Goal: Transaction & Acquisition: Purchase product/service

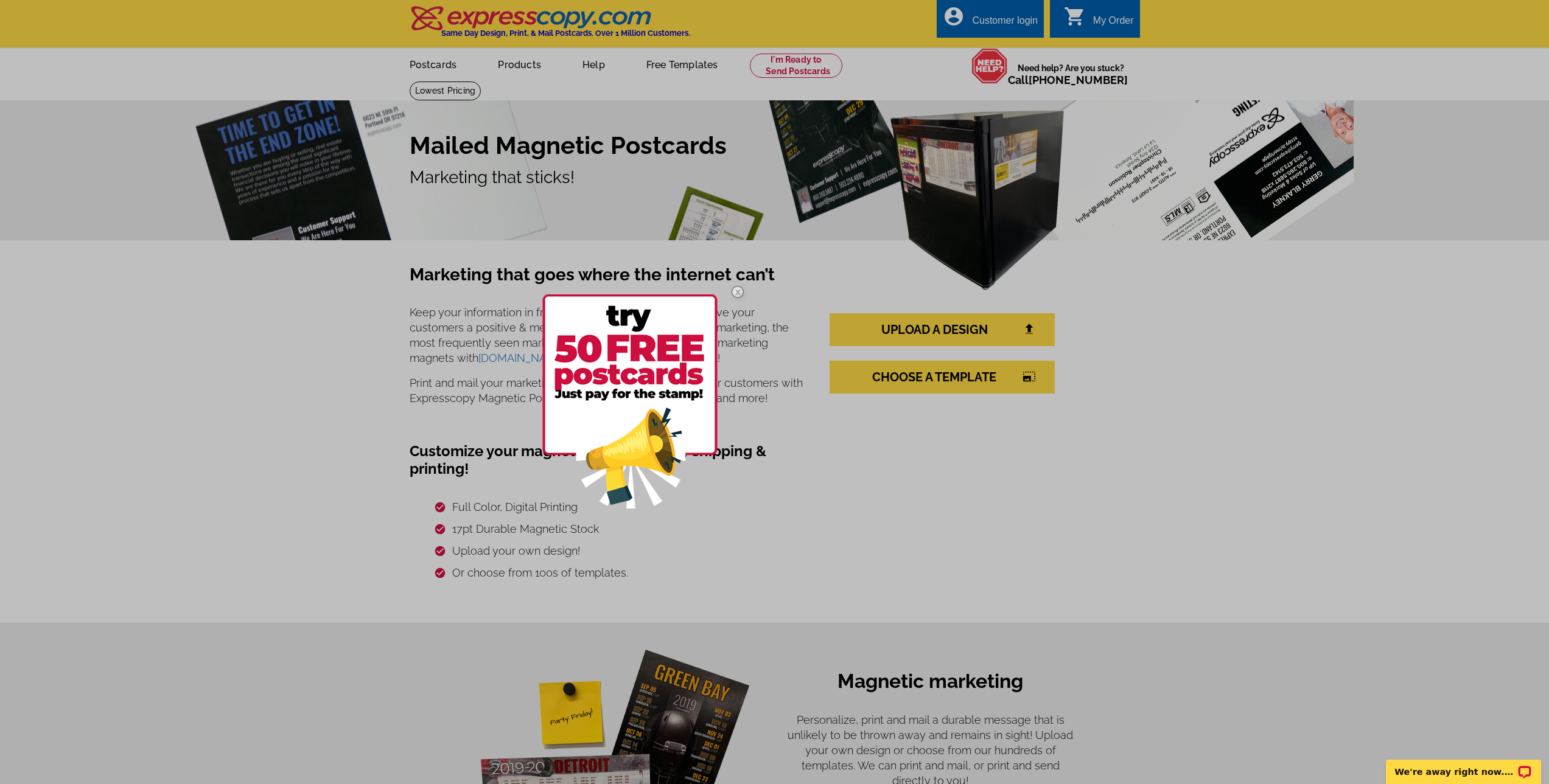
click at [736, 294] on img at bounding box center [737, 291] width 35 height 35
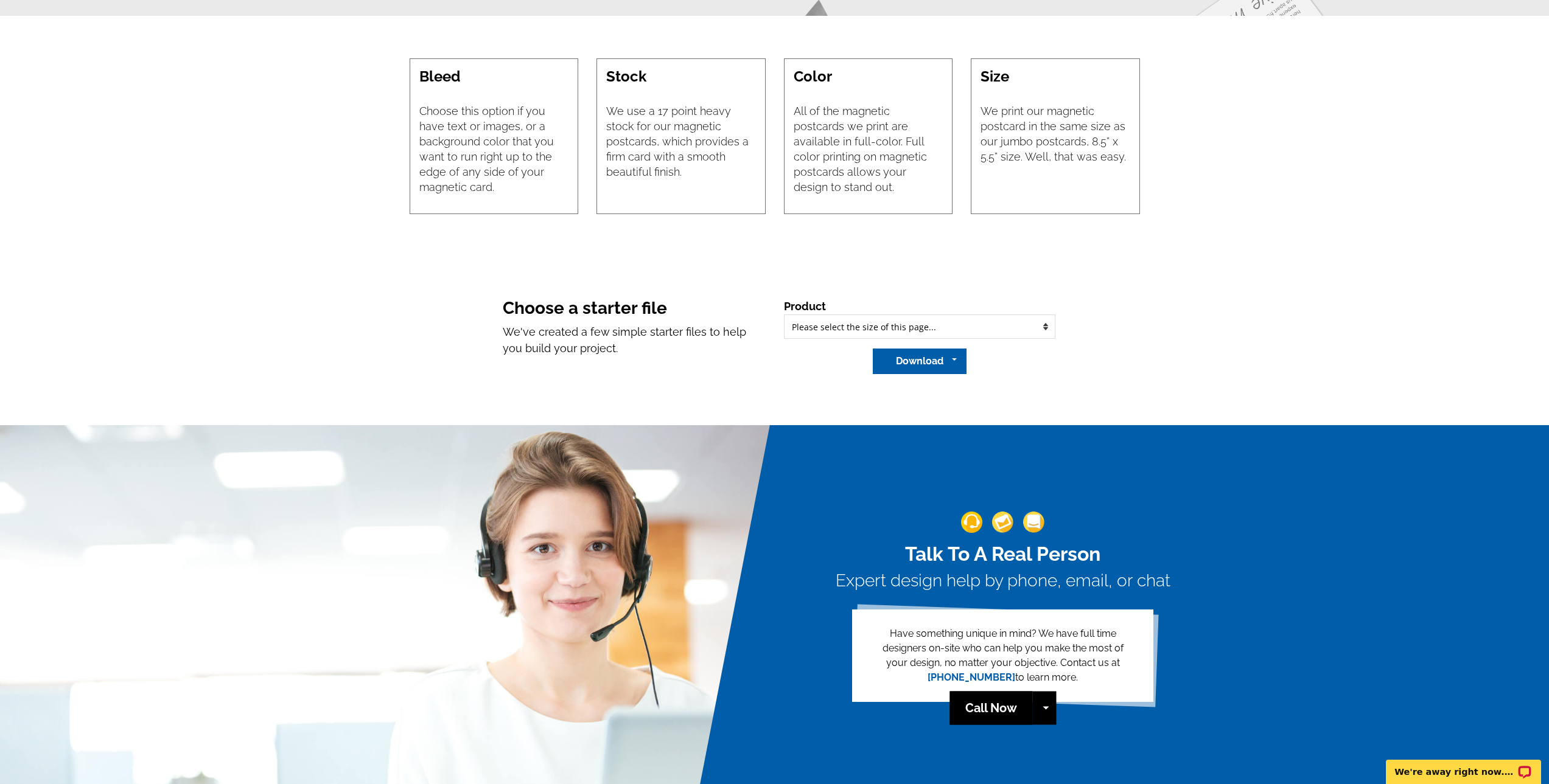
scroll to position [912, 0]
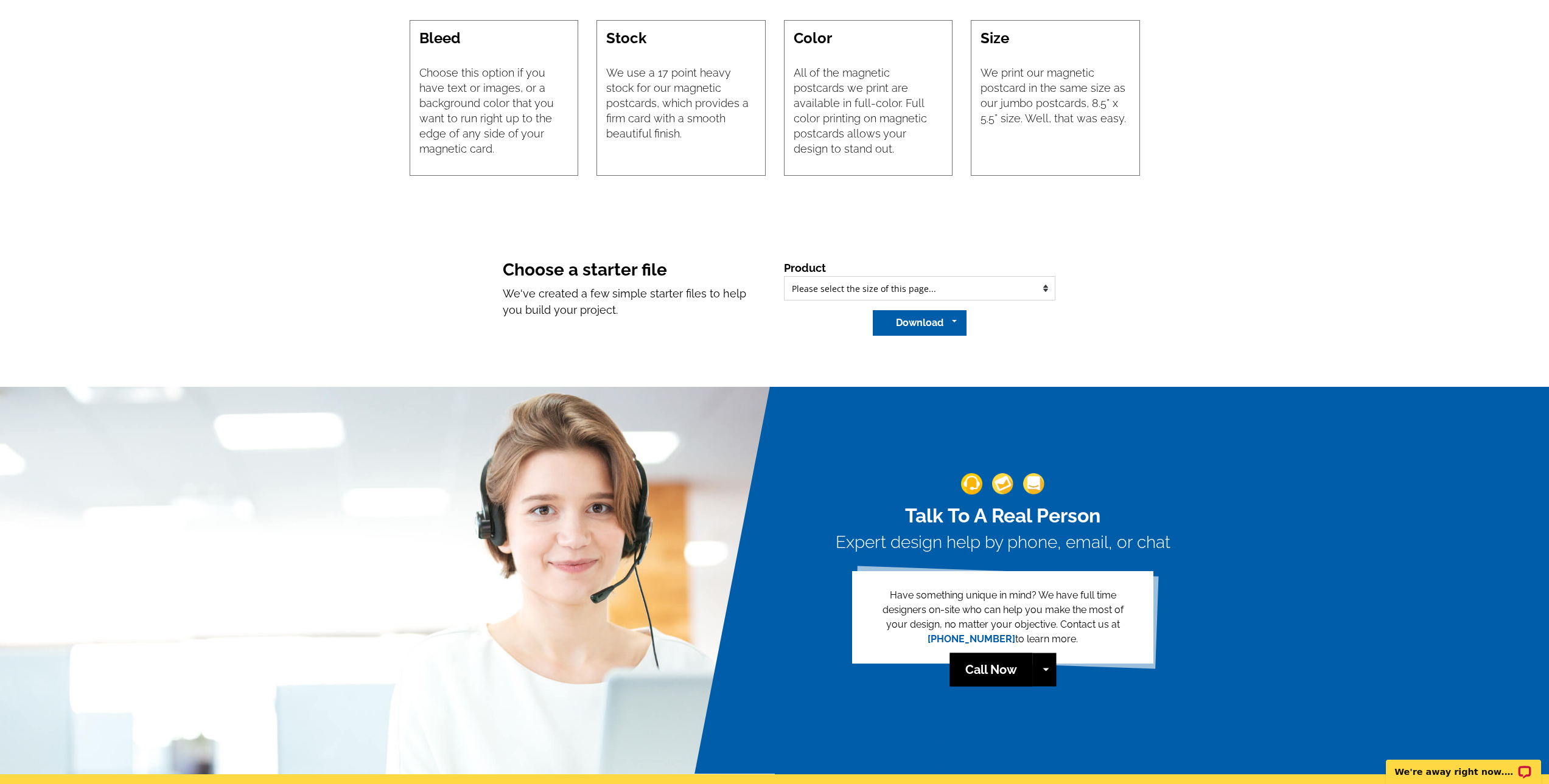
click at [824, 286] on select "Please select the type of file... Regular Postcard (4.25" x 5.6") Jumbo Postcar…" at bounding box center [919, 288] width 271 height 24
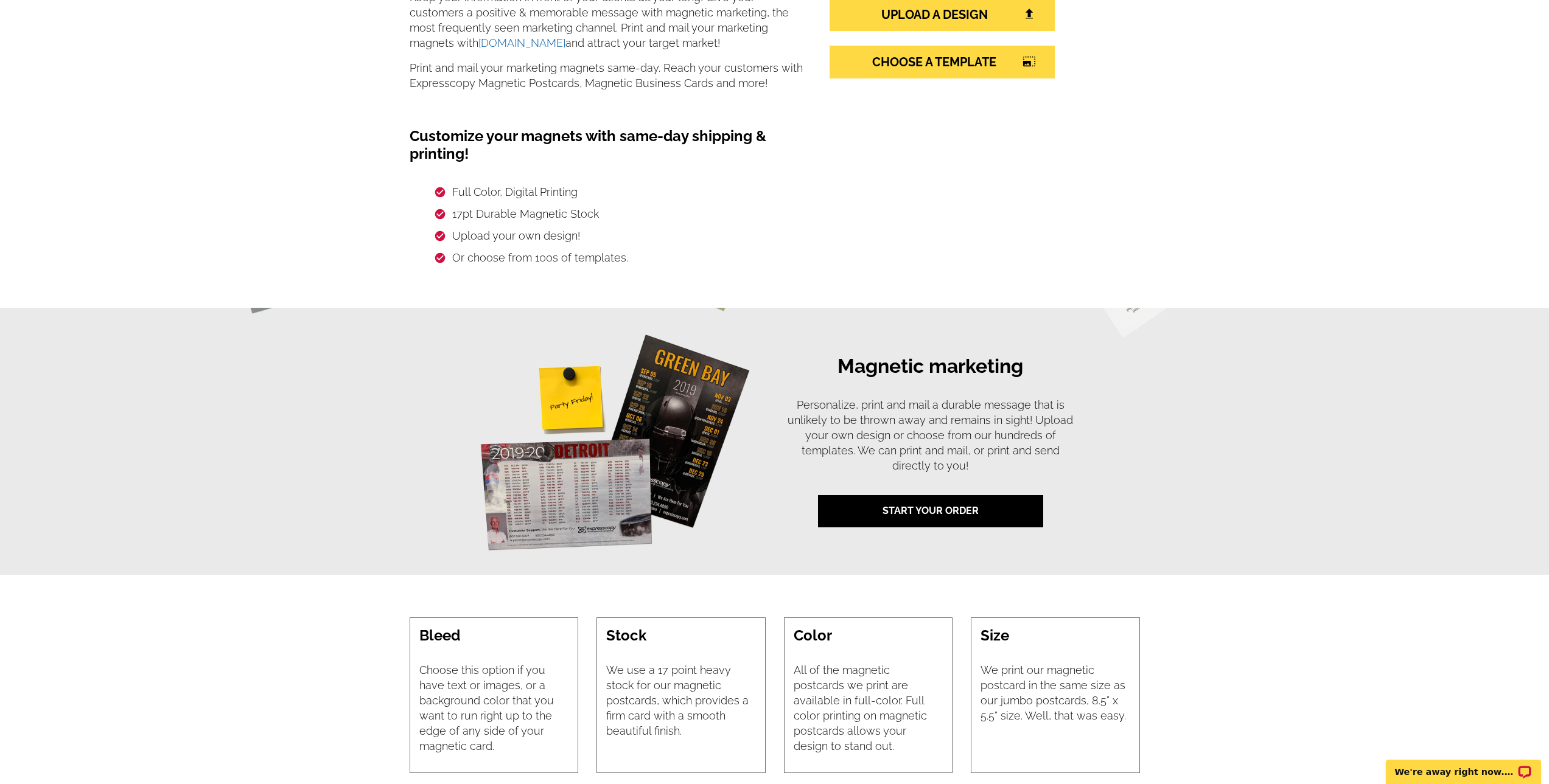
scroll to position [0, 0]
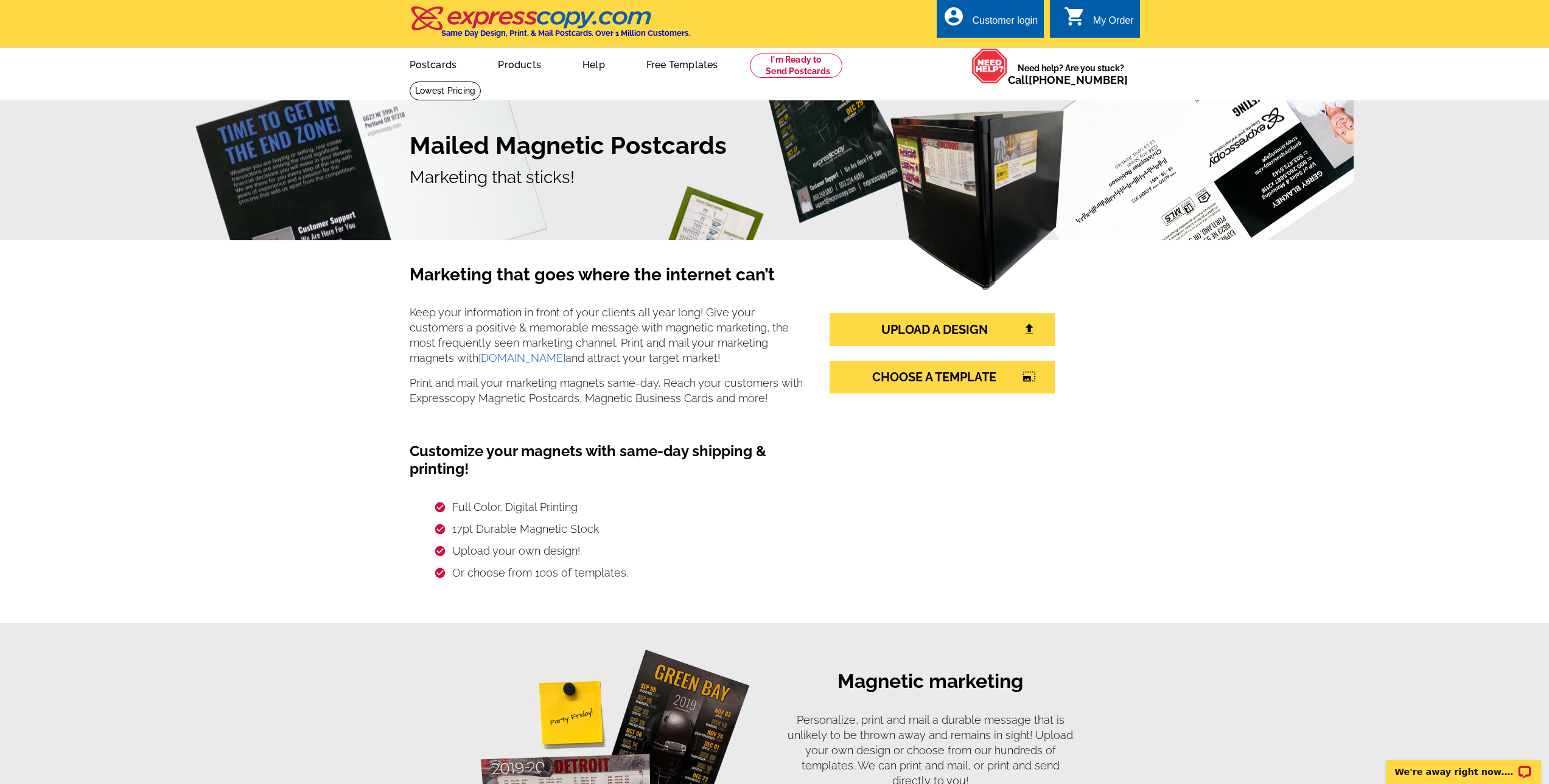
drag, startPoint x: 722, startPoint y: 321, endPoint x: 727, endPoint y: 124, distance: 197.1
click at [921, 382] on link "CHOOSE A TEMPLATE photo_size_select_large" at bounding box center [942, 376] width 225 height 33
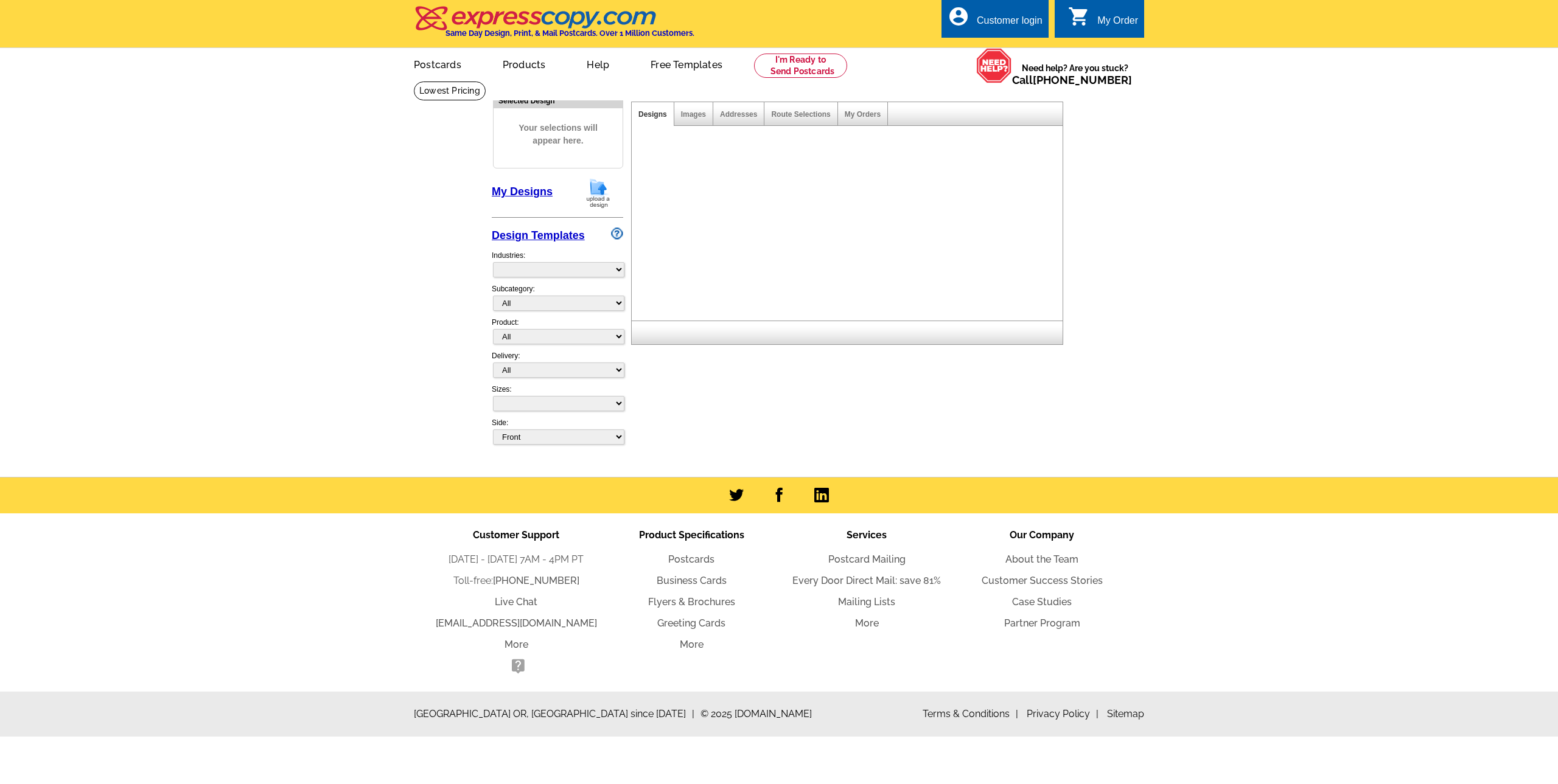
select select "1"
select select "2"
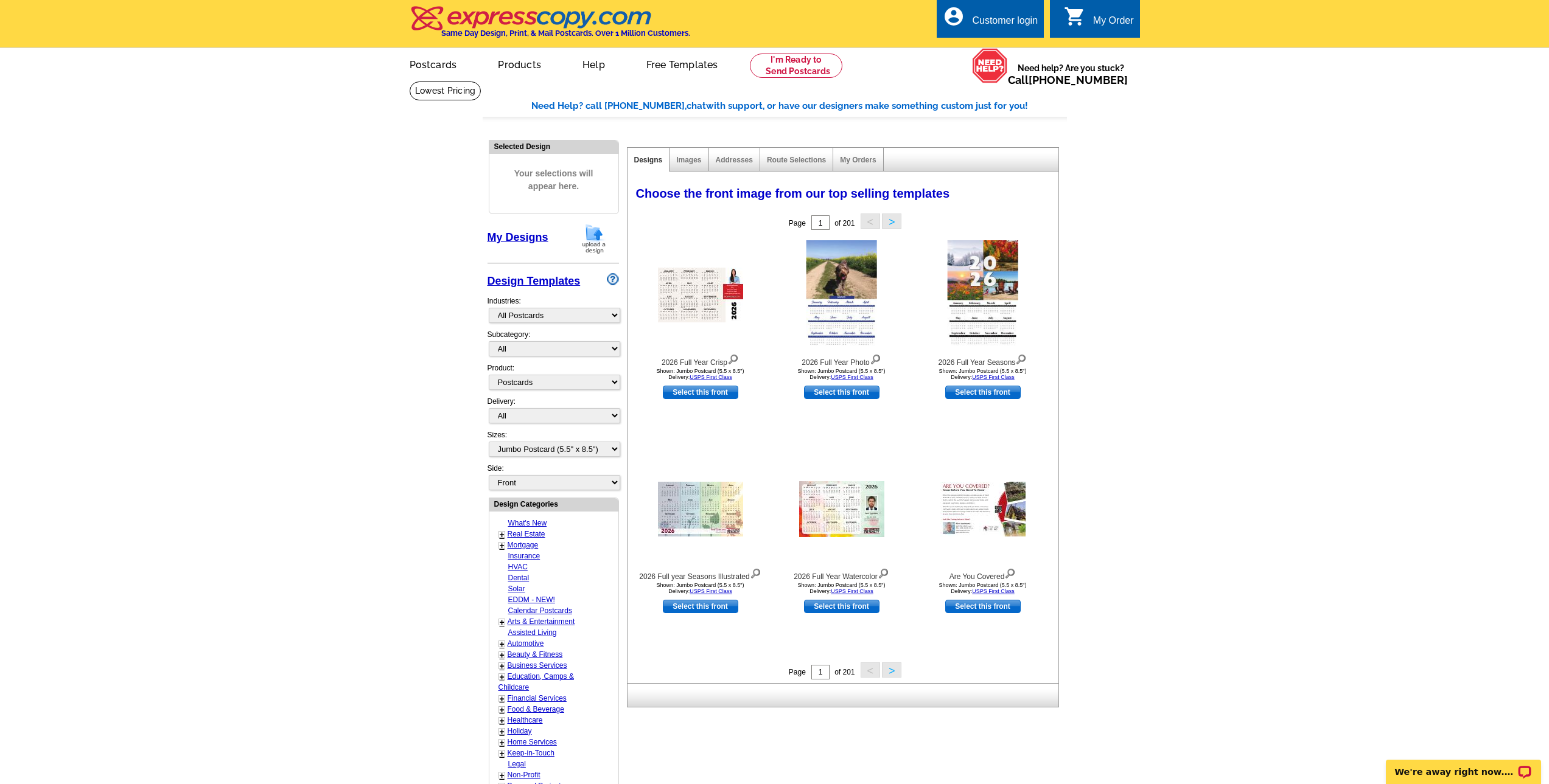
click at [889, 218] on button ">" at bounding box center [891, 221] width 20 height 15
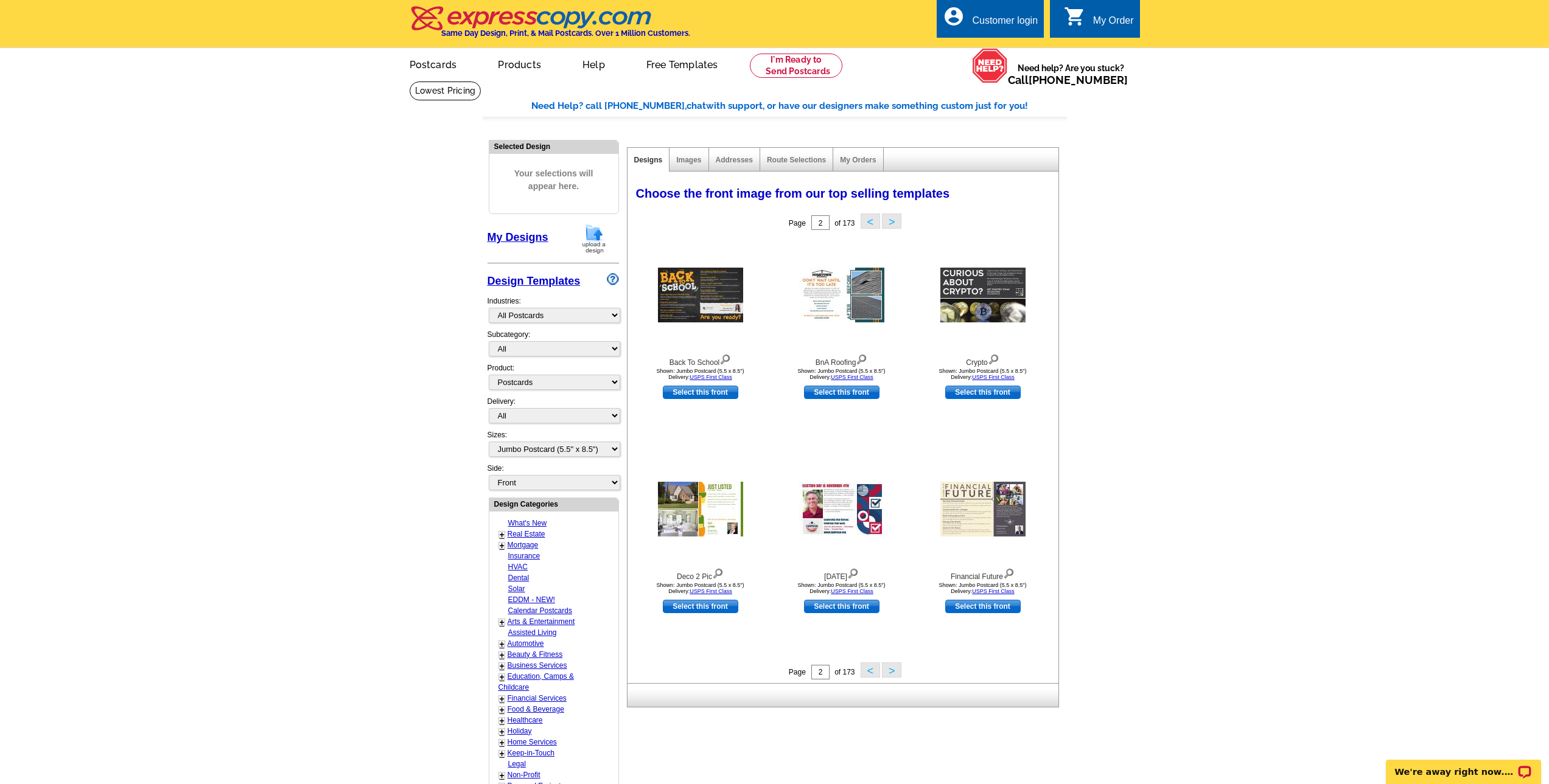
click at [891, 224] on button ">" at bounding box center [891, 221] width 20 height 15
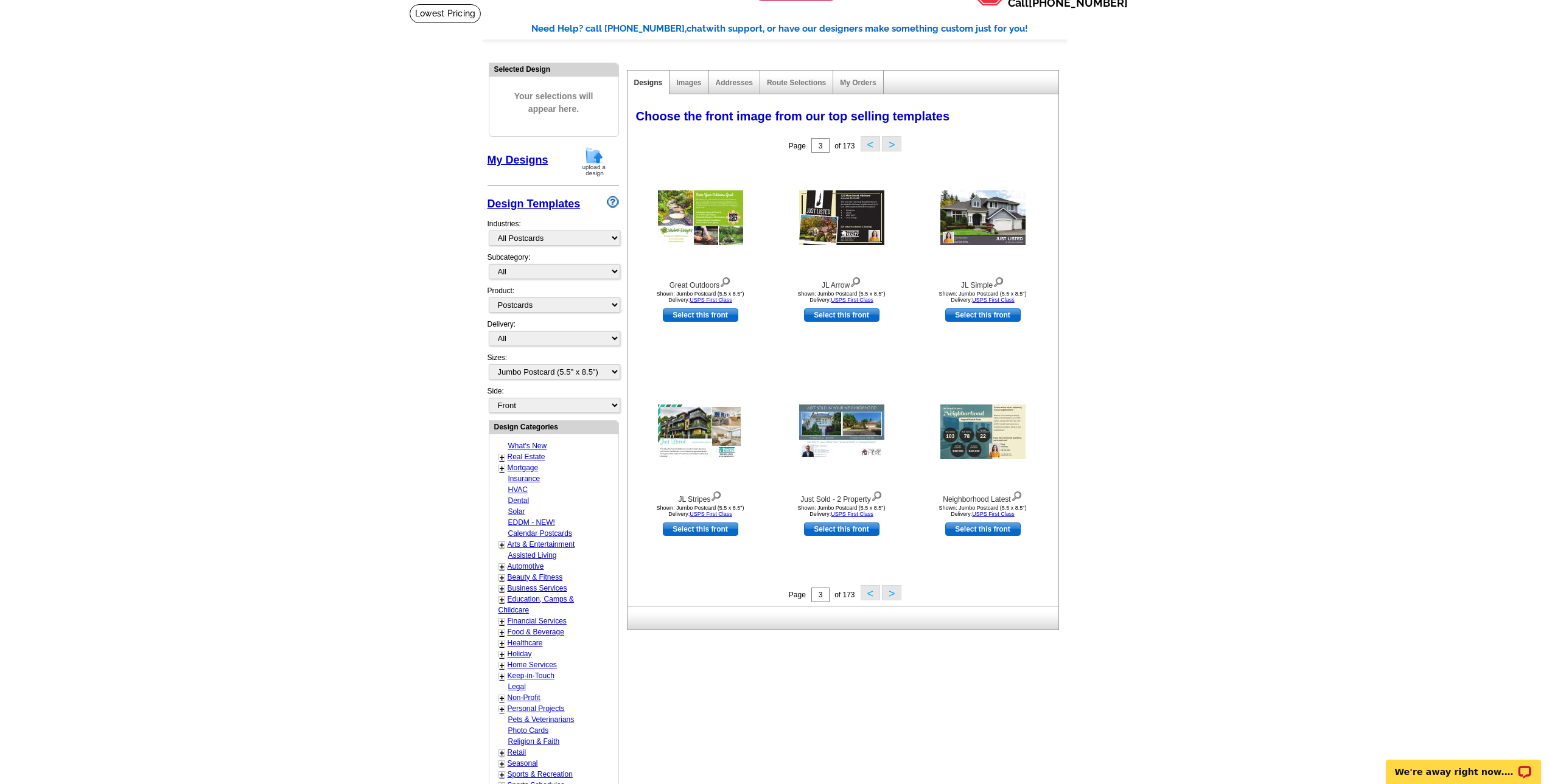
scroll to position [121, 0]
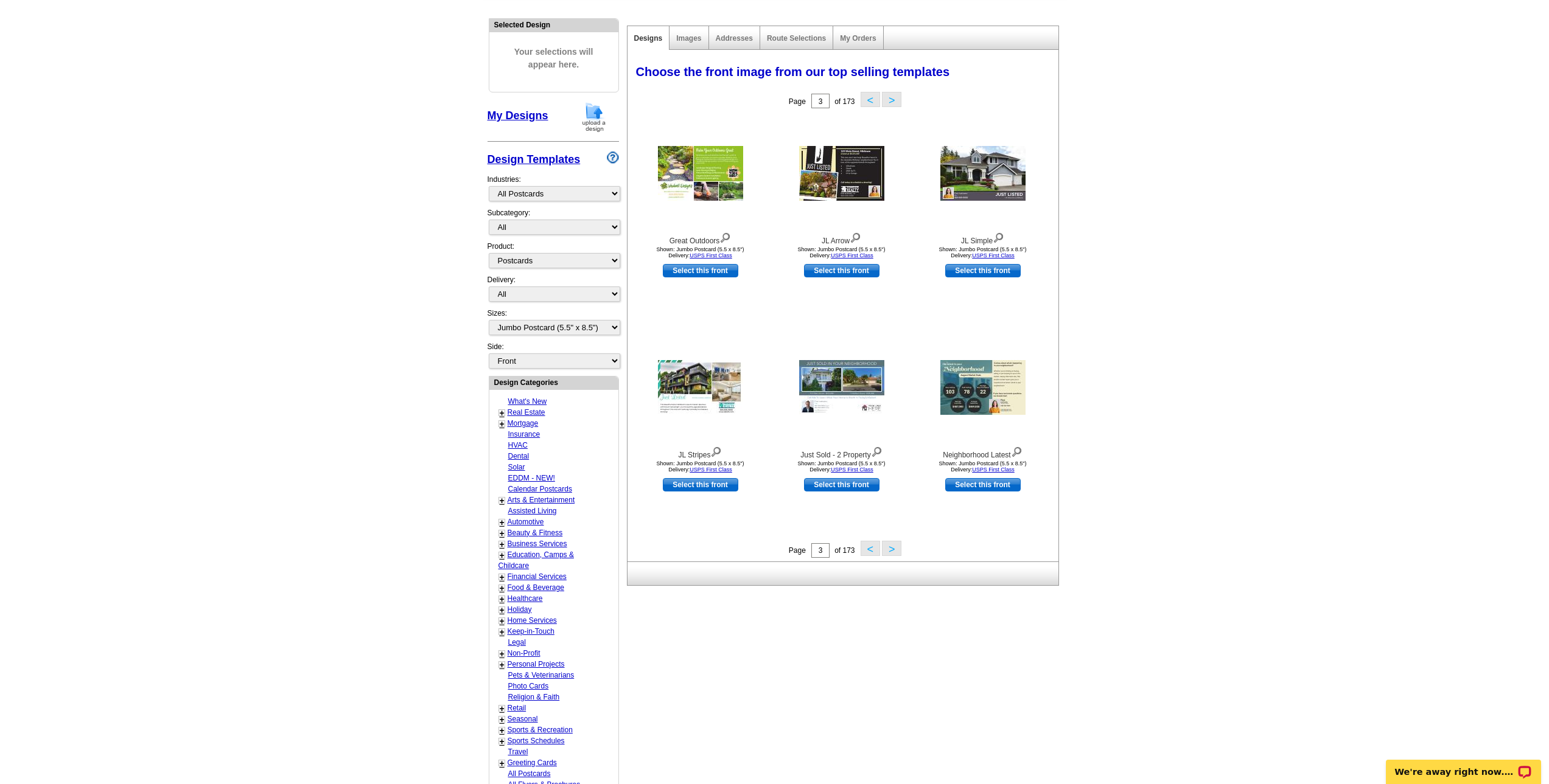
click at [516, 600] on link "Healthcare" at bounding box center [524, 598] width 35 height 8
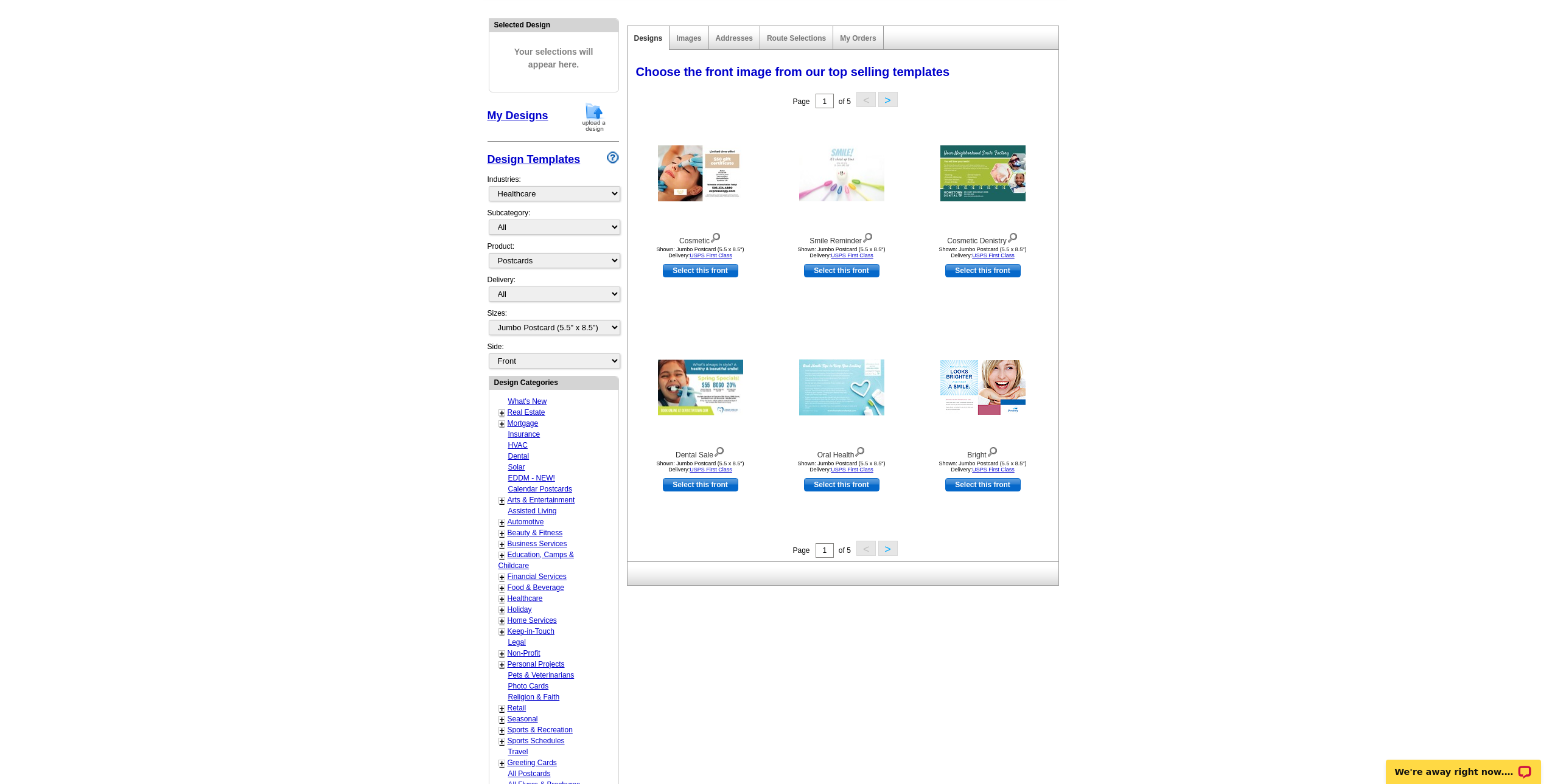
click at [892, 554] on button ">" at bounding box center [888, 549] width 20 height 15
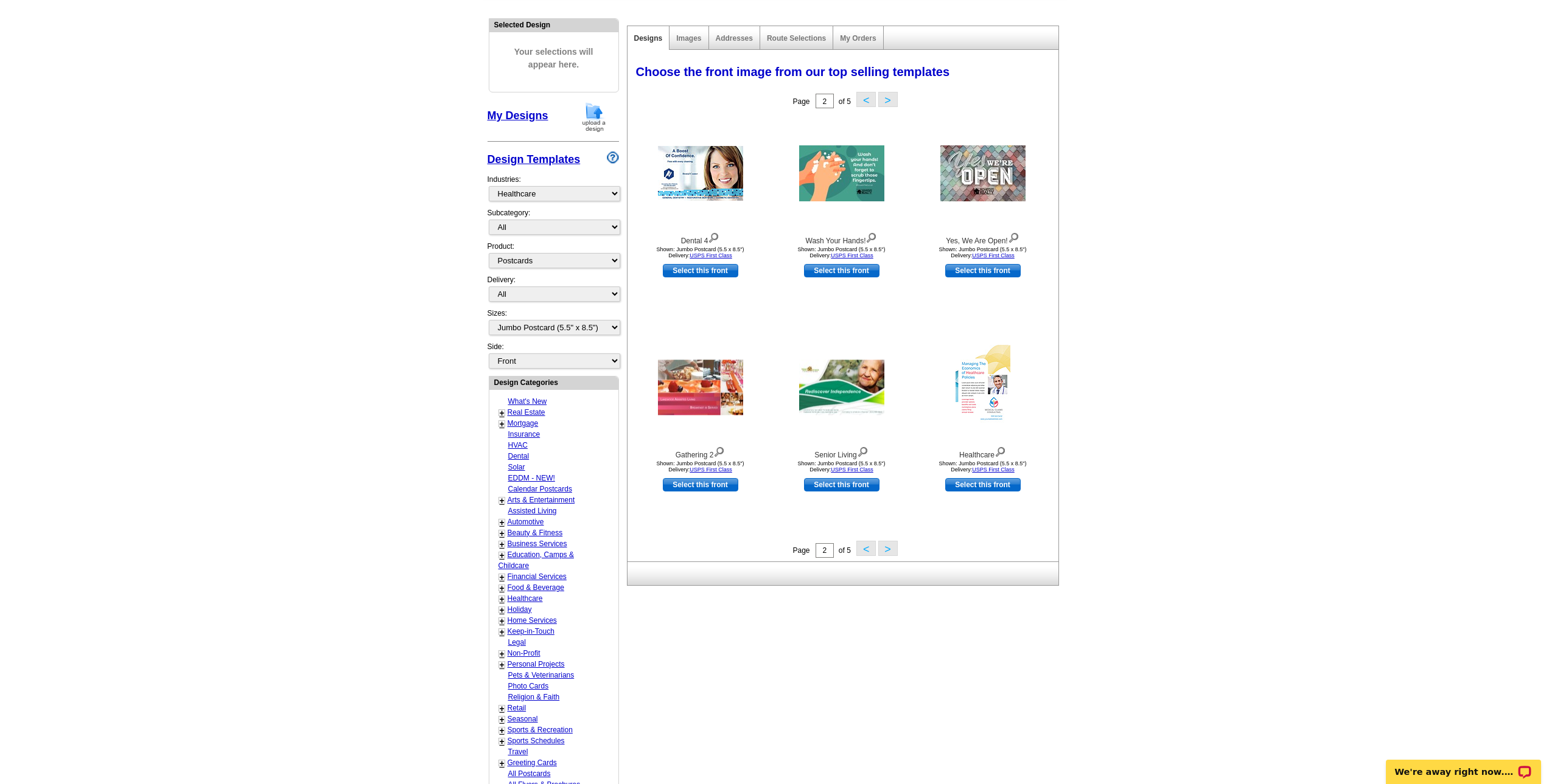
click at [895, 552] on button ">" at bounding box center [888, 549] width 20 height 15
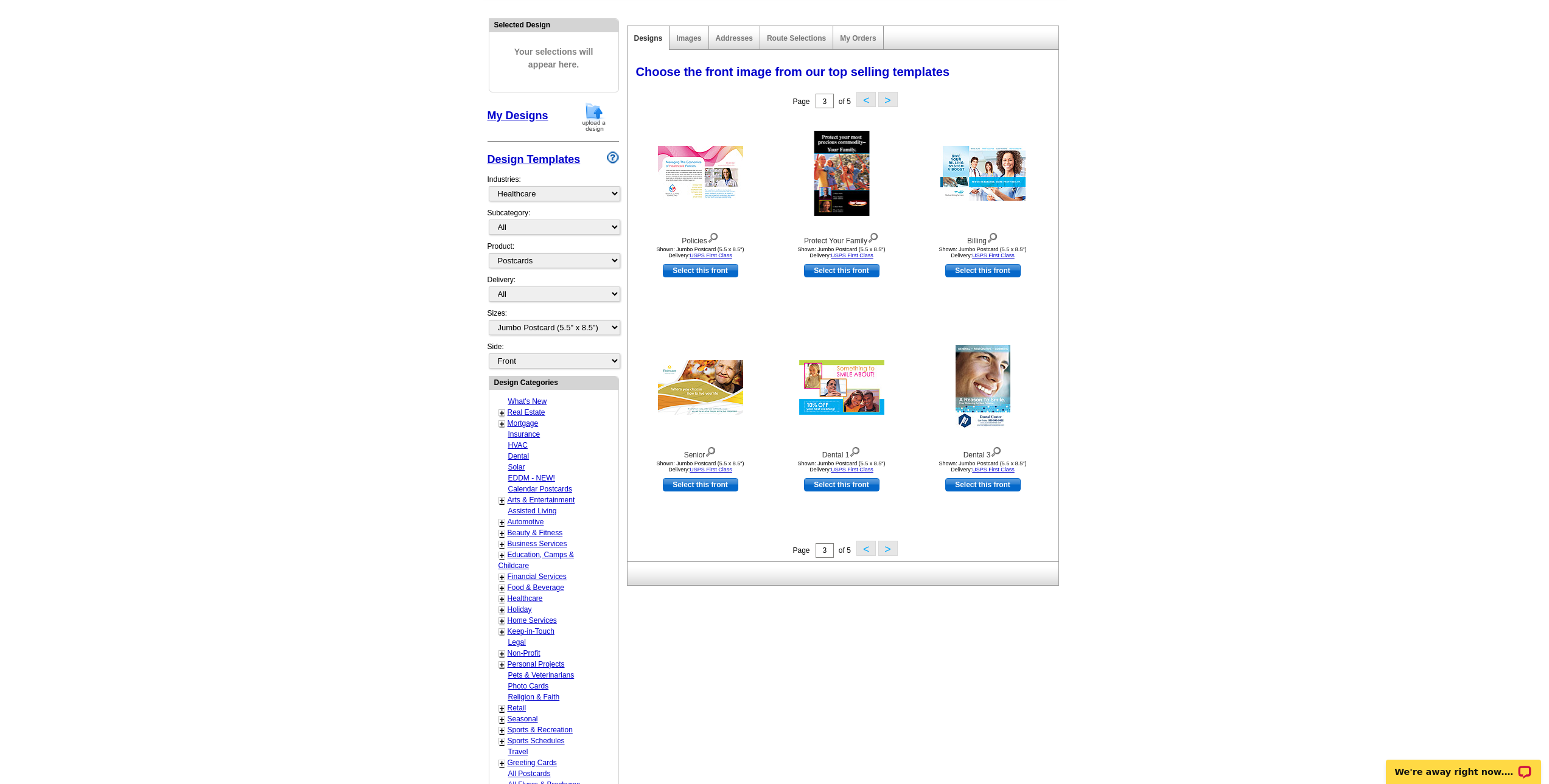
click at [889, 552] on button ">" at bounding box center [888, 549] width 20 height 15
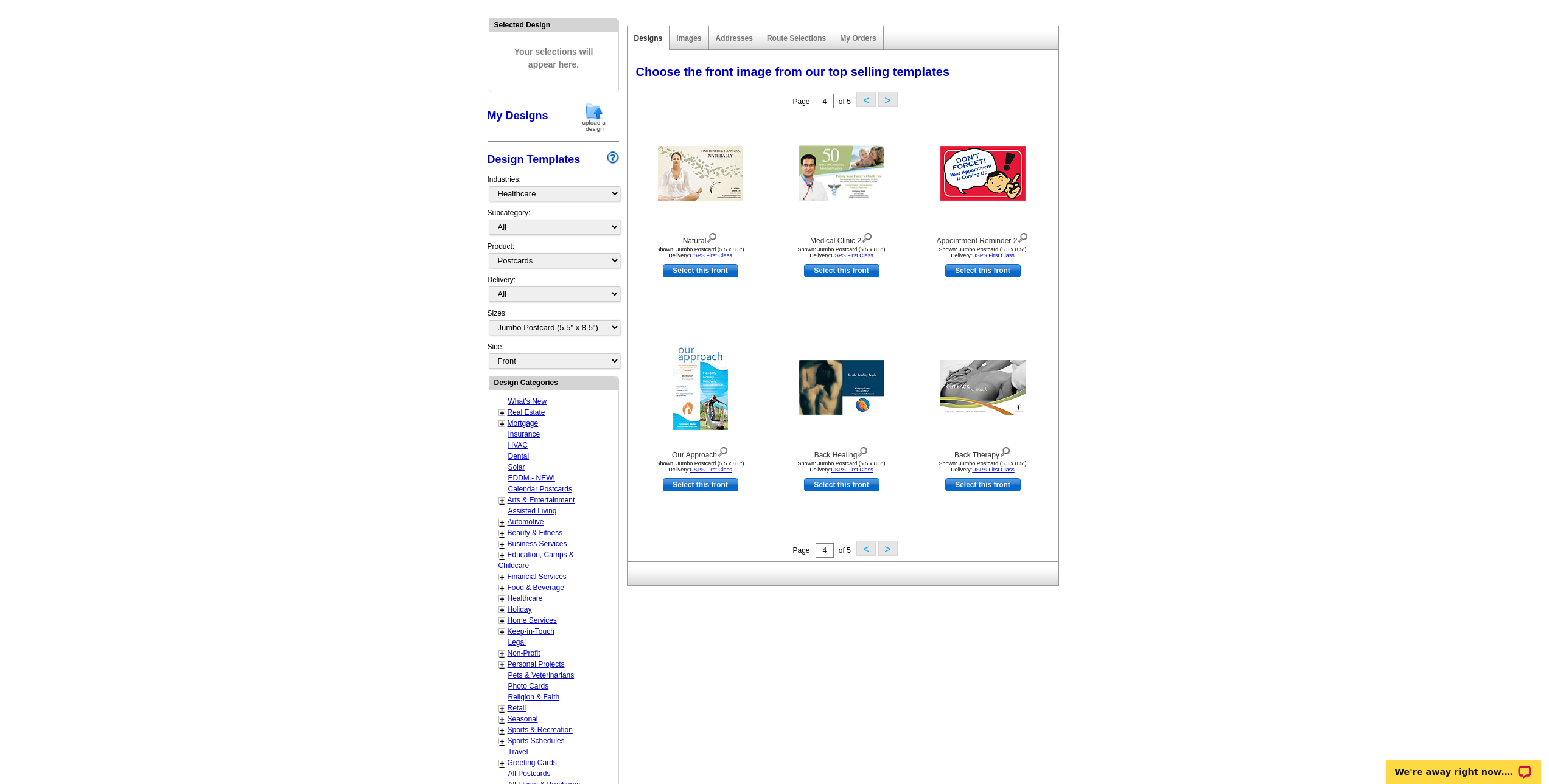
click at [889, 552] on button ">" at bounding box center [888, 549] width 20 height 15
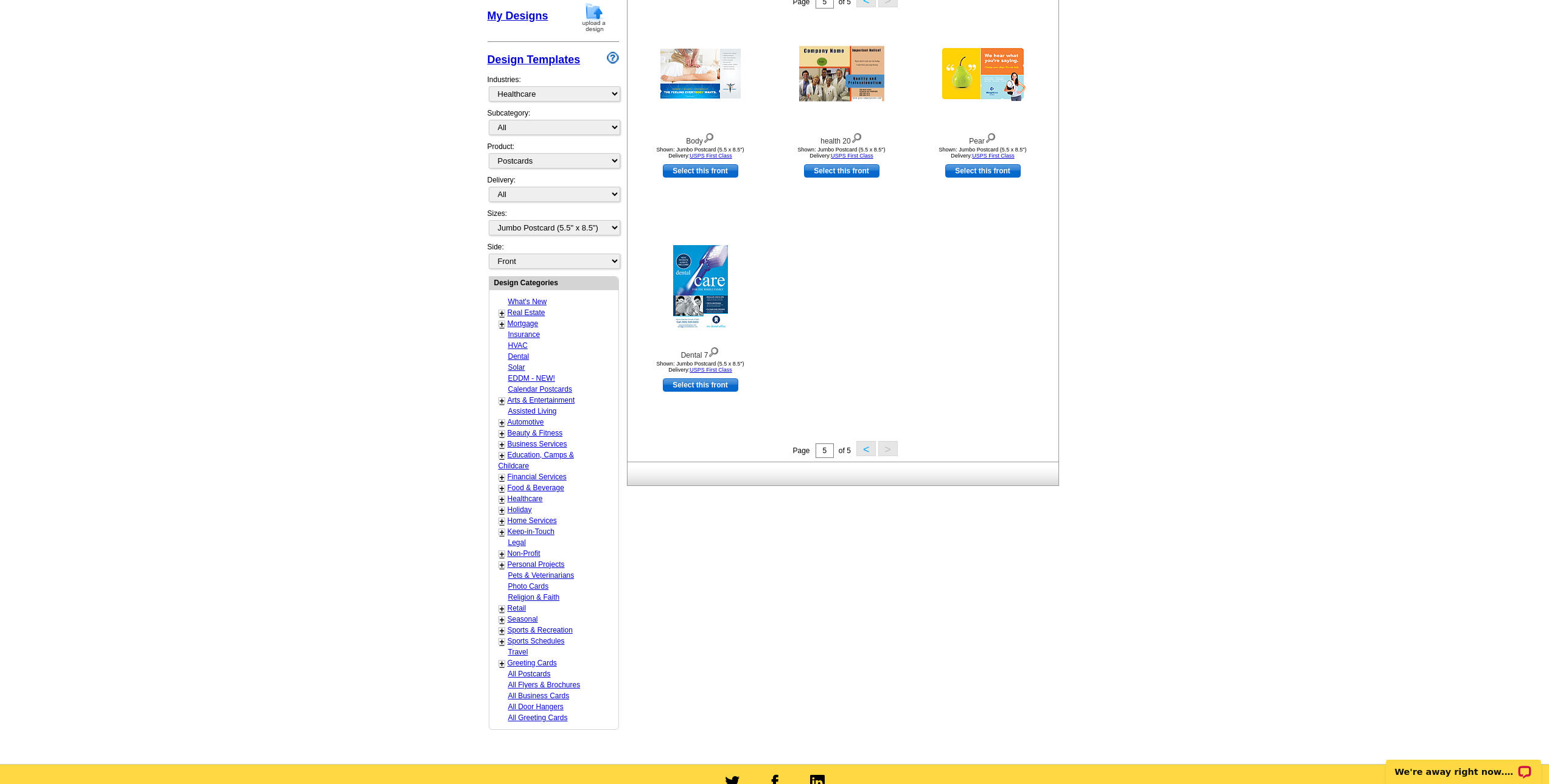
scroll to position [244, 0]
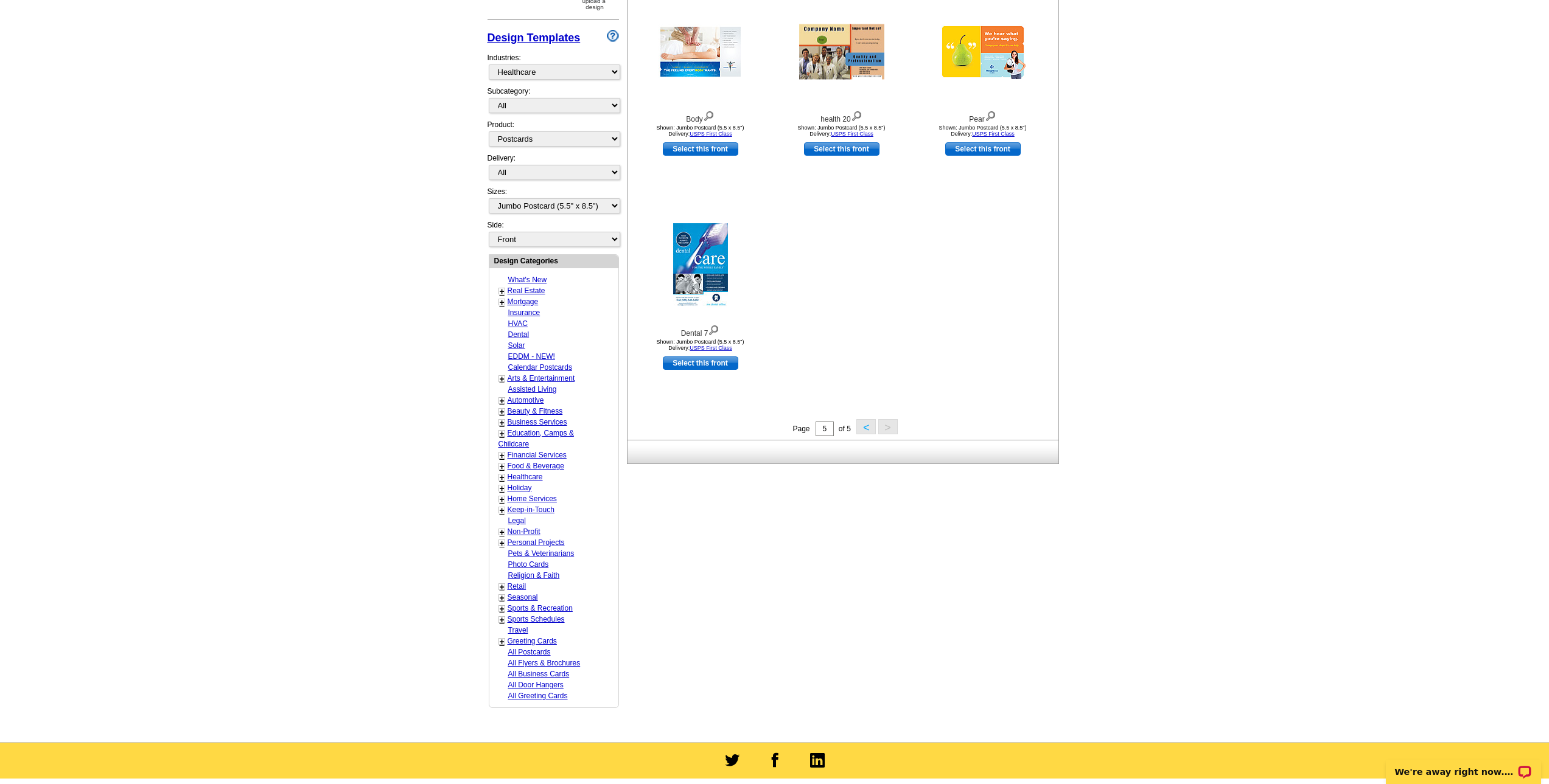
click at [502, 513] on link "+" at bounding box center [502, 510] width 5 height 9
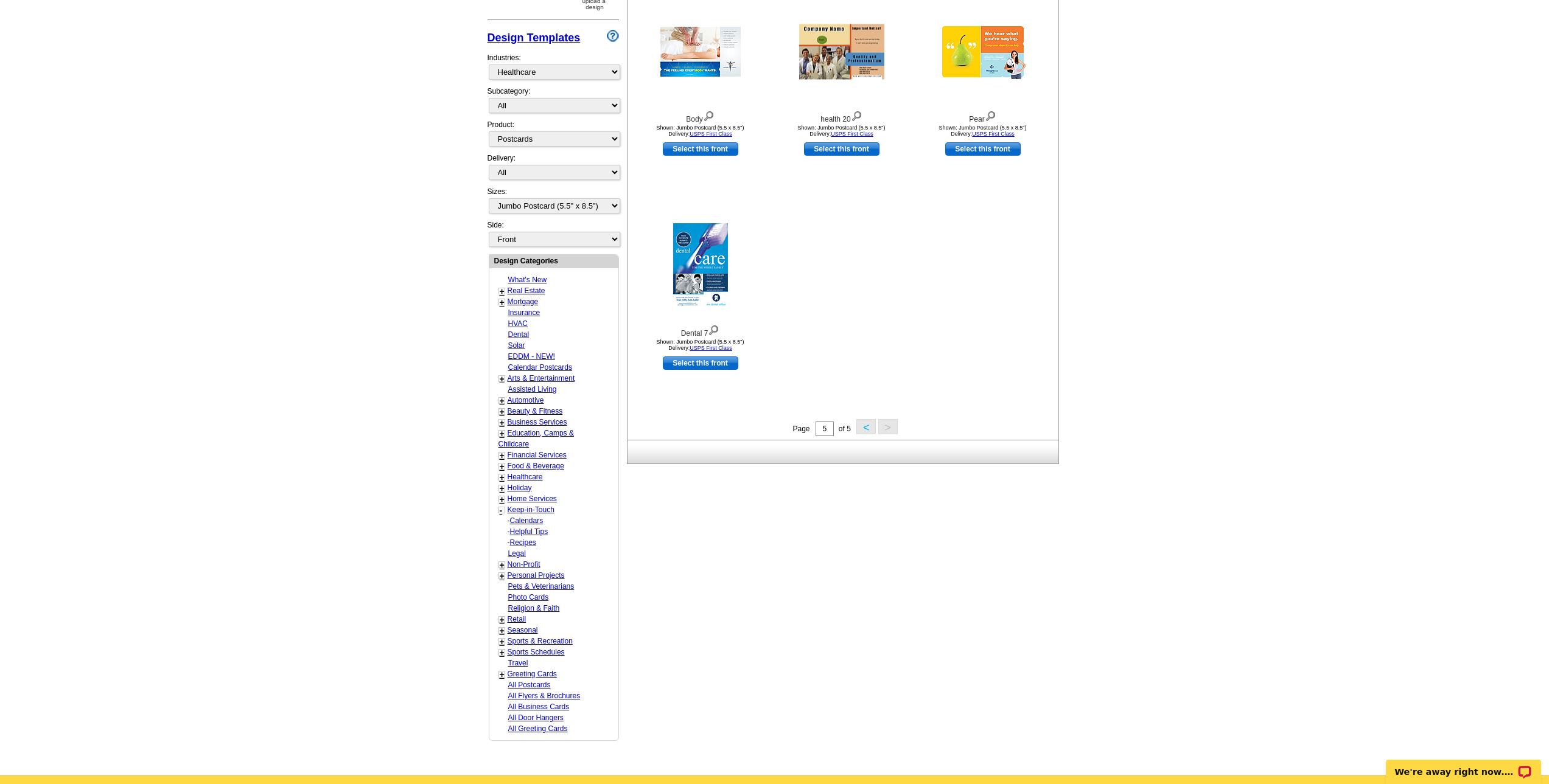
click at [538, 511] on link "Keep-in-Touch" at bounding box center [531, 509] width 47 height 8
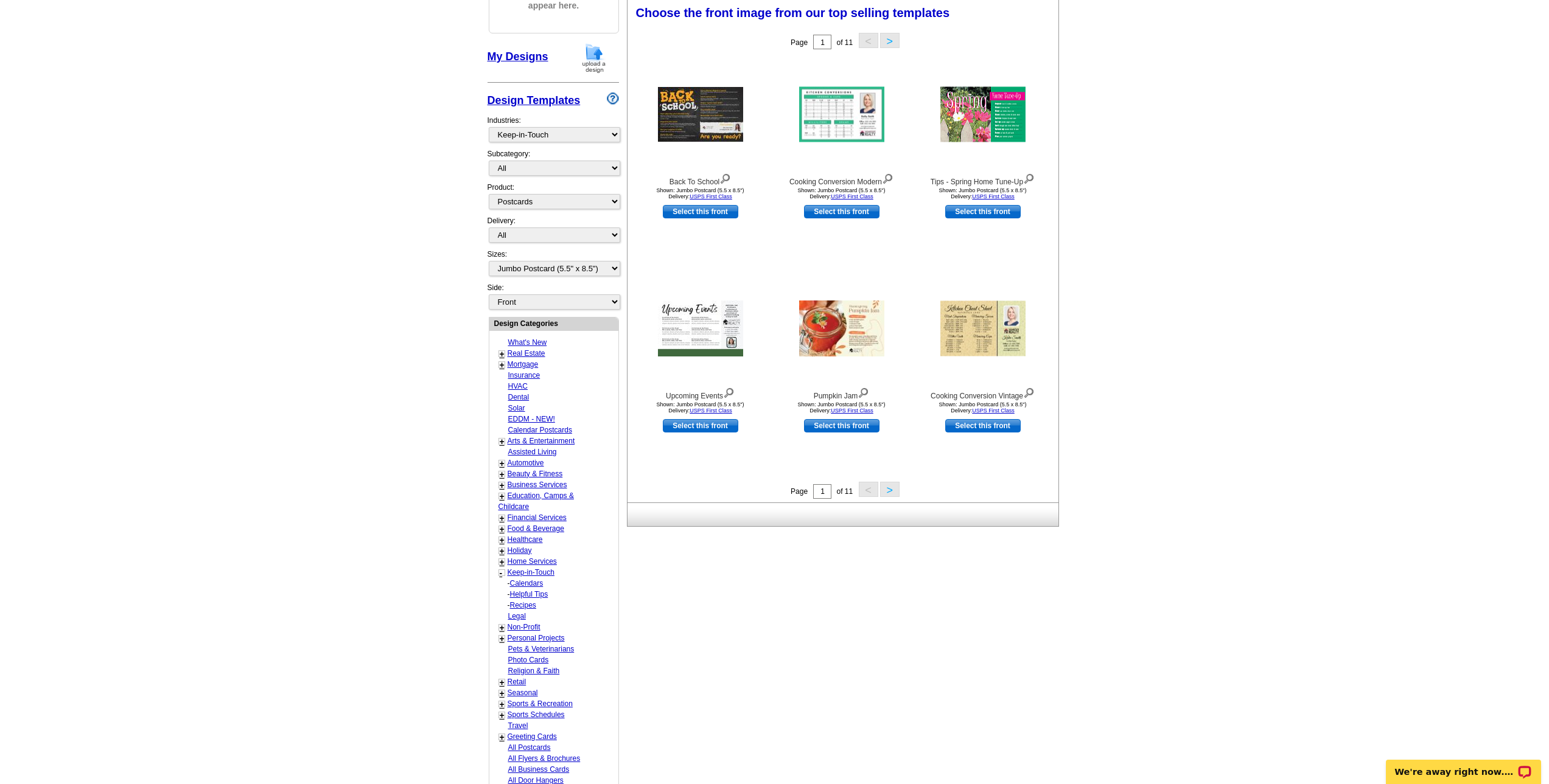
scroll to position [180, 0]
click at [895, 490] on button ">" at bounding box center [890, 490] width 20 height 15
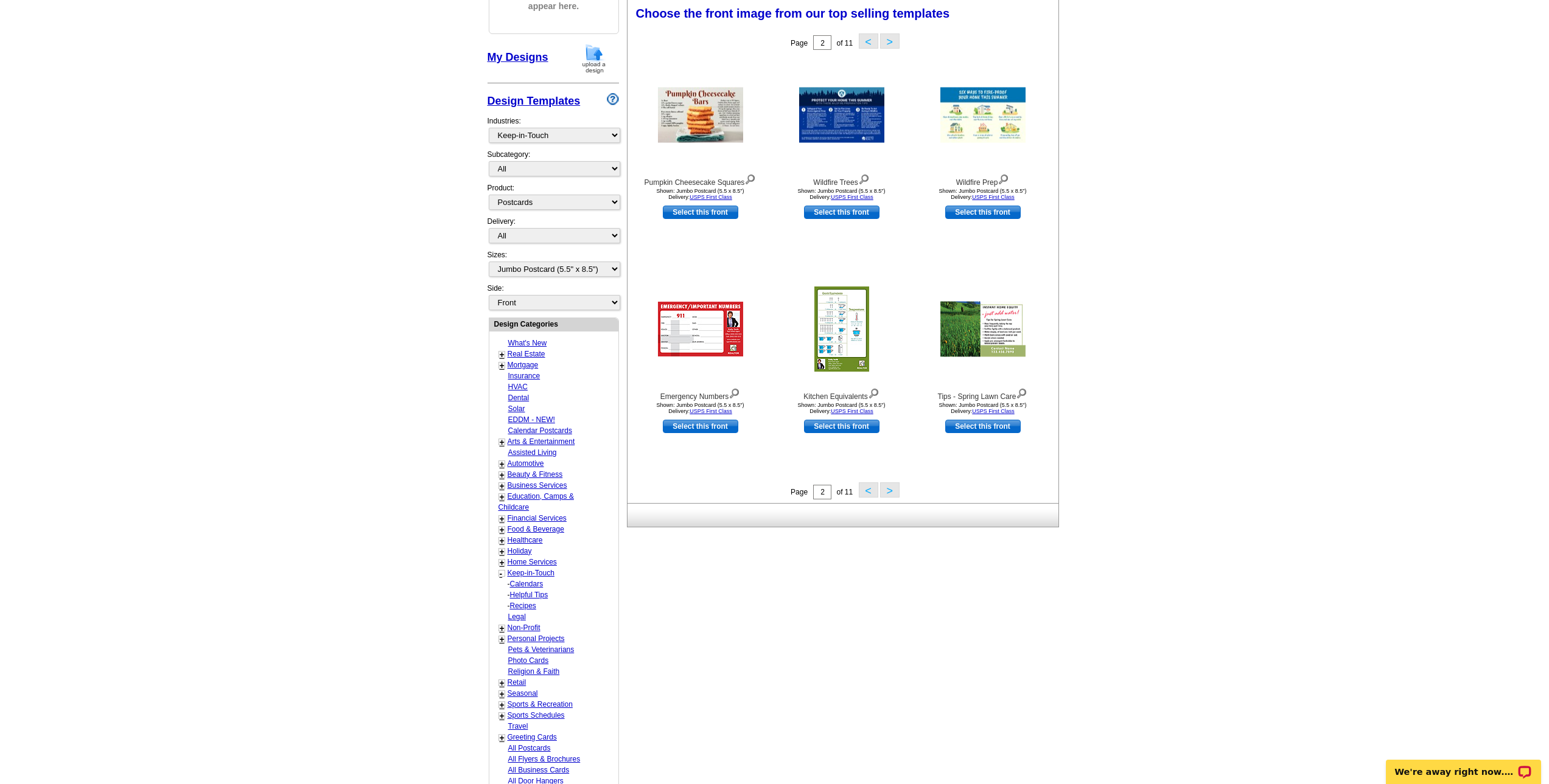
click at [895, 490] on button ">" at bounding box center [890, 490] width 20 height 15
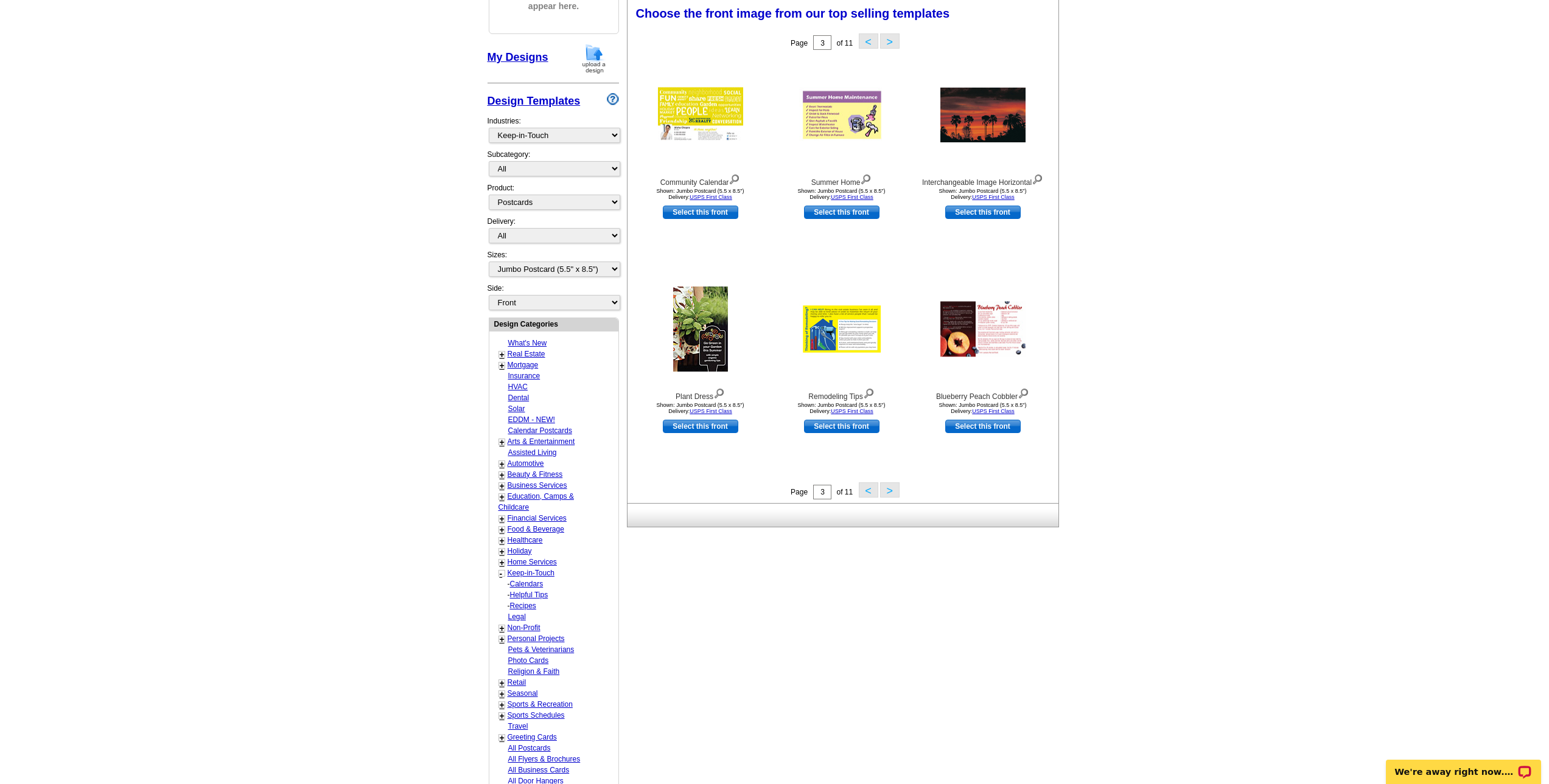
click at [895, 490] on button ">" at bounding box center [890, 490] width 20 height 15
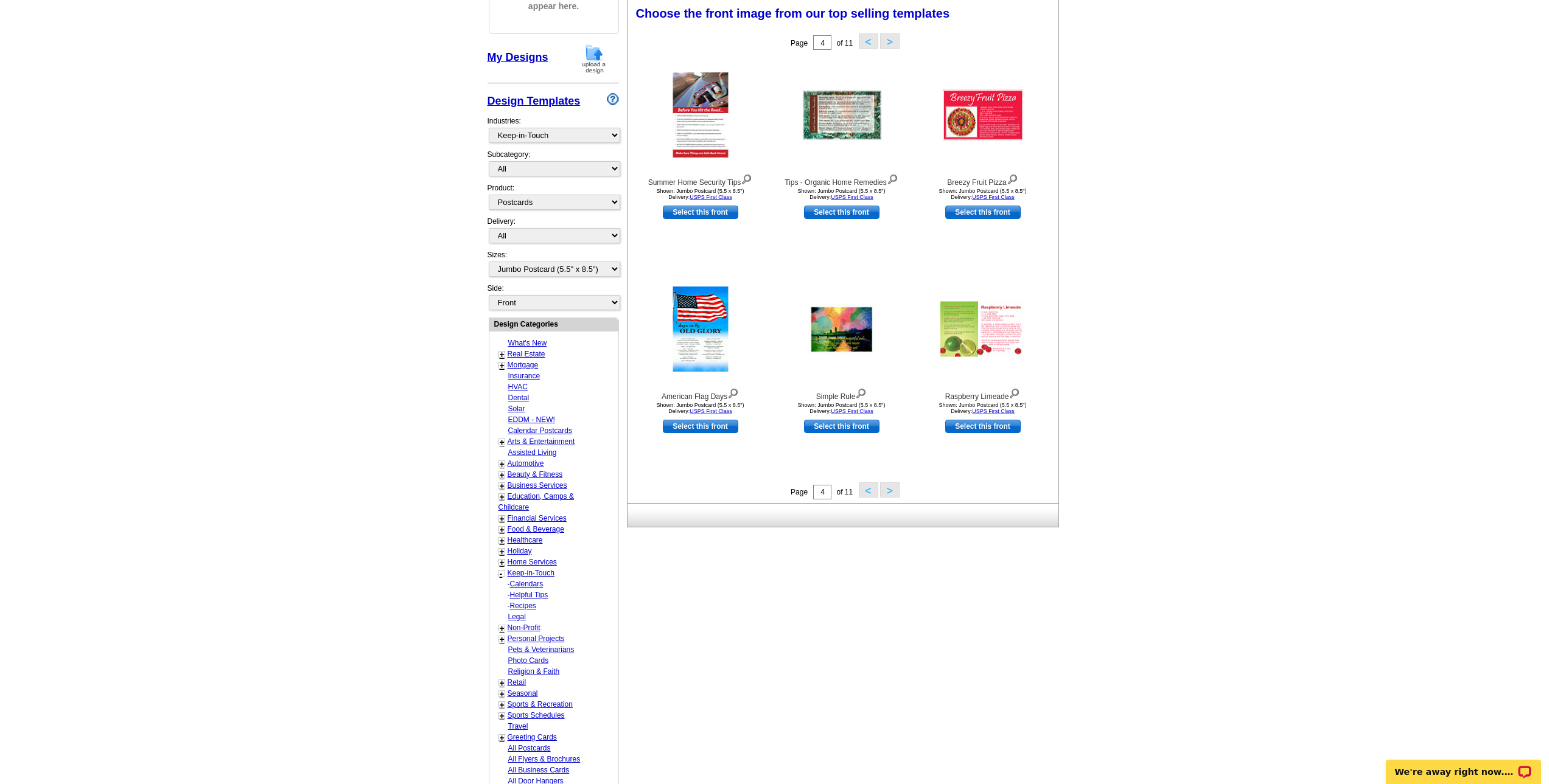
click at [895, 490] on button ">" at bounding box center [890, 490] width 20 height 15
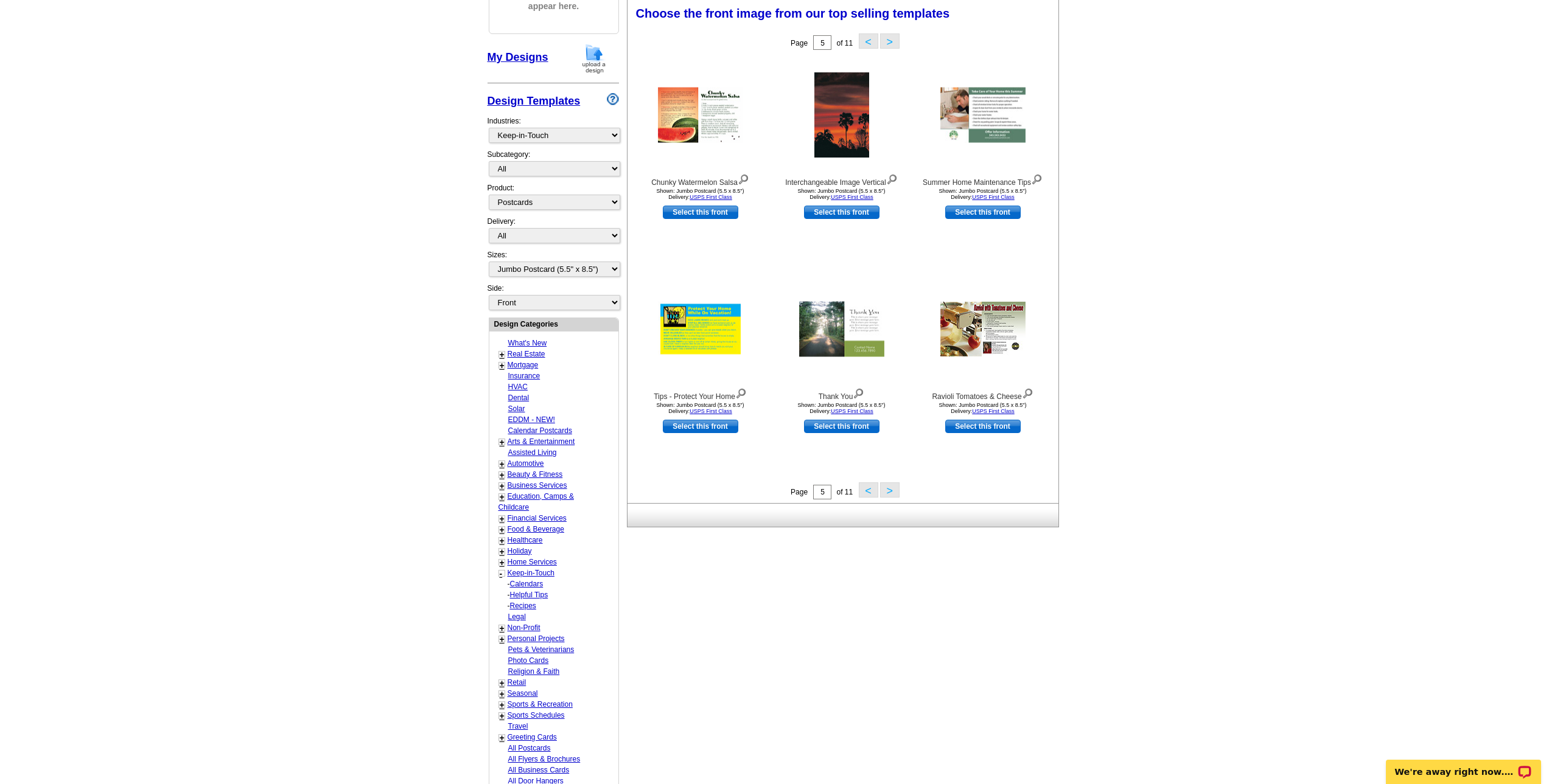
click at [895, 490] on button ">" at bounding box center [890, 490] width 20 height 15
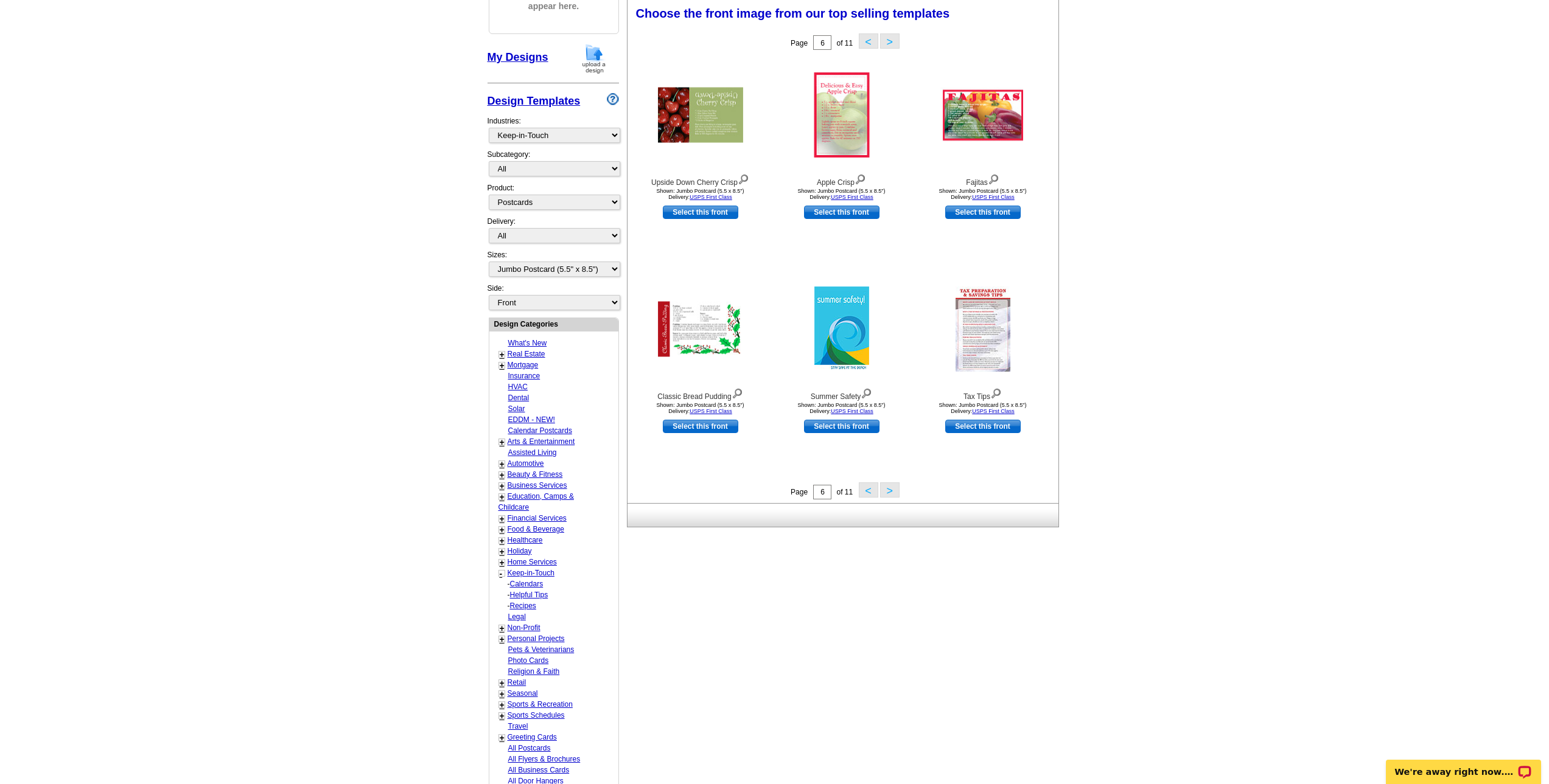
click at [895, 490] on button ">" at bounding box center [890, 490] width 20 height 15
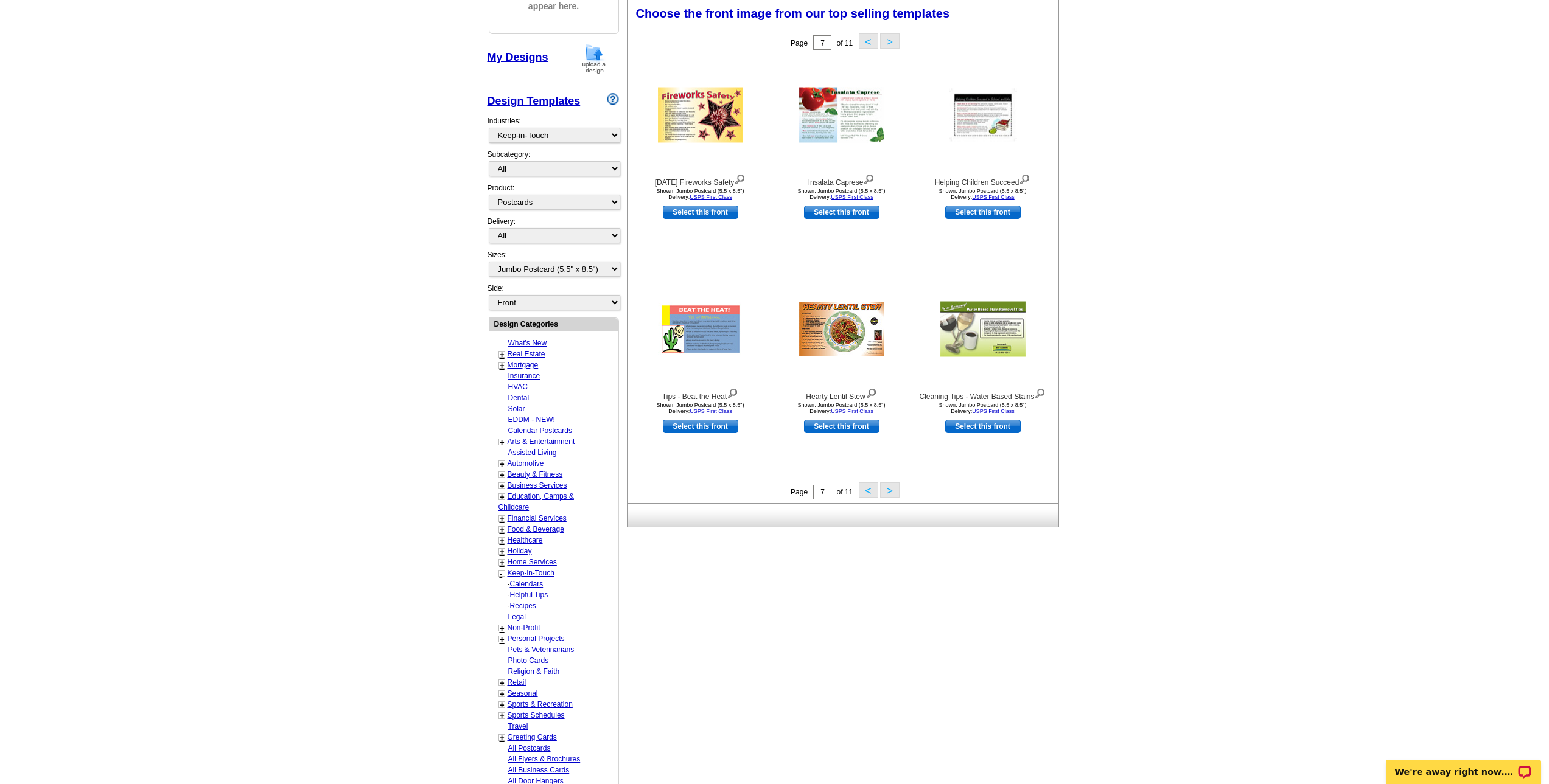
click at [895, 490] on button ">" at bounding box center [890, 490] width 20 height 15
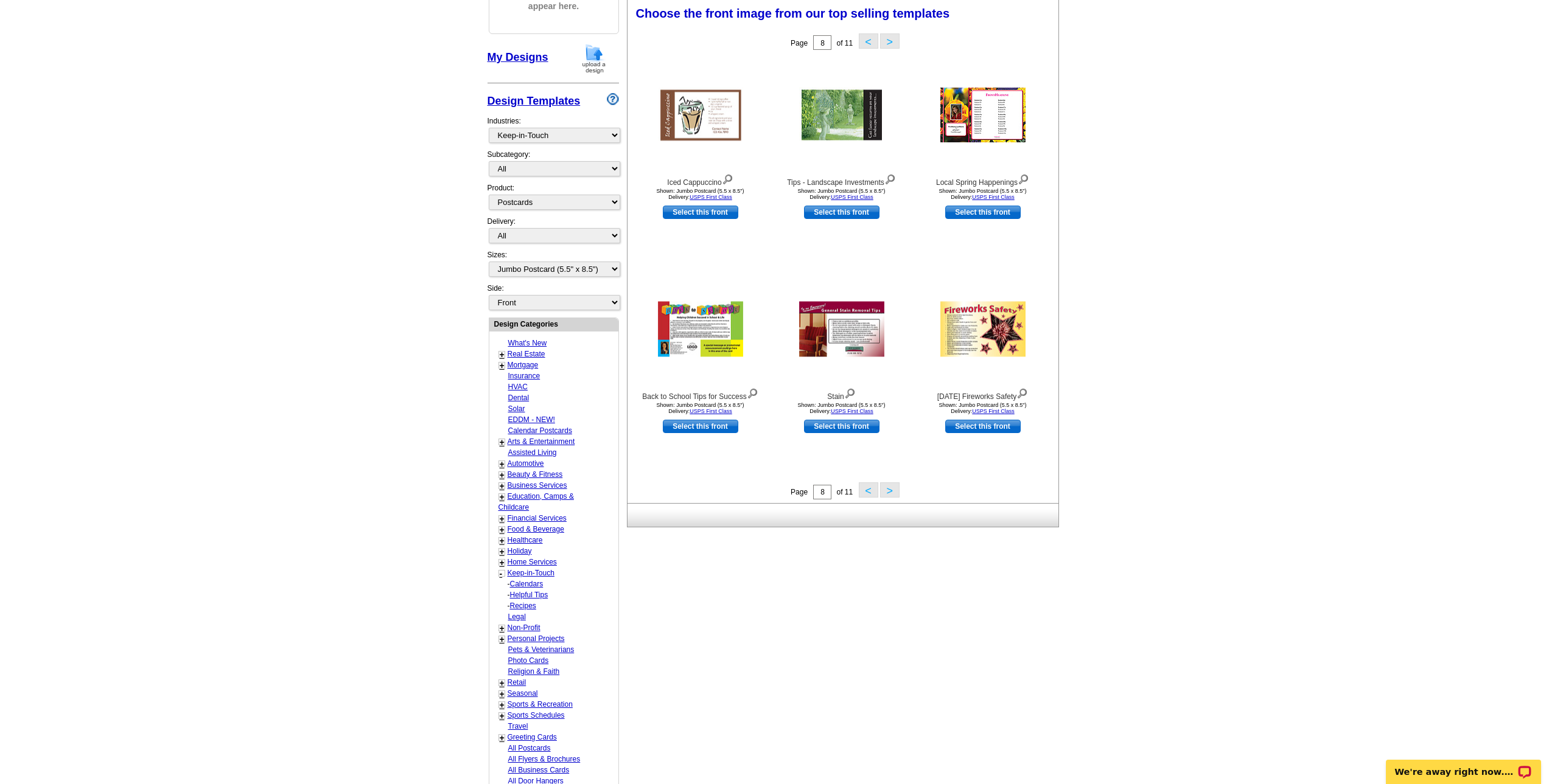
click at [895, 490] on button ">" at bounding box center [890, 490] width 20 height 15
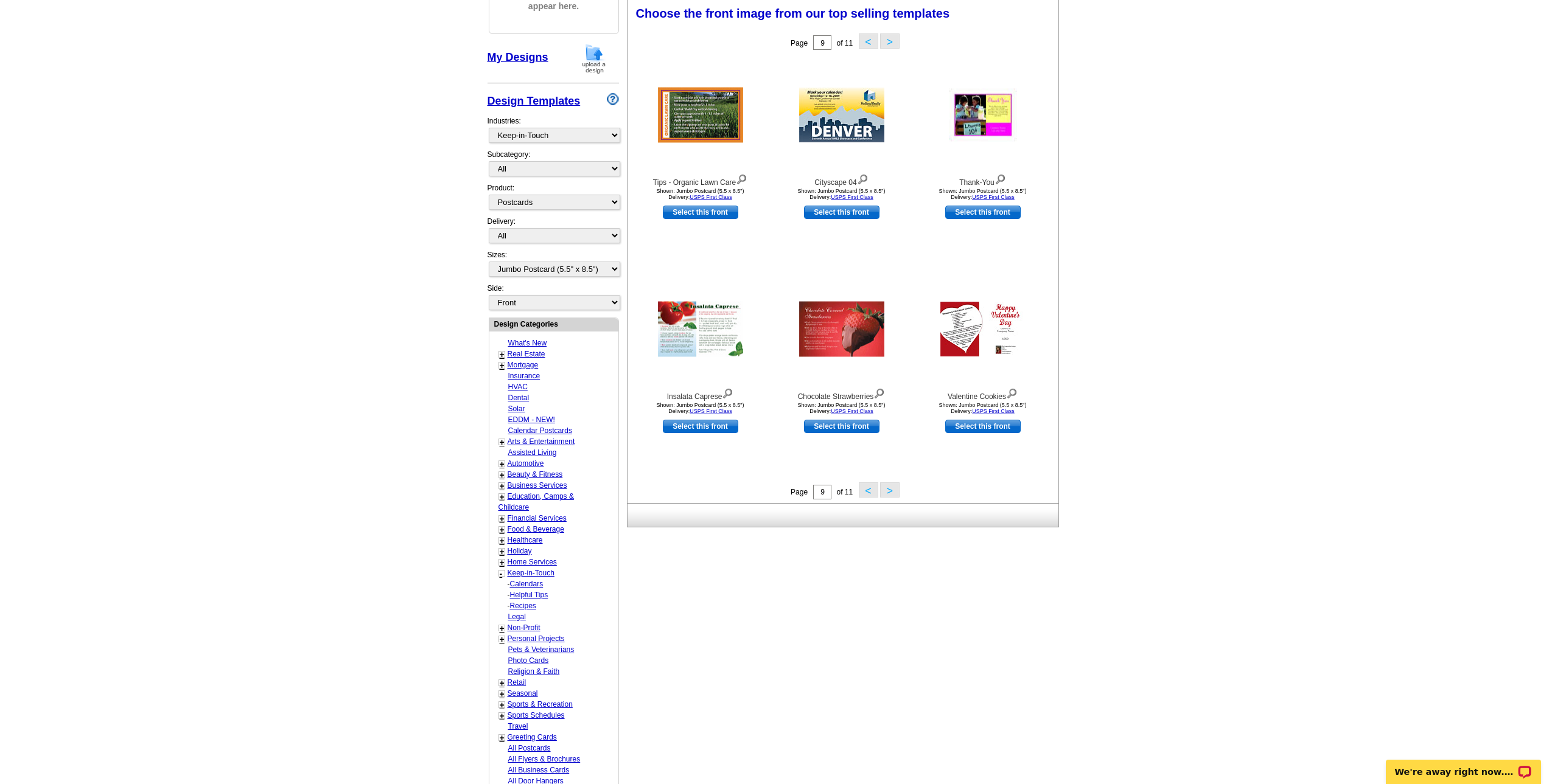
click at [895, 490] on button ">" at bounding box center [890, 490] width 20 height 15
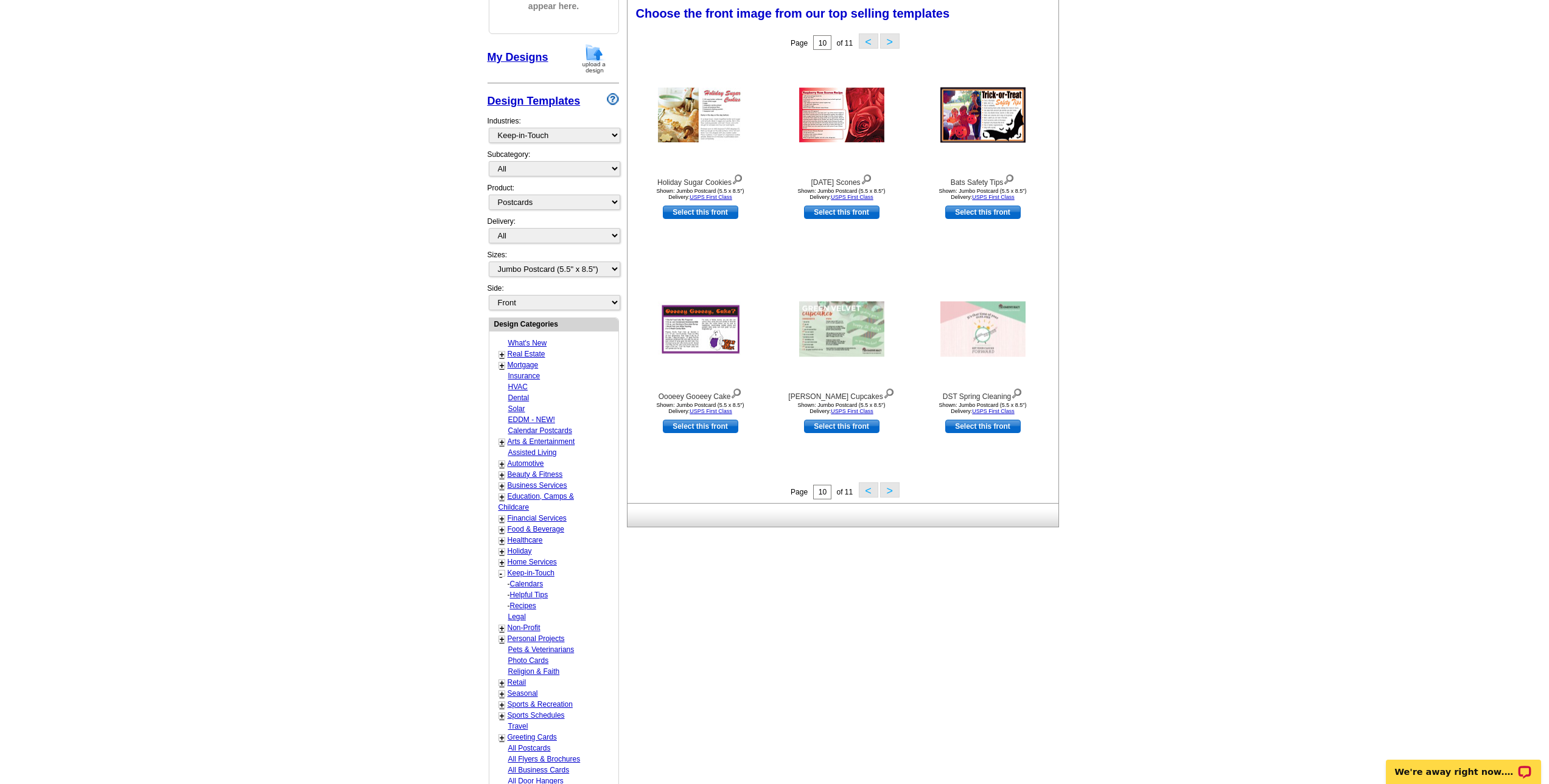
click at [894, 494] on button ">" at bounding box center [890, 490] width 20 height 15
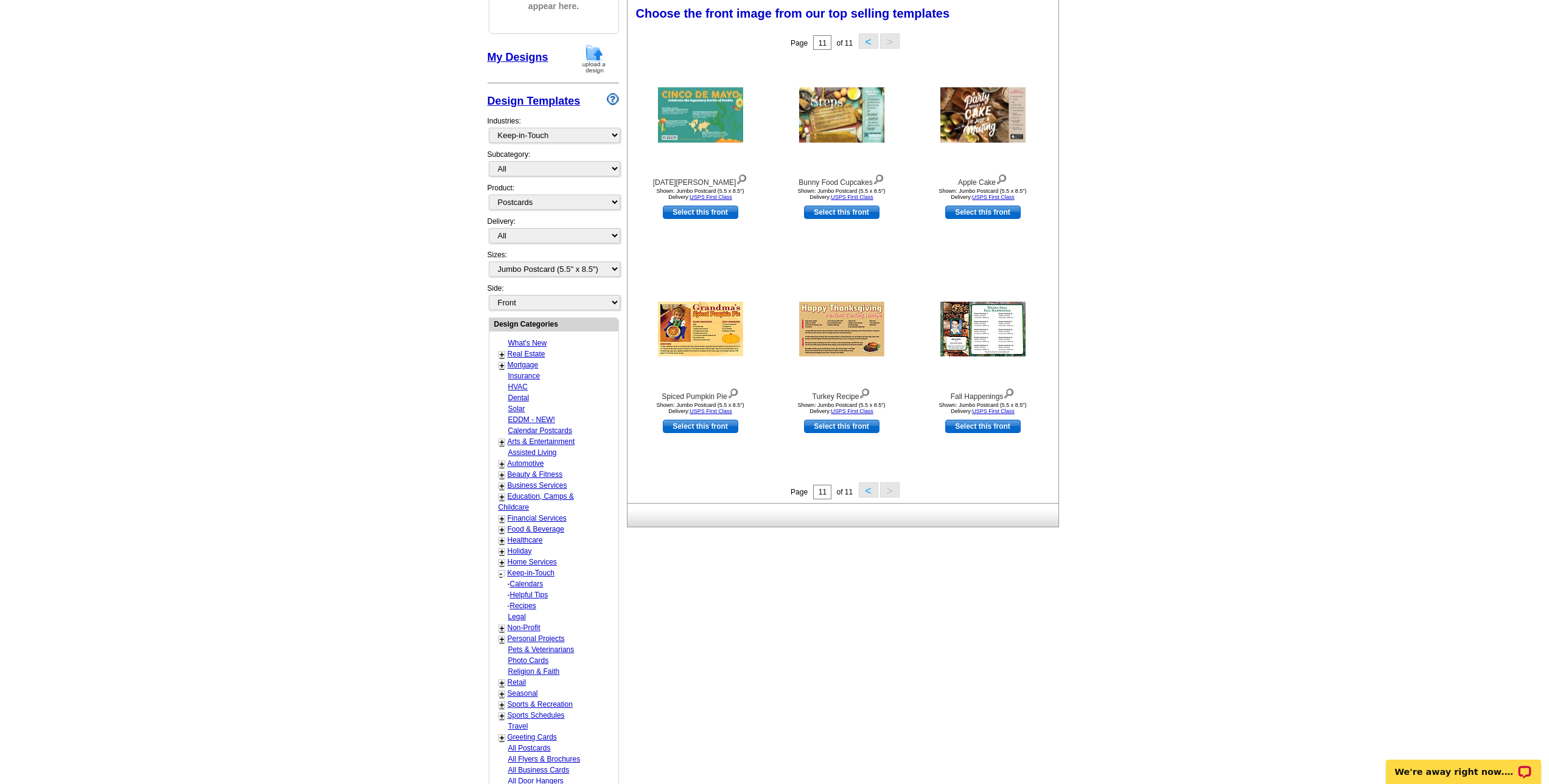
click at [544, 455] on link "Assisted Living" at bounding box center [533, 452] width 49 height 8
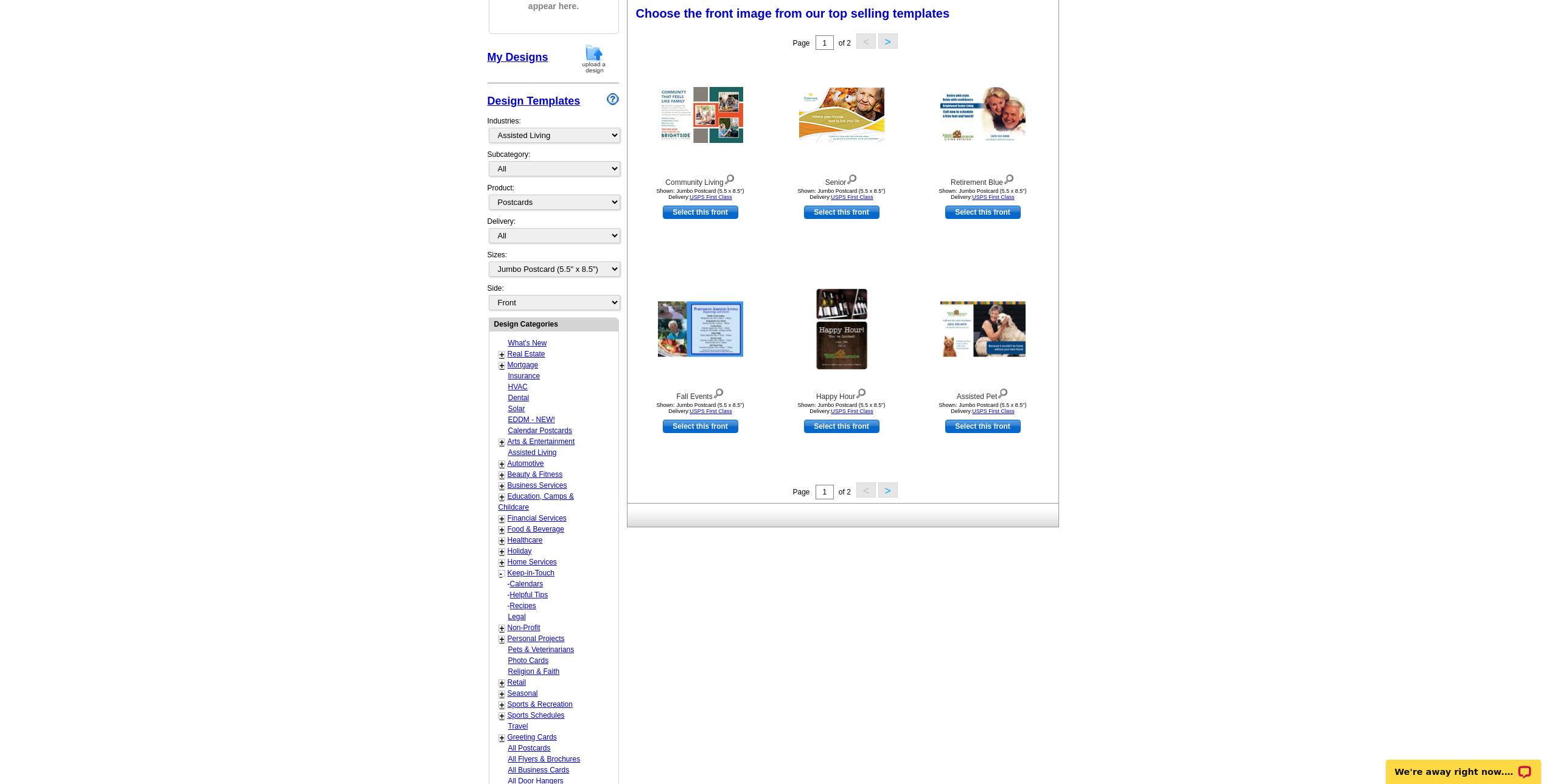
scroll to position [241, 0]
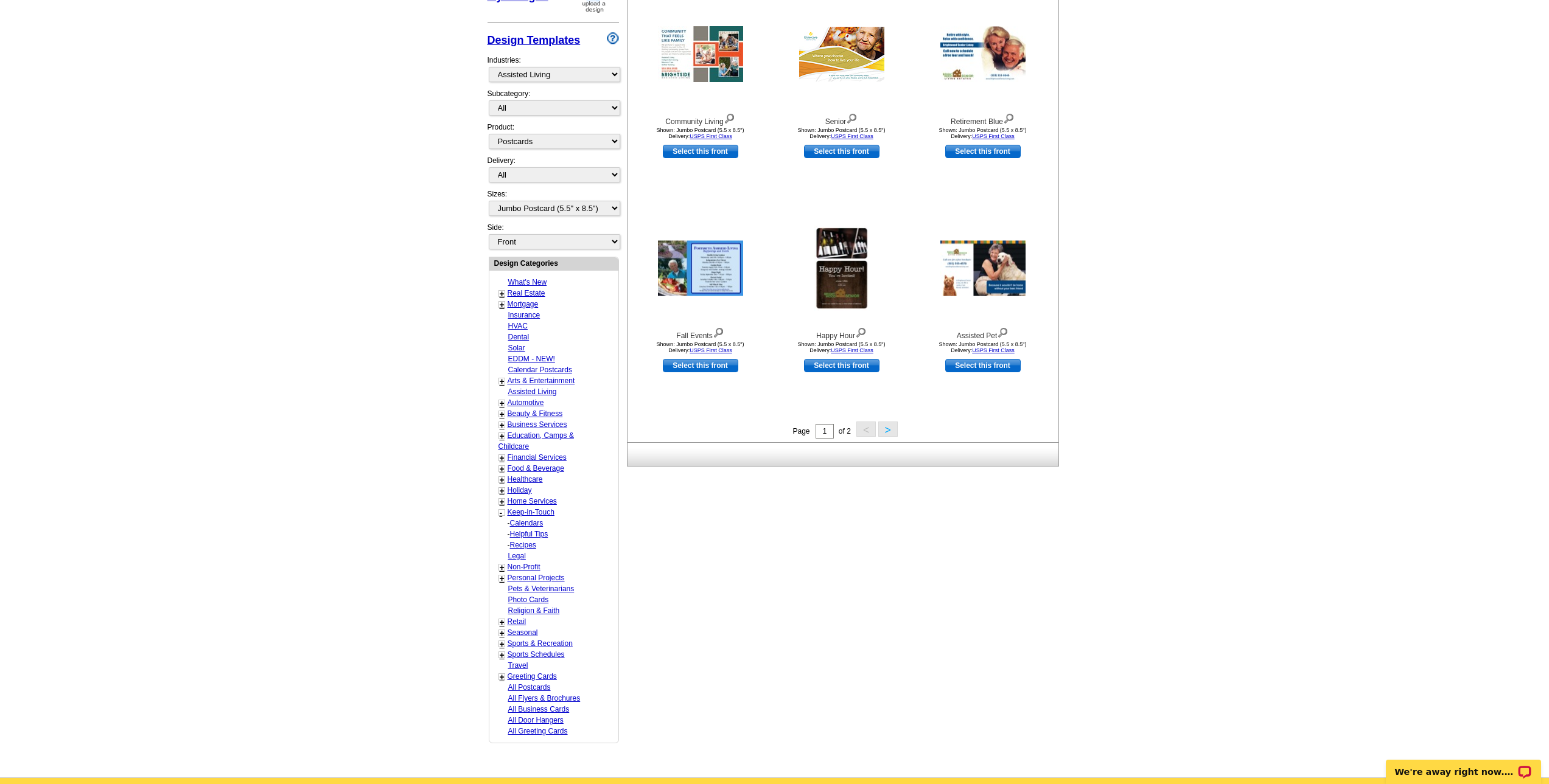
click at [526, 500] on link "Home Services" at bounding box center [532, 501] width 49 height 8
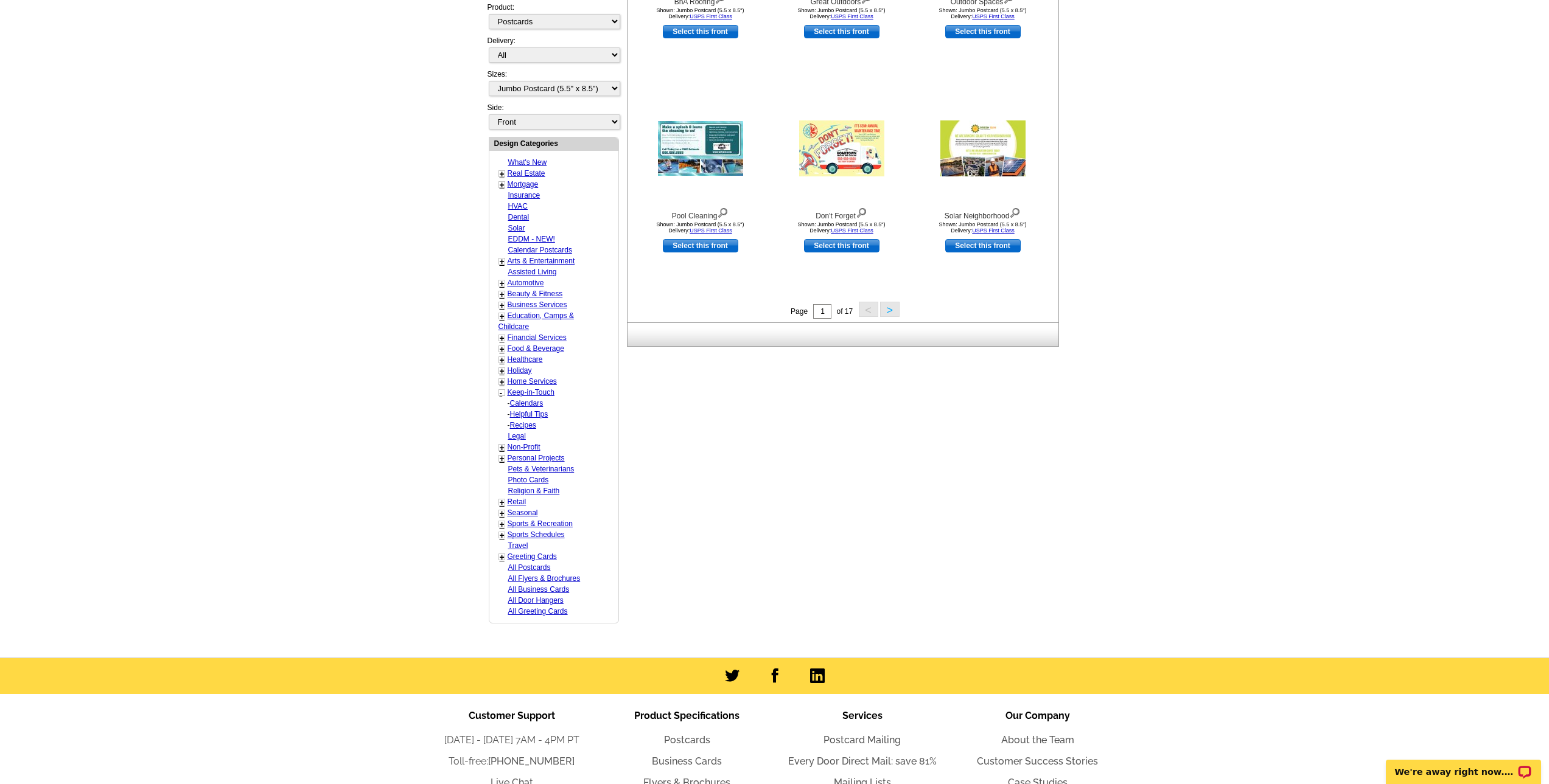
scroll to position [362, 0]
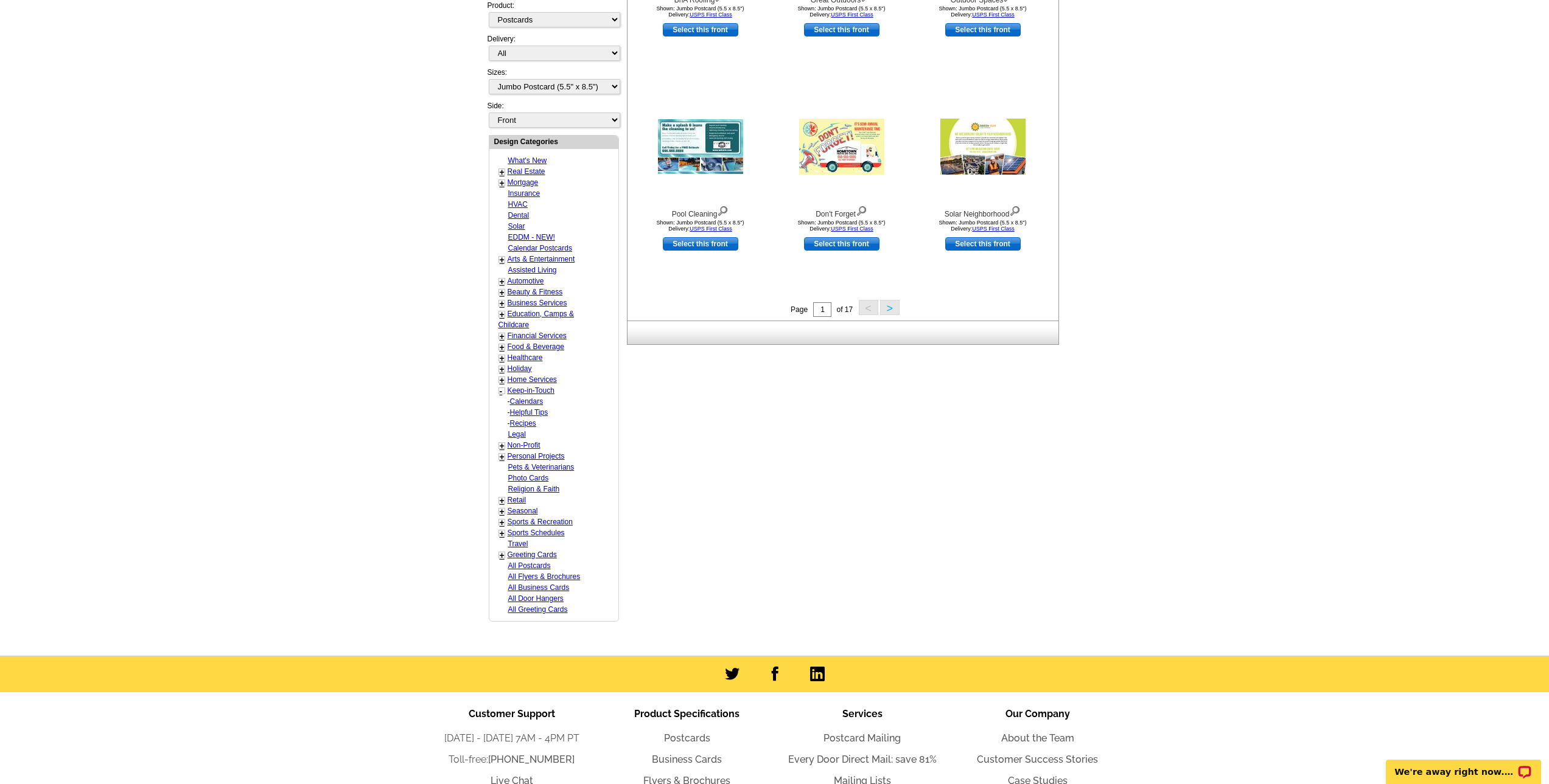
click at [534, 564] on link "All Postcards" at bounding box center [529, 566] width 42 height 8
select select "971"
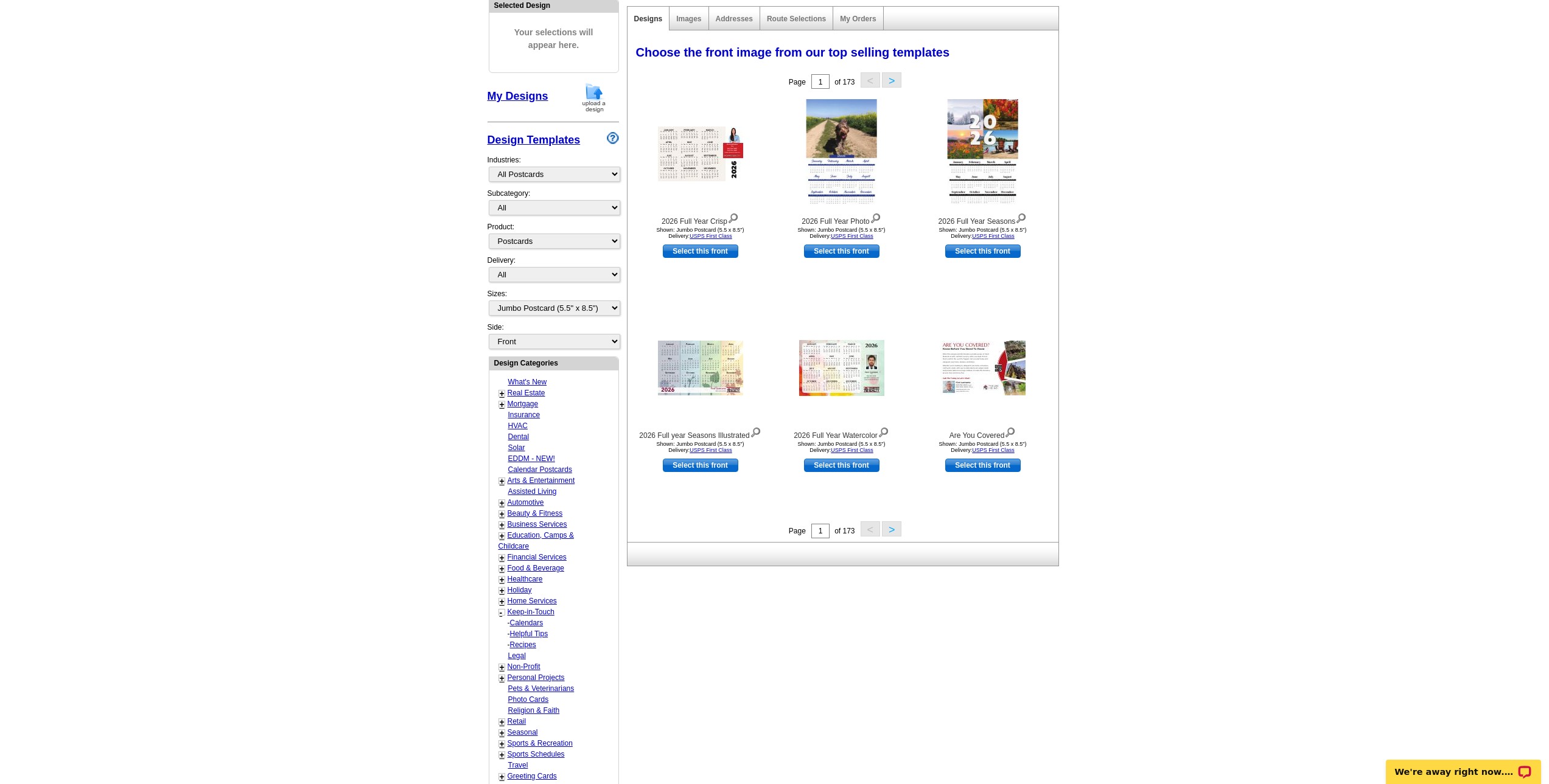
scroll to position [120, 0]
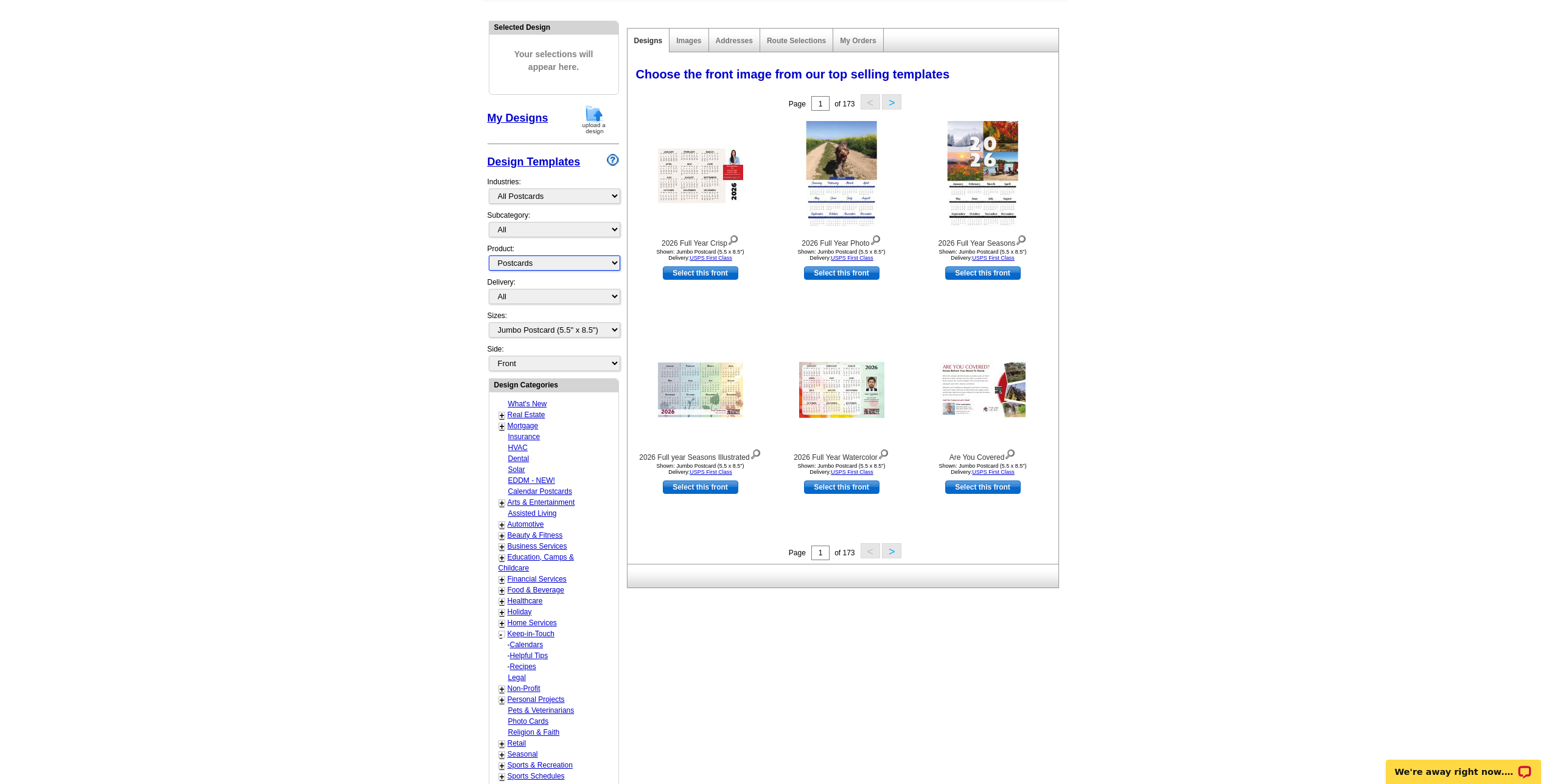
click at [606, 267] on select "All Postcards Letters and flyers Business Cards Door Hangers Greeting Cards" at bounding box center [555, 263] width 132 height 15
click at [605, 328] on select "All Jumbo Postcard (5.5" x 8.5") Regular Postcard (4.25" x 5.6") Panoramic Post…" at bounding box center [555, 330] width 132 height 15
select select "14"
click at [489, 323] on select "All Jumbo Postcard (5.5" x 8.5") Regular Postcard (4.25" x 5.6") Panoramic Post…" at bounding box center [555, 330] width 132 height 15
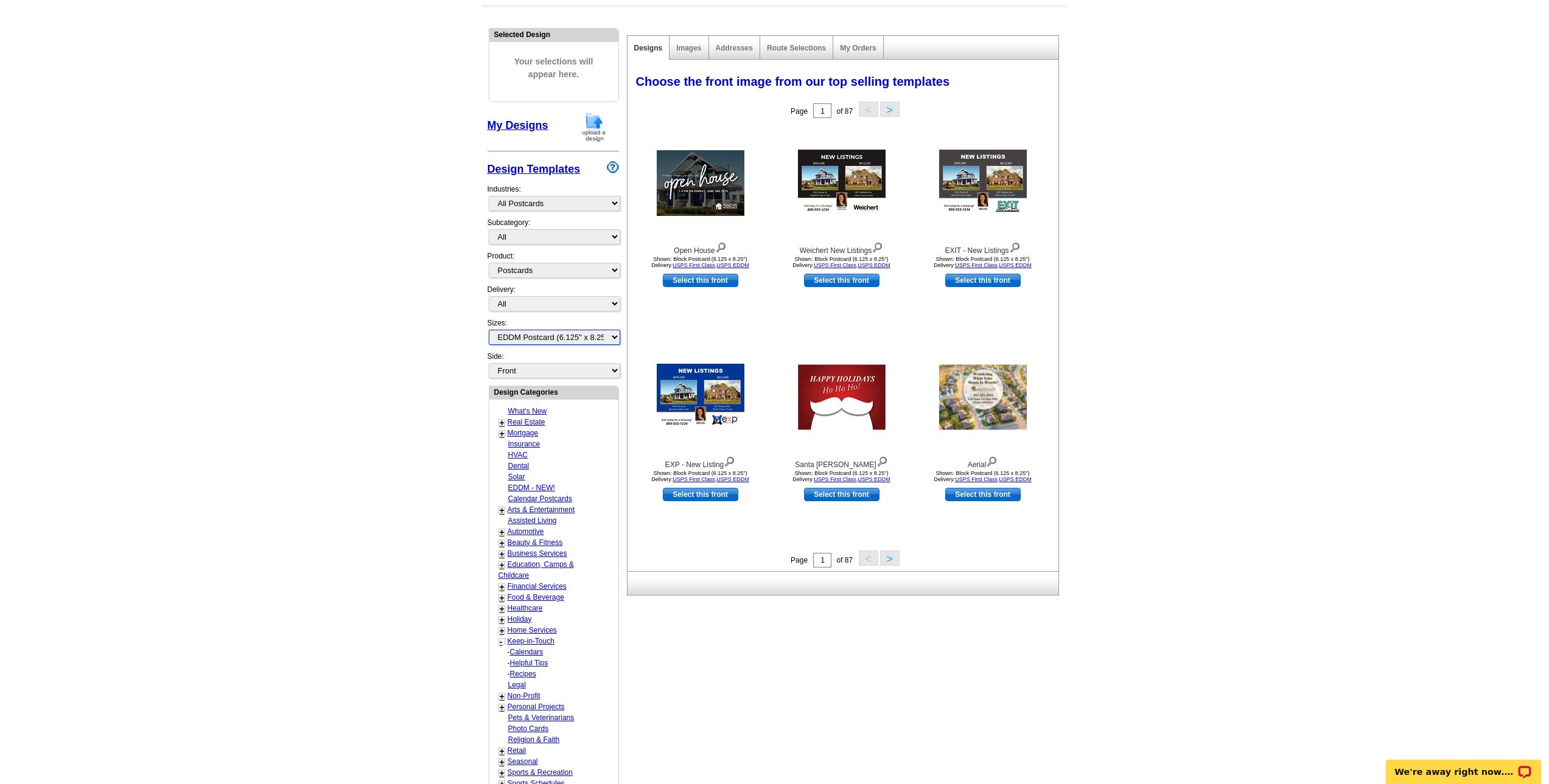
scroll to position [121, 0]
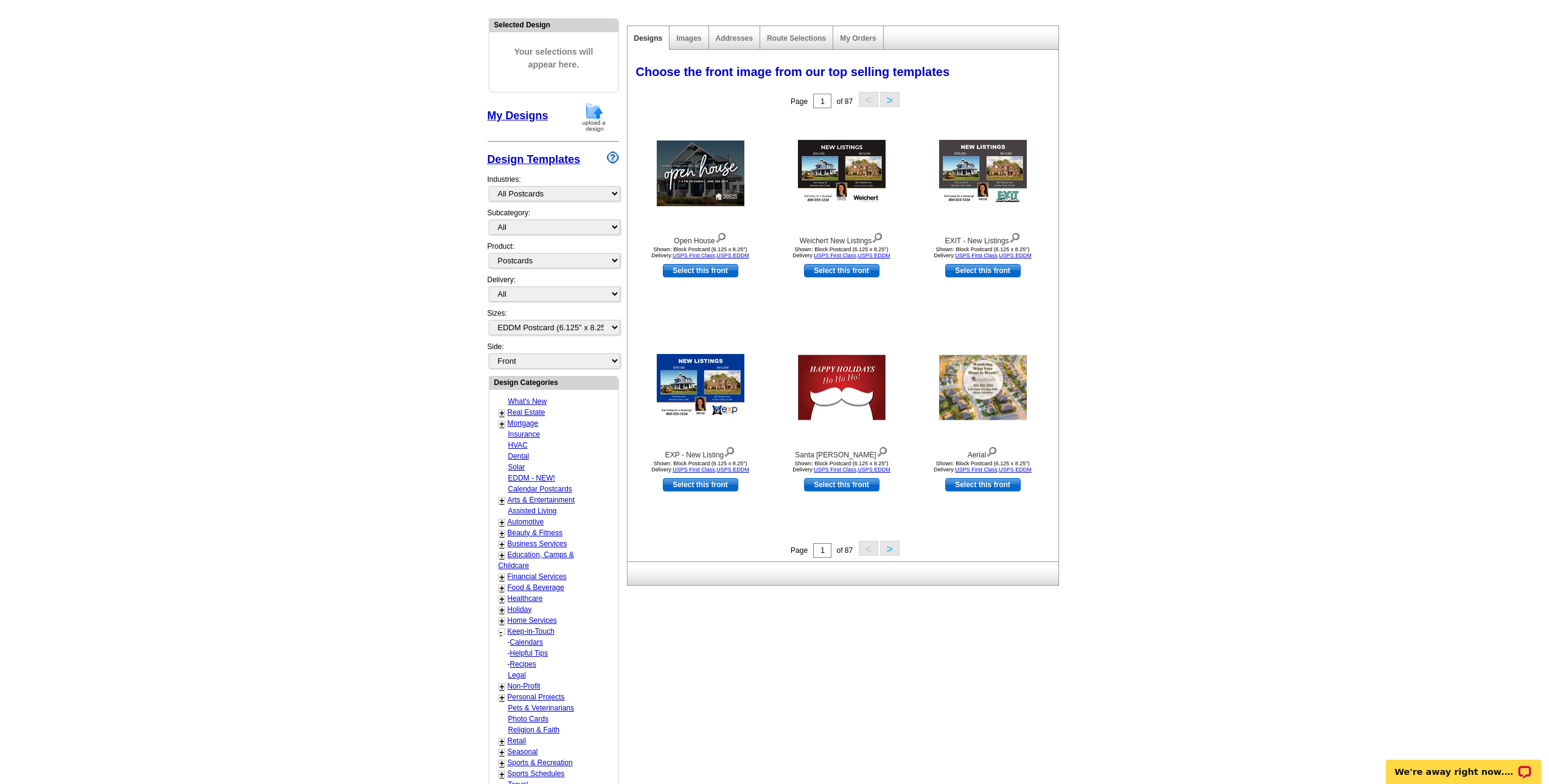
click at [891, 549] on button ">" at bounding box center [890, 549] width 20 height 15
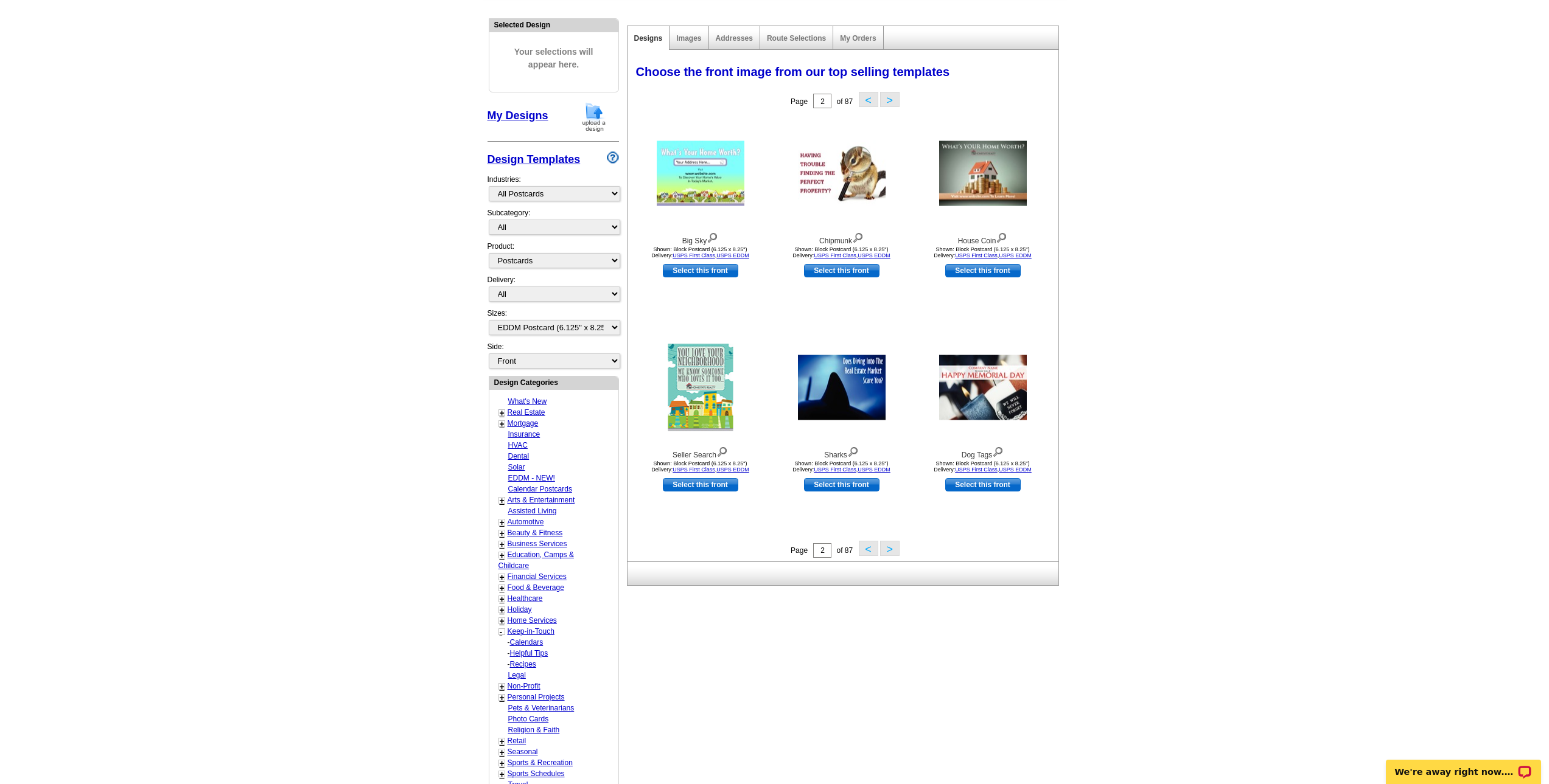
click at [891, 549] on button ">" at bounding box center [890, 549] width 20 height 15
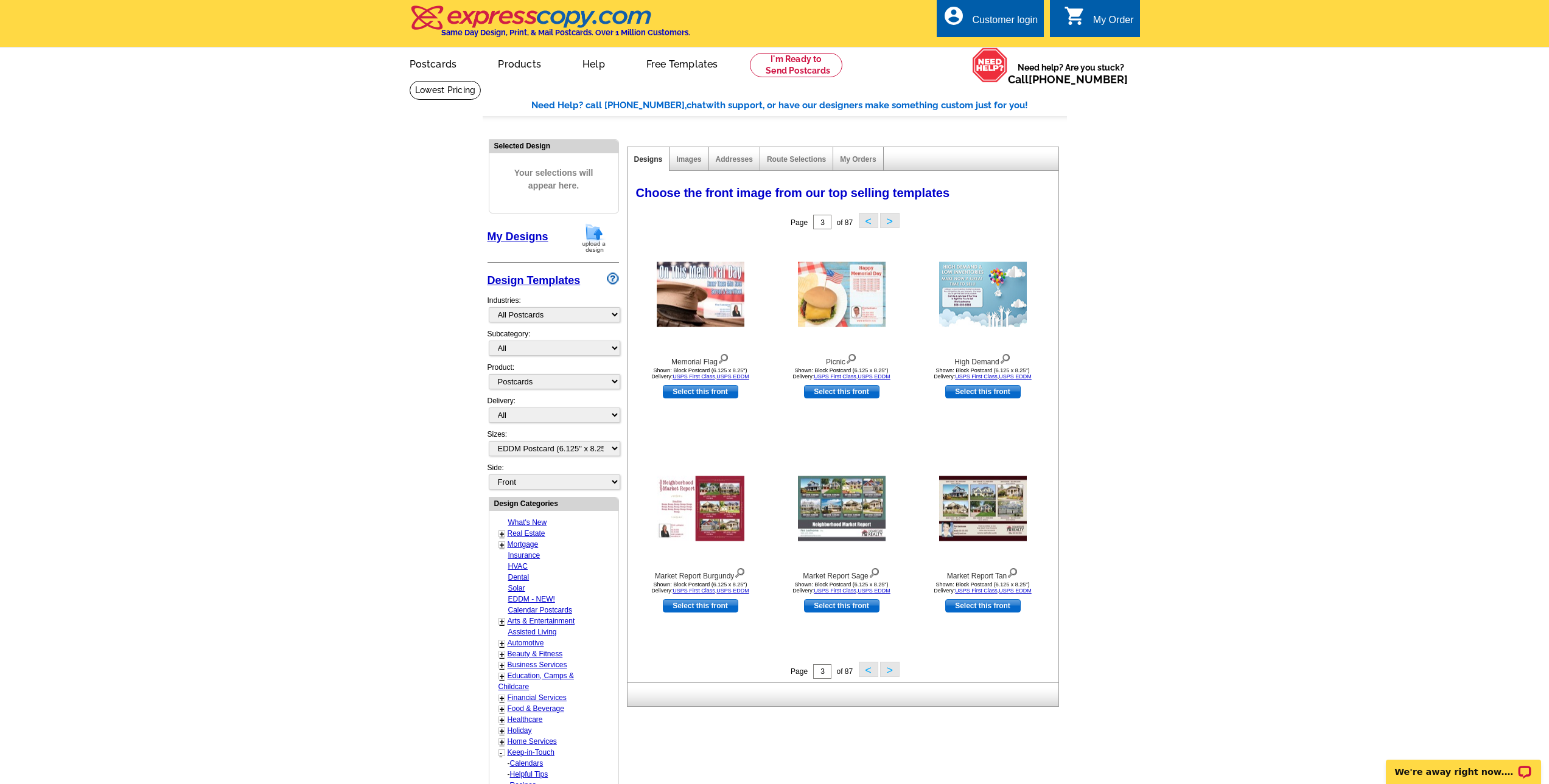
scroll to position [0, 0]
click at [445, 65] on link "Postcards" at bounding box center [432, 63] width 85 height 28
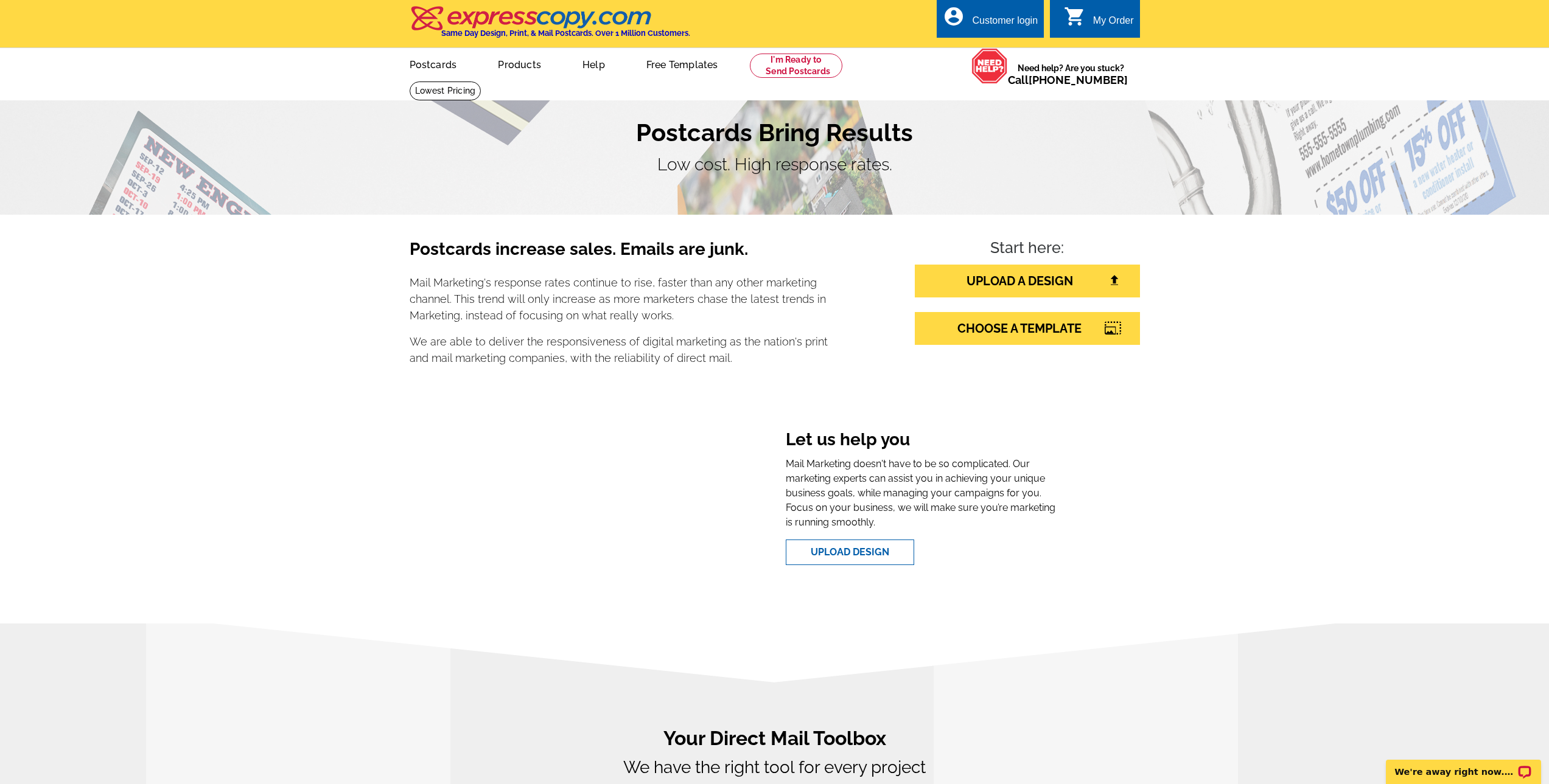
drag, startPoint x: 787, startPoint y: 696, endPoint x: 802, endPoint y: 170, distance: 526.2
click at [438, 65] on link "Postcards" at bounding box center [432, 63] width 85 height 28
click at [521, 65] on link "Products" at bounding box center [519, 63] width 82 height 28
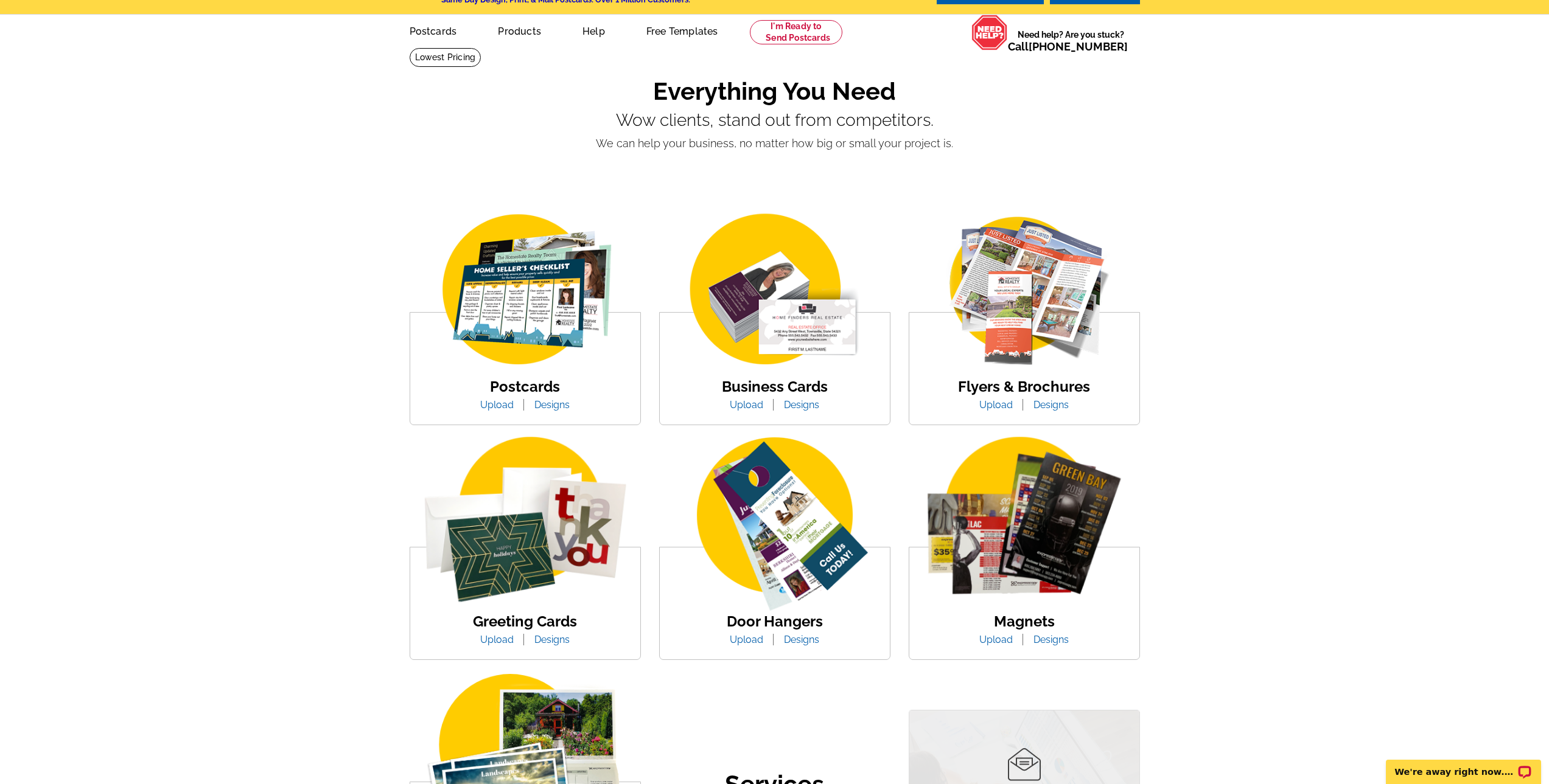
scroll to position [61, 0]
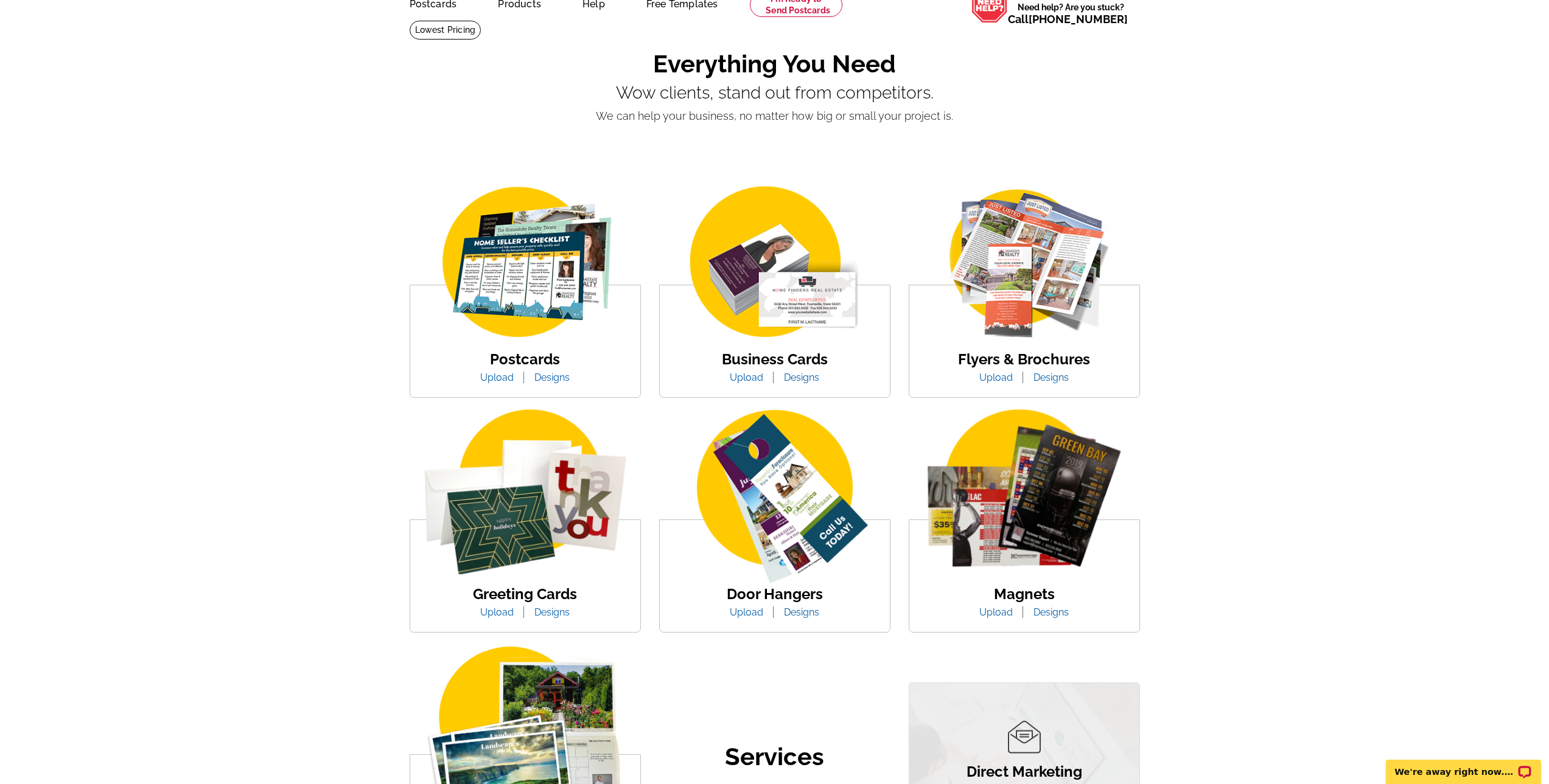
click at [1010, 515] on img at bounding box center [1025, 498] width 230 height 178
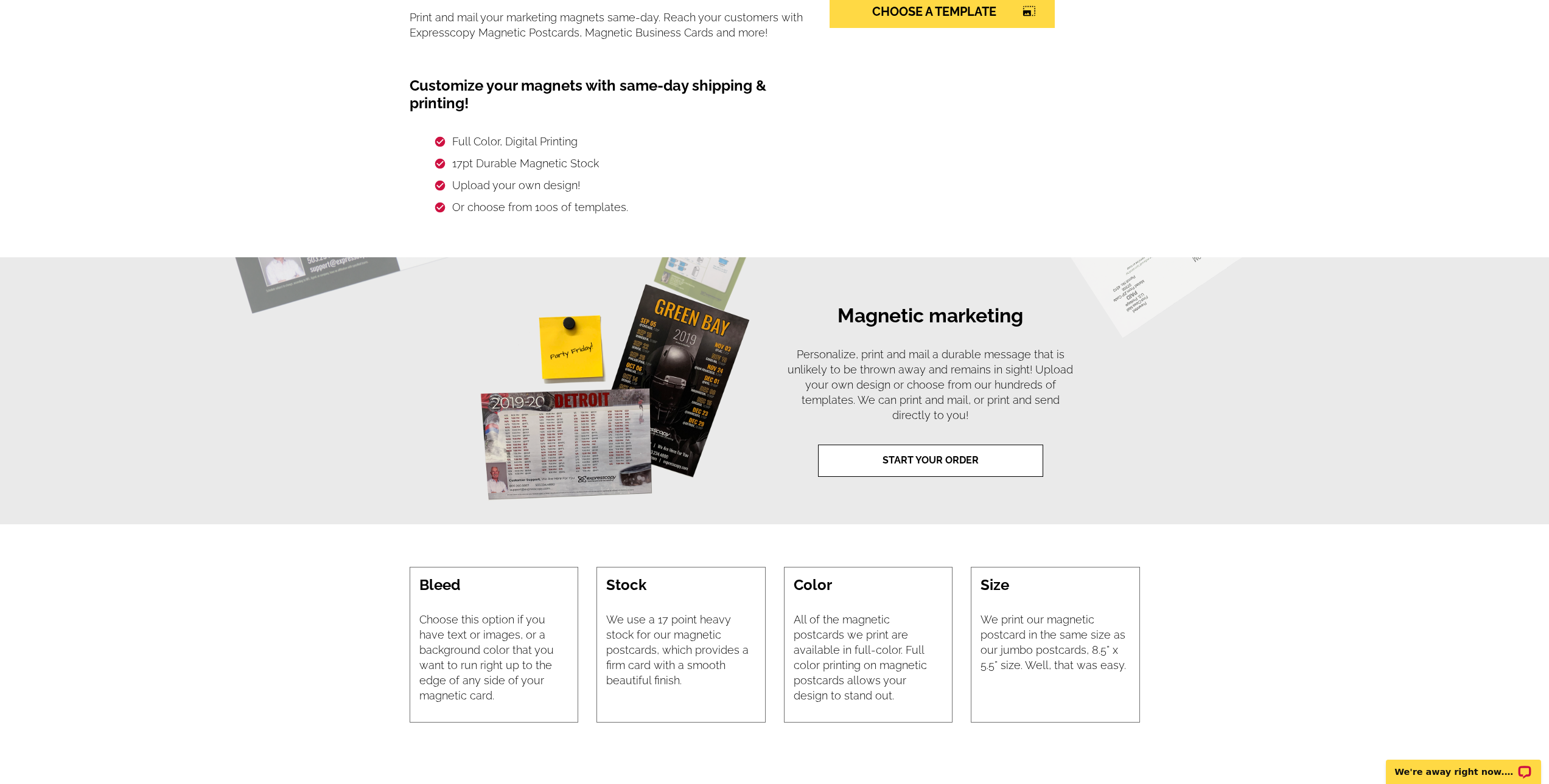
click at [890, 458] on link "START YOUR ORDER" at bounding box center [930, 460] width 225 height 32
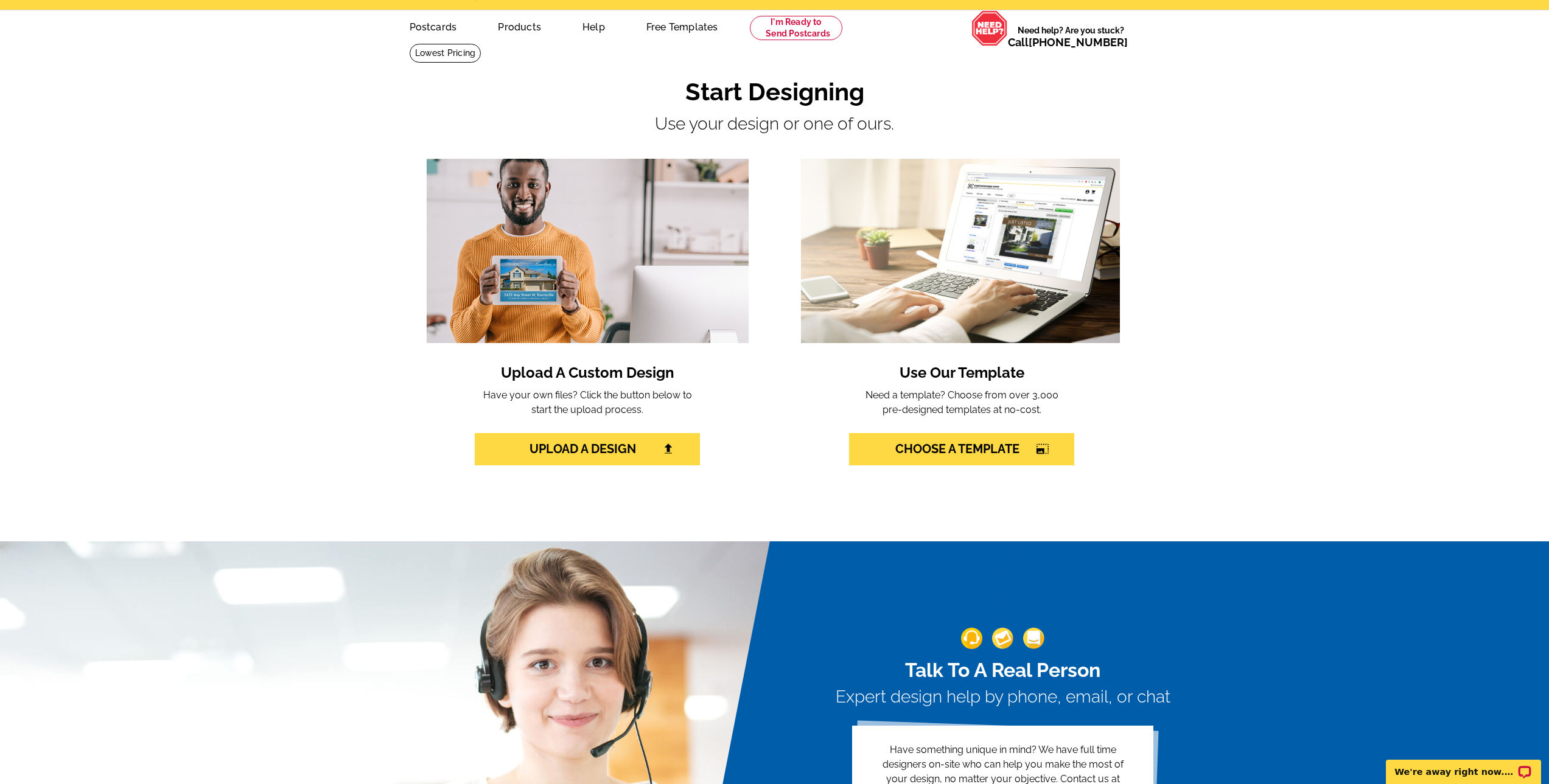
scroll to position [16, 0]
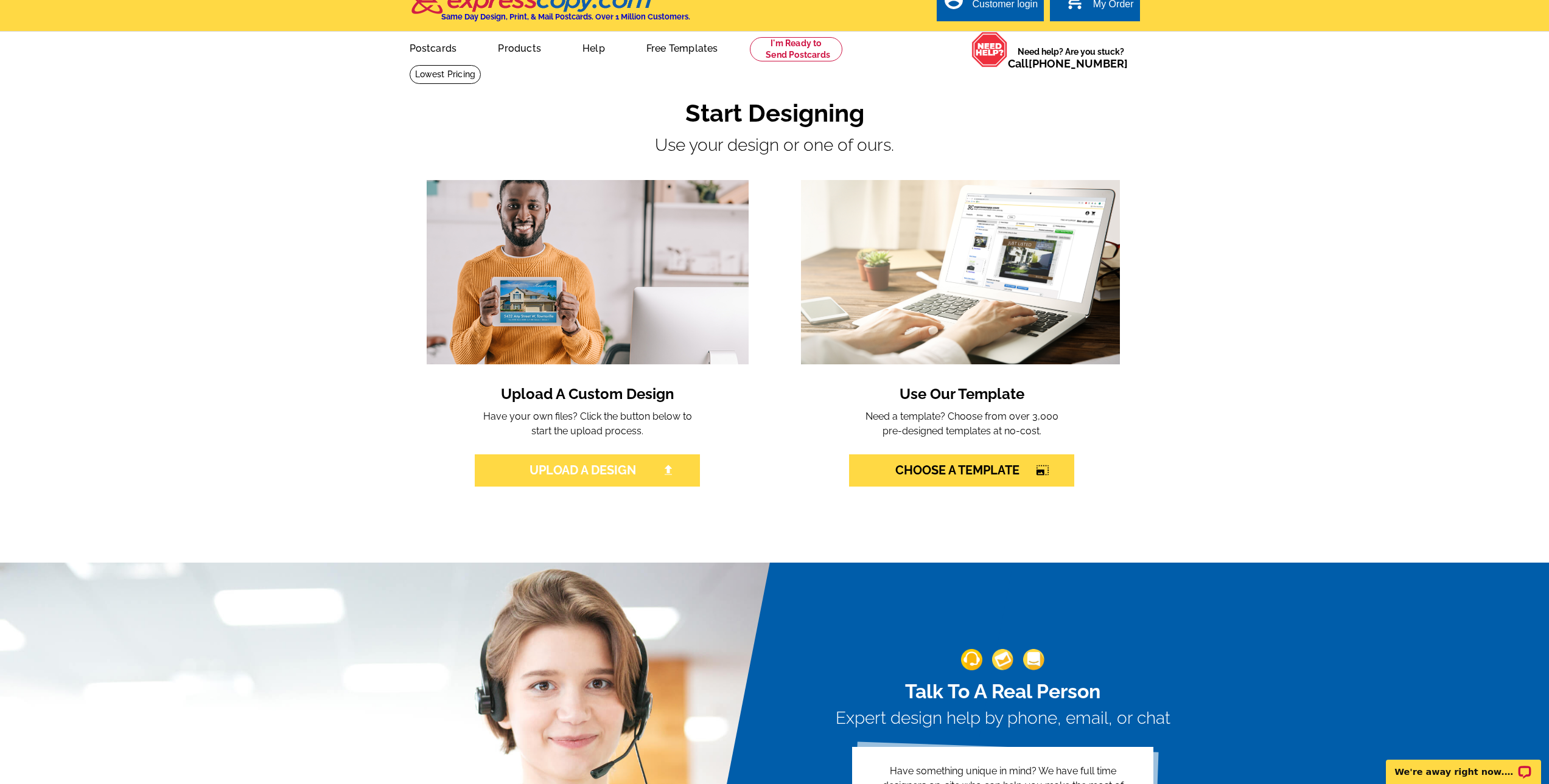
click at [669, 471] on img at bounding box center [669, 471] width 11 height 11
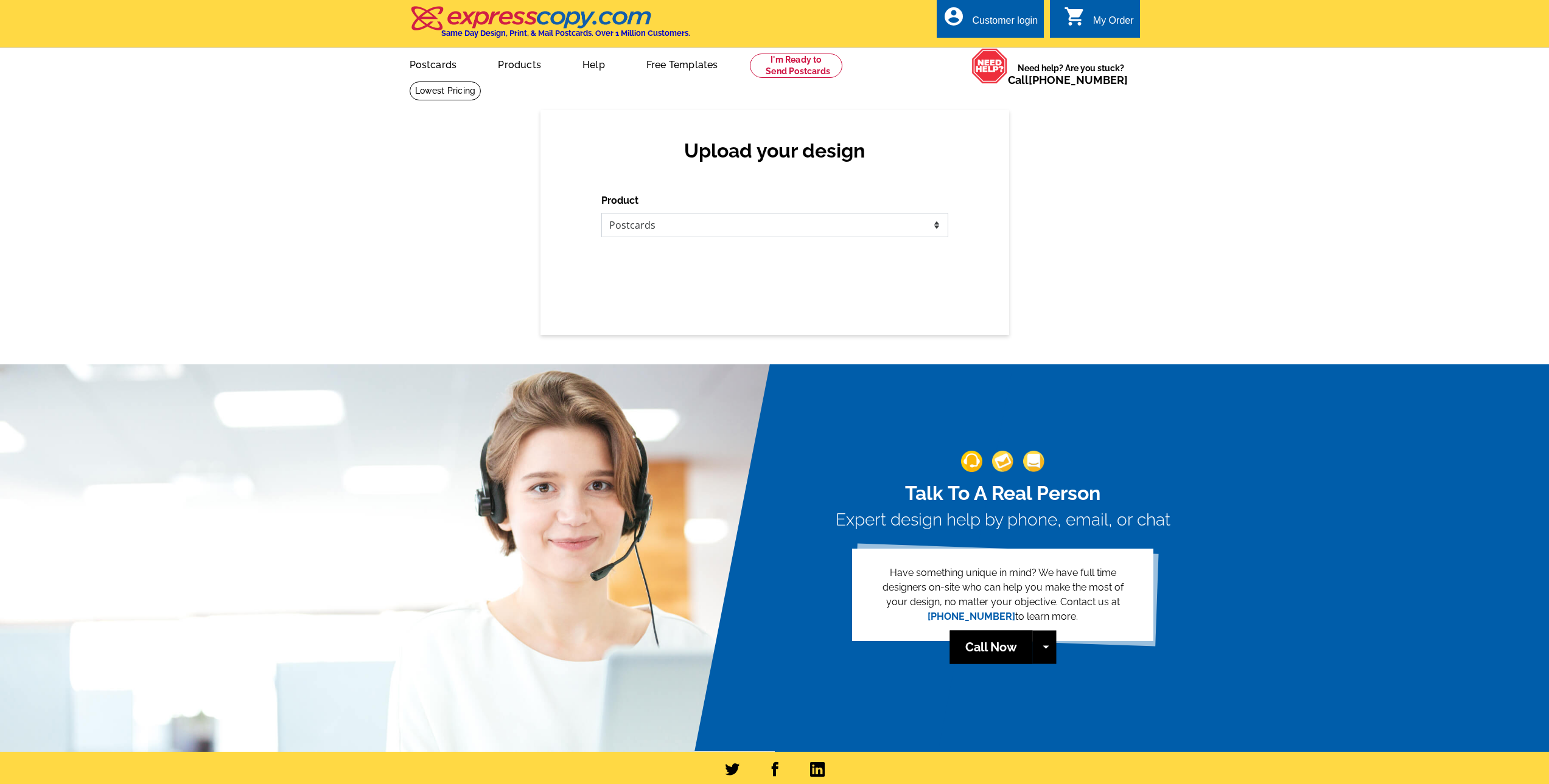
click at [722, 222] on select "Please select the type of file... Postcards Business Cards Letters and flyers G…" at bounding box center [775, 225] width 347 height 24
click at [602, 214] on select "Please select the type of file... Postcards Business Cards Letters and flyers G…" at bounding box center [775, 225] width 347 height 24
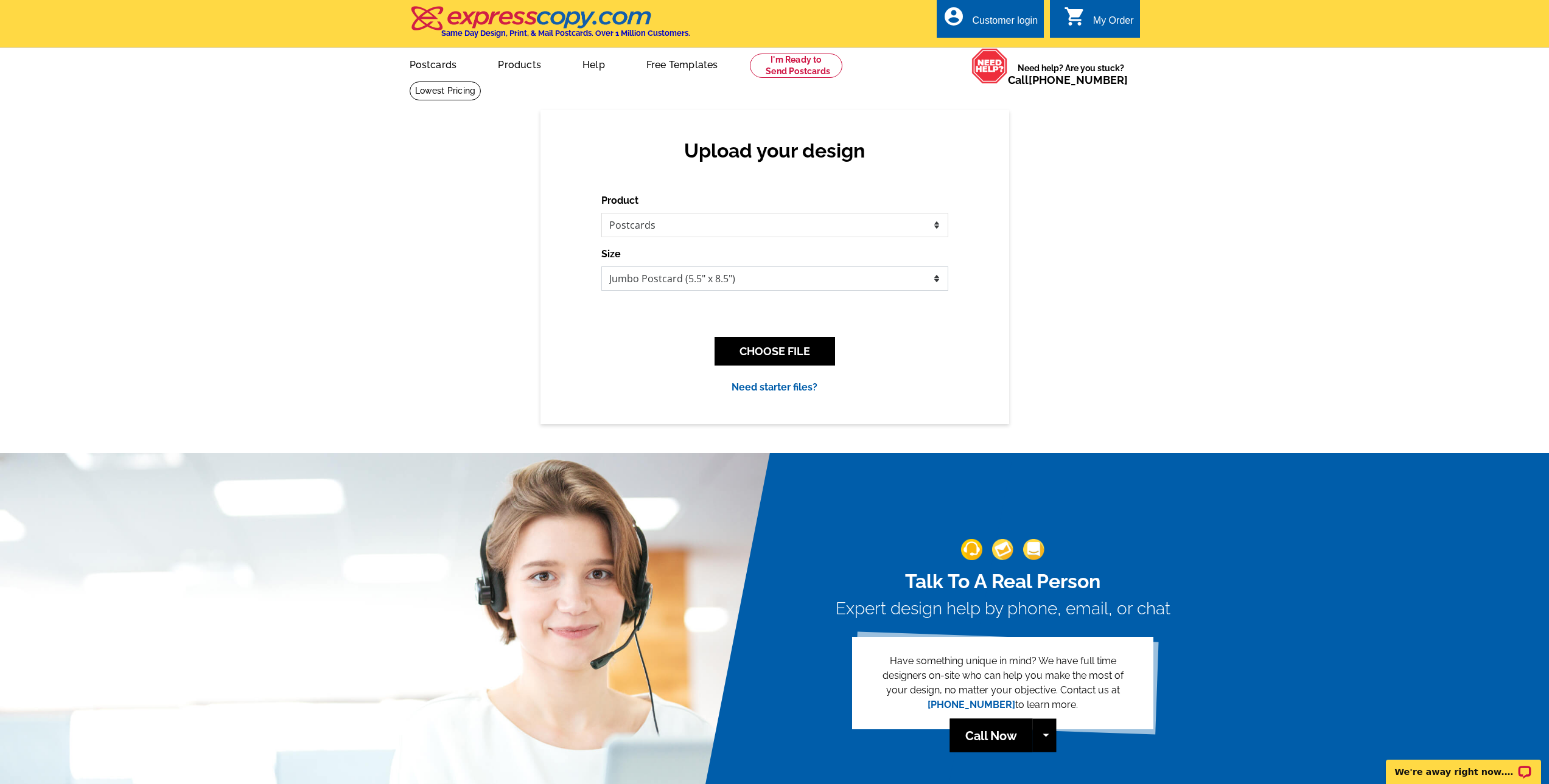
click at [734, 280] on select "Jumbo Postcard (5.5" x 8.5") Regular Postcard (4.25" x 5.6") Panoramic Postcard…" at bounding box center [775, 279] width 347 height 24
select select "3"
click at [602, 267] on select "Jumbo Postcard (5.5" x 8.5") Regular Postcard (4.25" x 5.6") Panoramic Postcard…" at bounding box center [775, 279] width 347 height 24
click at [437, 64] on link "Postcards" at bounding box center [432, 63] width 85 height 28
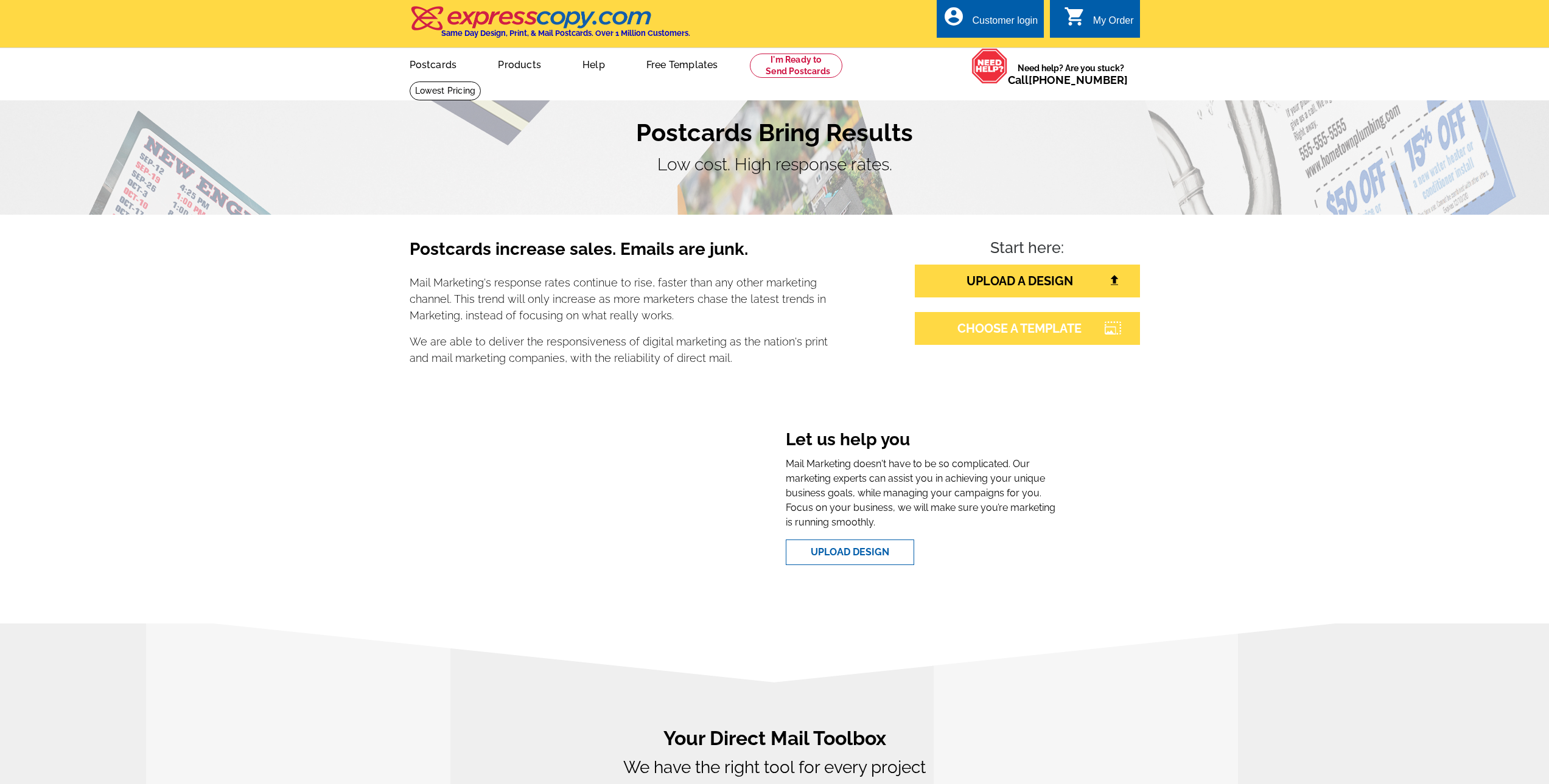
click at [1042, 334] on link "CHOOSE A TEMPLATE" at bounding box center [1026, 328] width 225 height 33
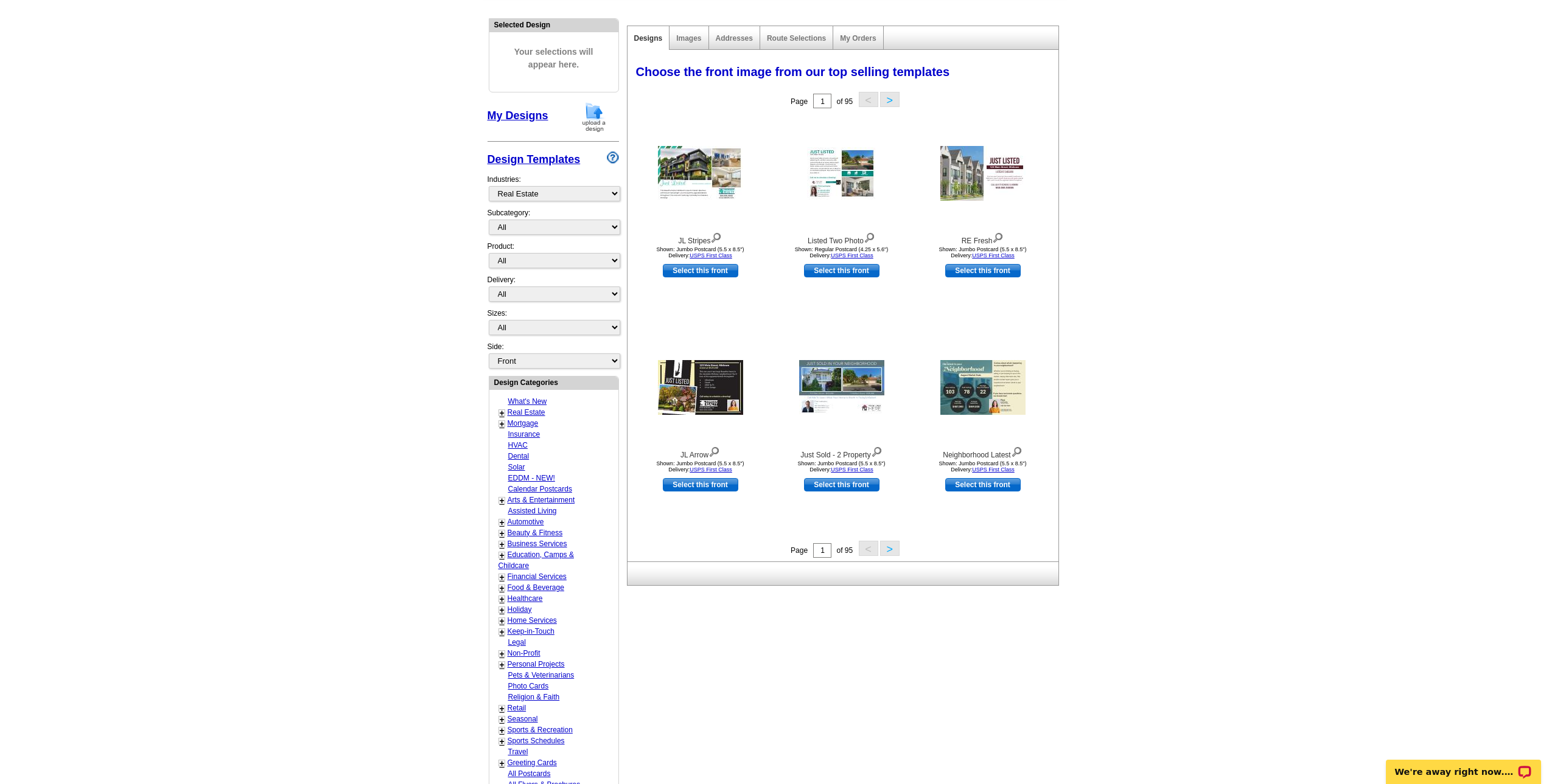
scroll to position [183, 0]
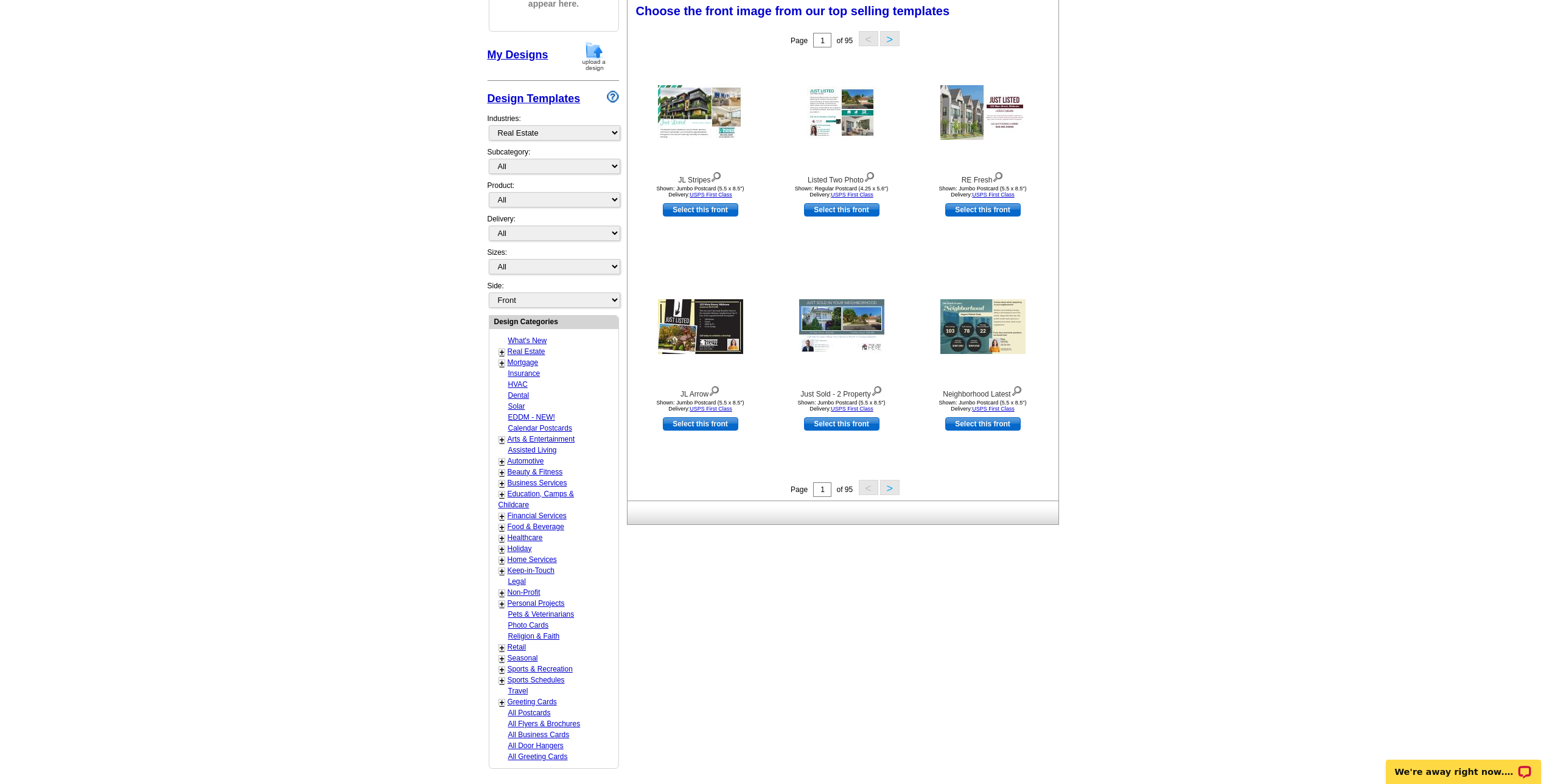
click at [503, 573] on link "+" at bounding box center [502, 571] width 5 height 9
click at [533, 593] on link "Helpful Tips" at bounding box center [529, 592] width 39 height 8
select select "769"
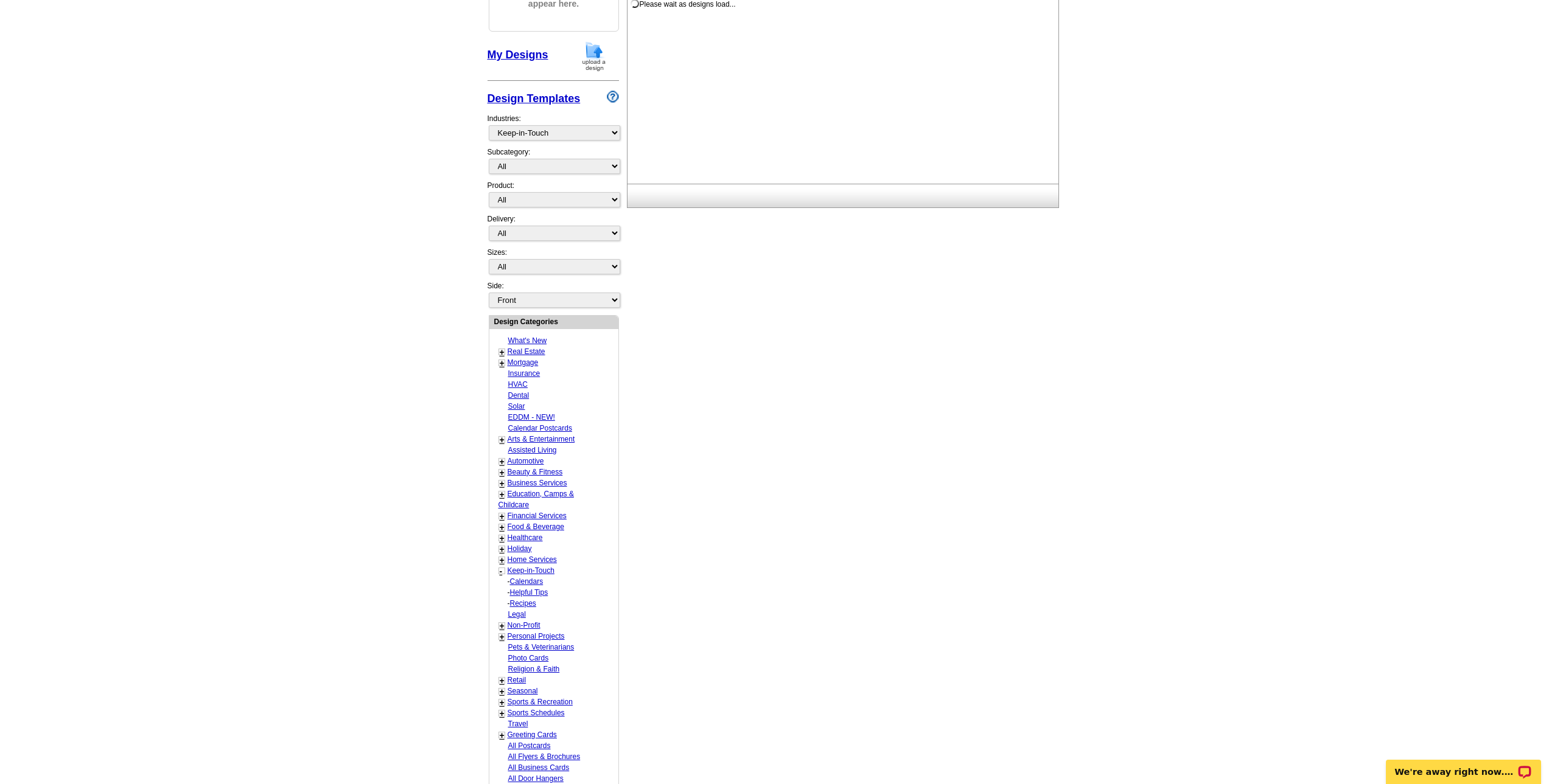
select select "770"
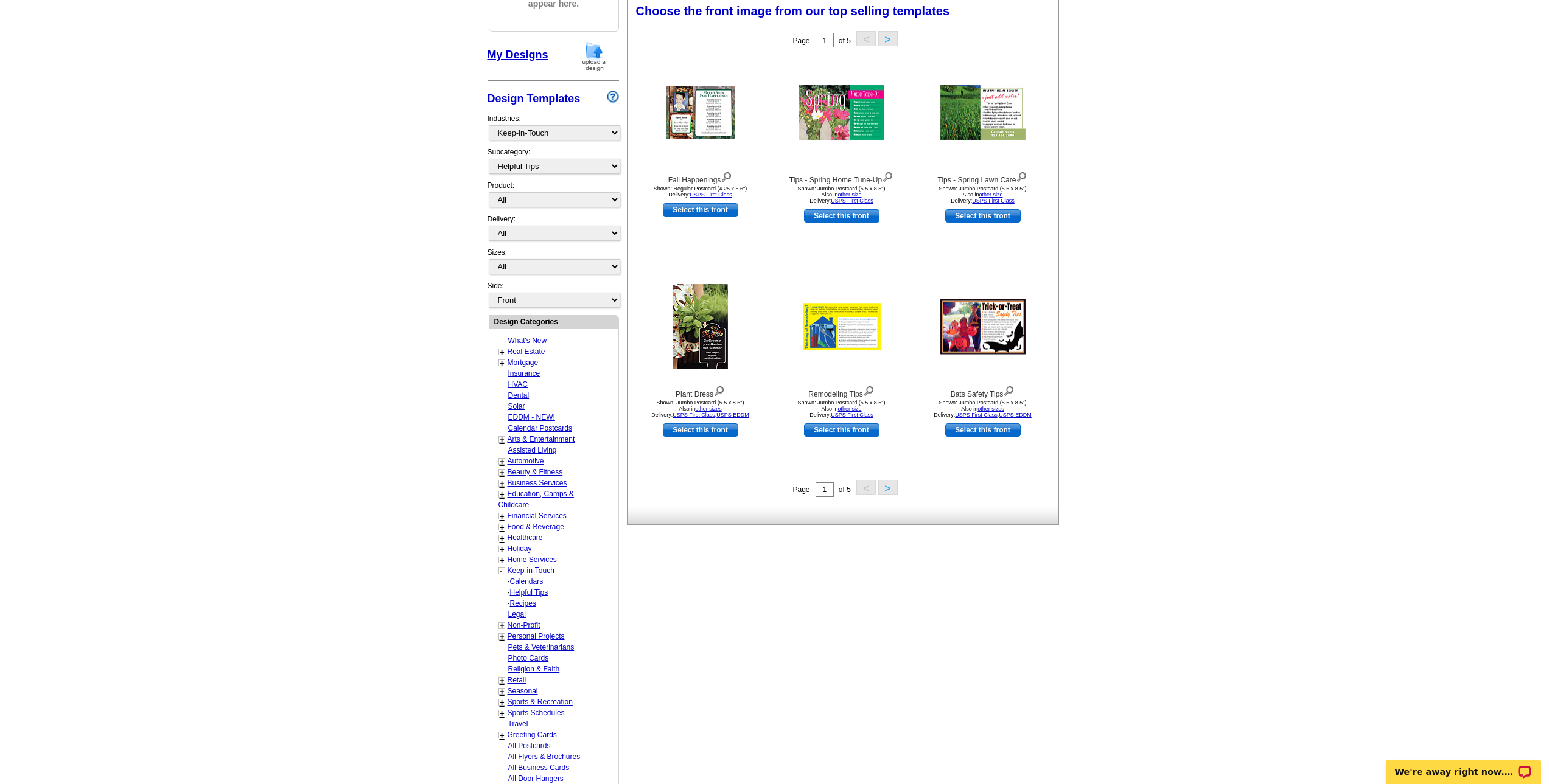
click at [531, 572] on link "Keep-in-Touch" at bounding box center [531, 570] width 47 height 8
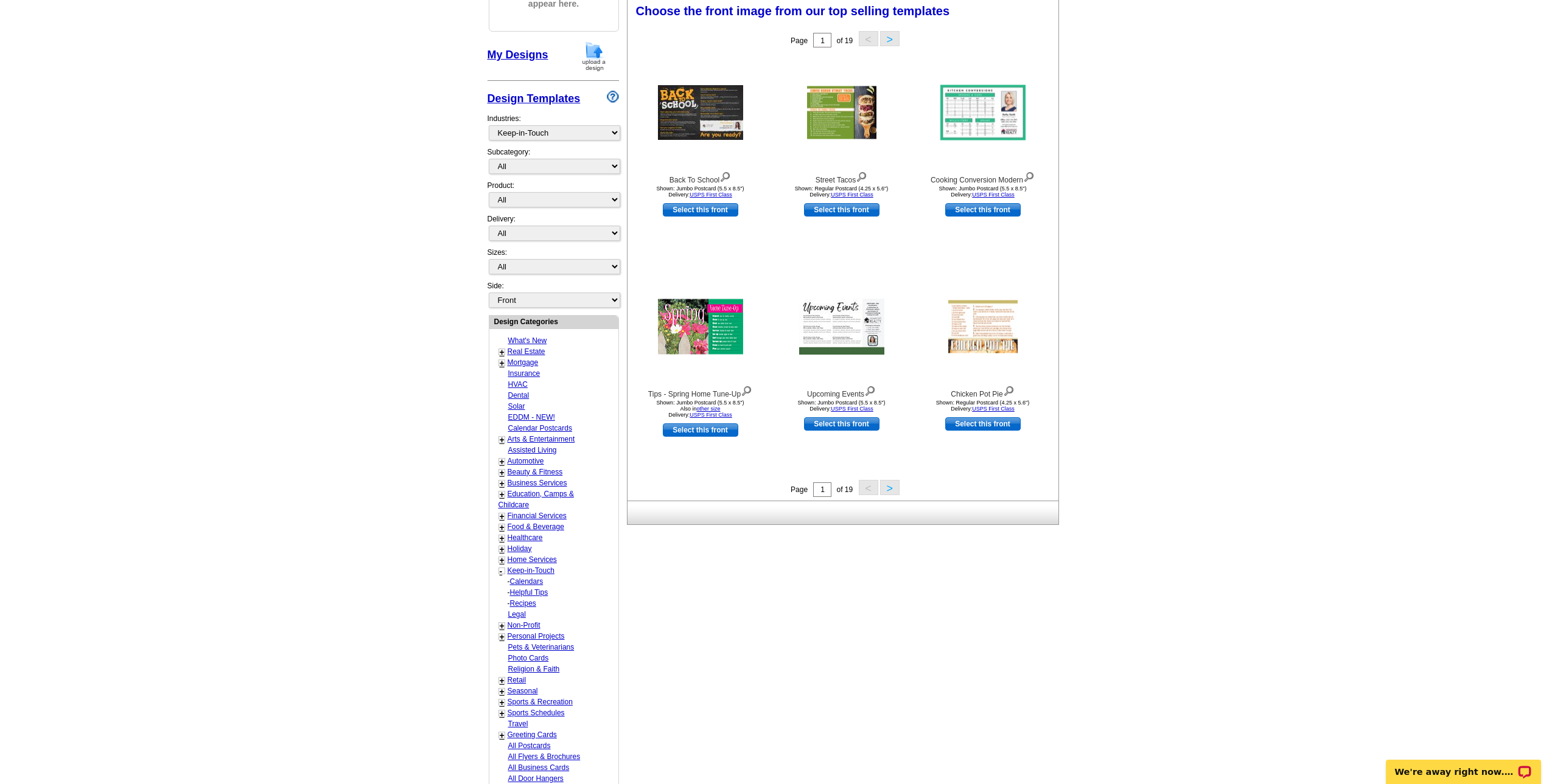
click at [887, 490] on button ">" at bounding box center [890, 488] width 20 height 15
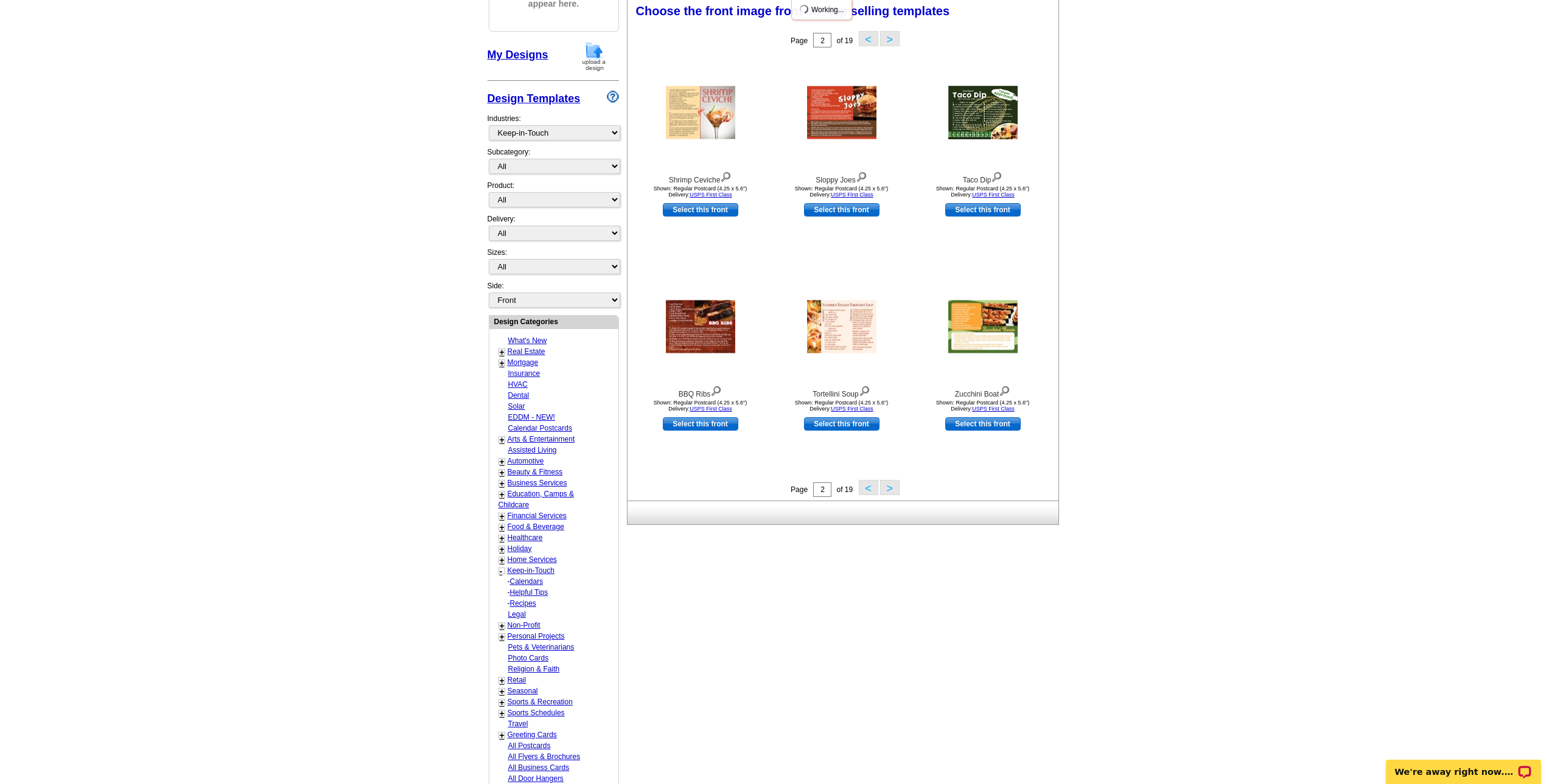
scroll to position [61, 0]
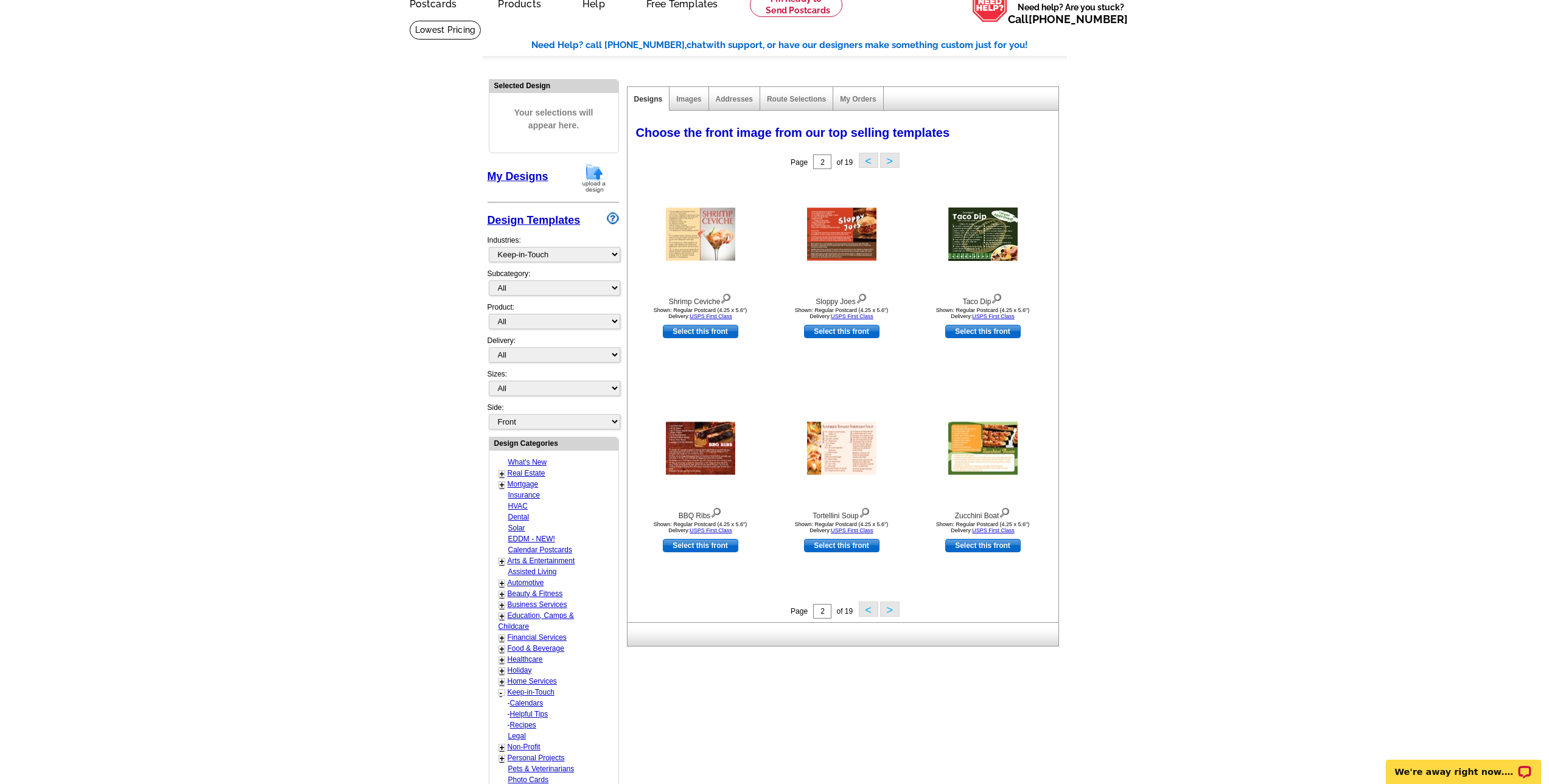
click at [894, 612] on button ">" at bounding box center [890, 609] width 20 height 15
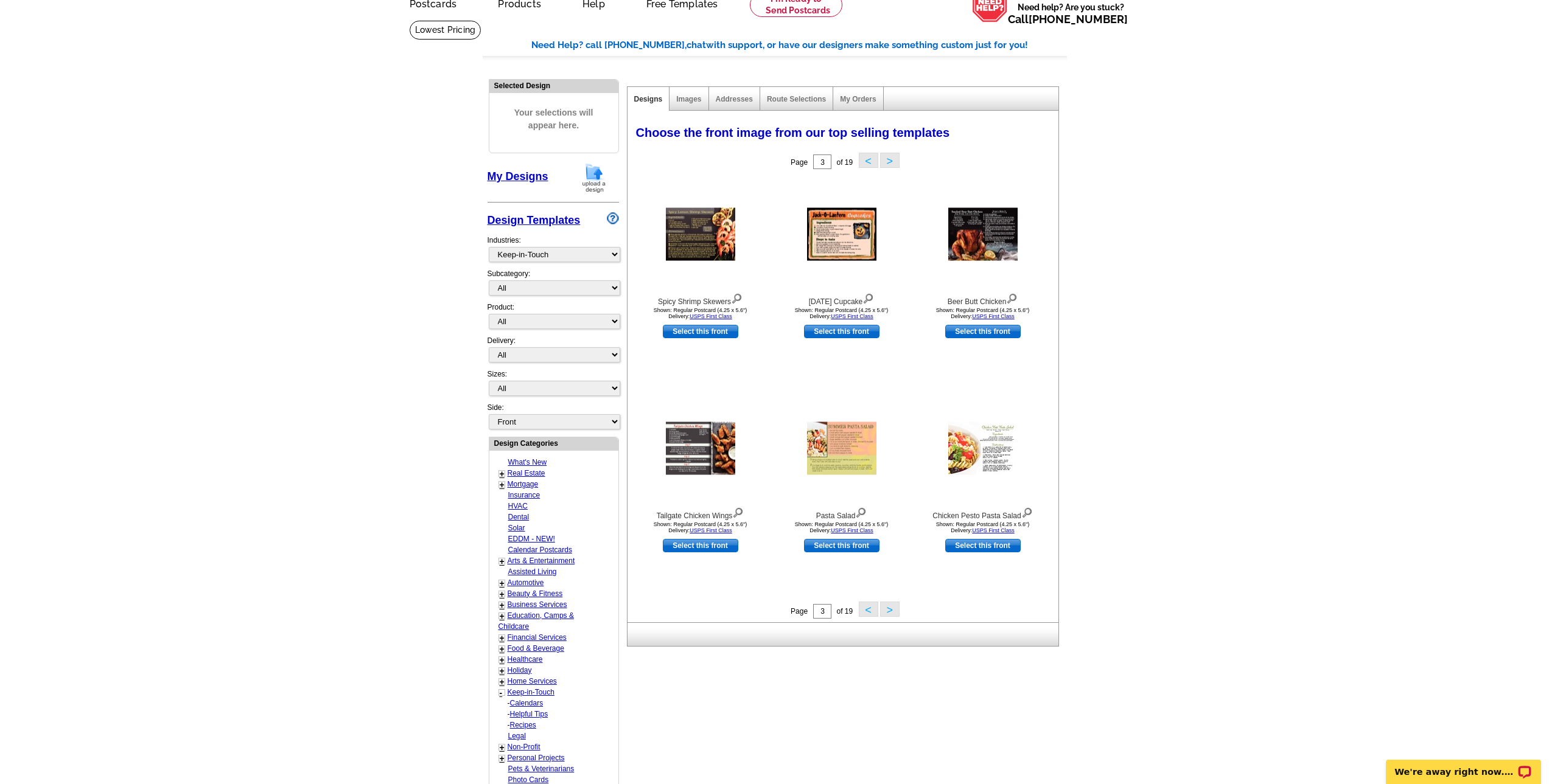
click at [896, 613] on button ">" at bounding box center [890, 609] width 20 height 15
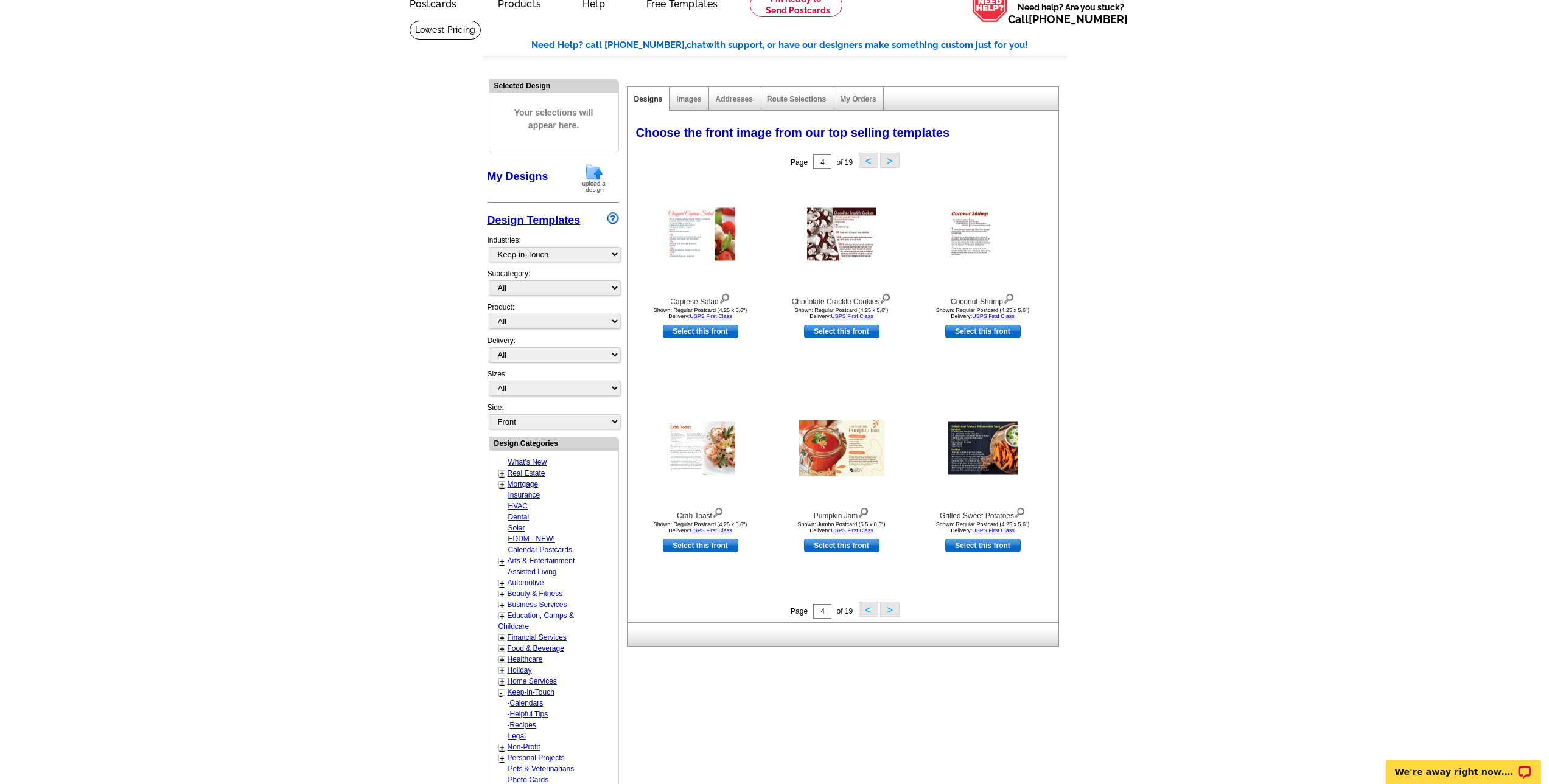
click at [896, 613] on button ">" at bounding box center [890, 609] width 20 height 15
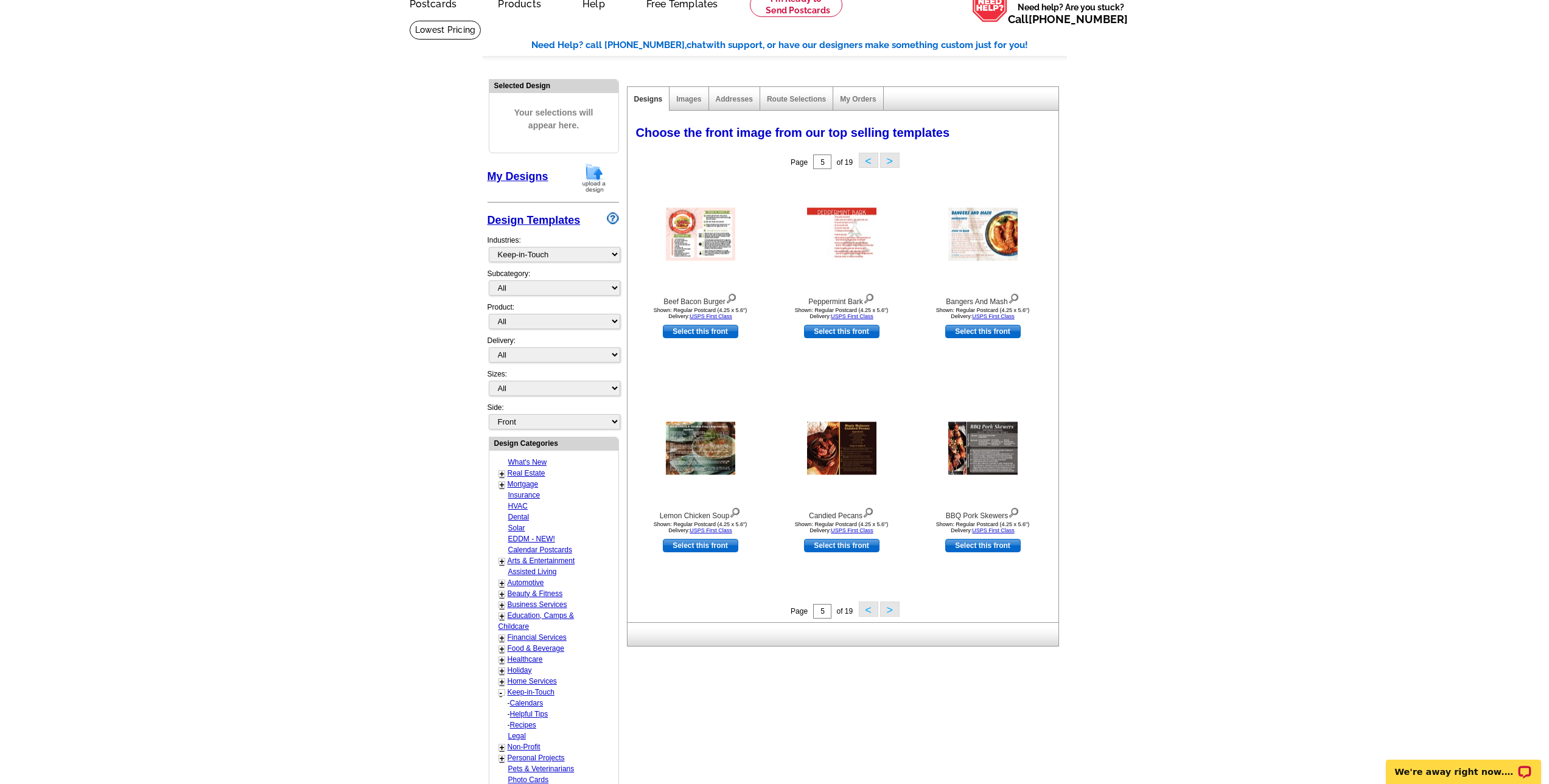
click at [894, 612] on button ">" at bounding box center [890, 609] width 20 height 15
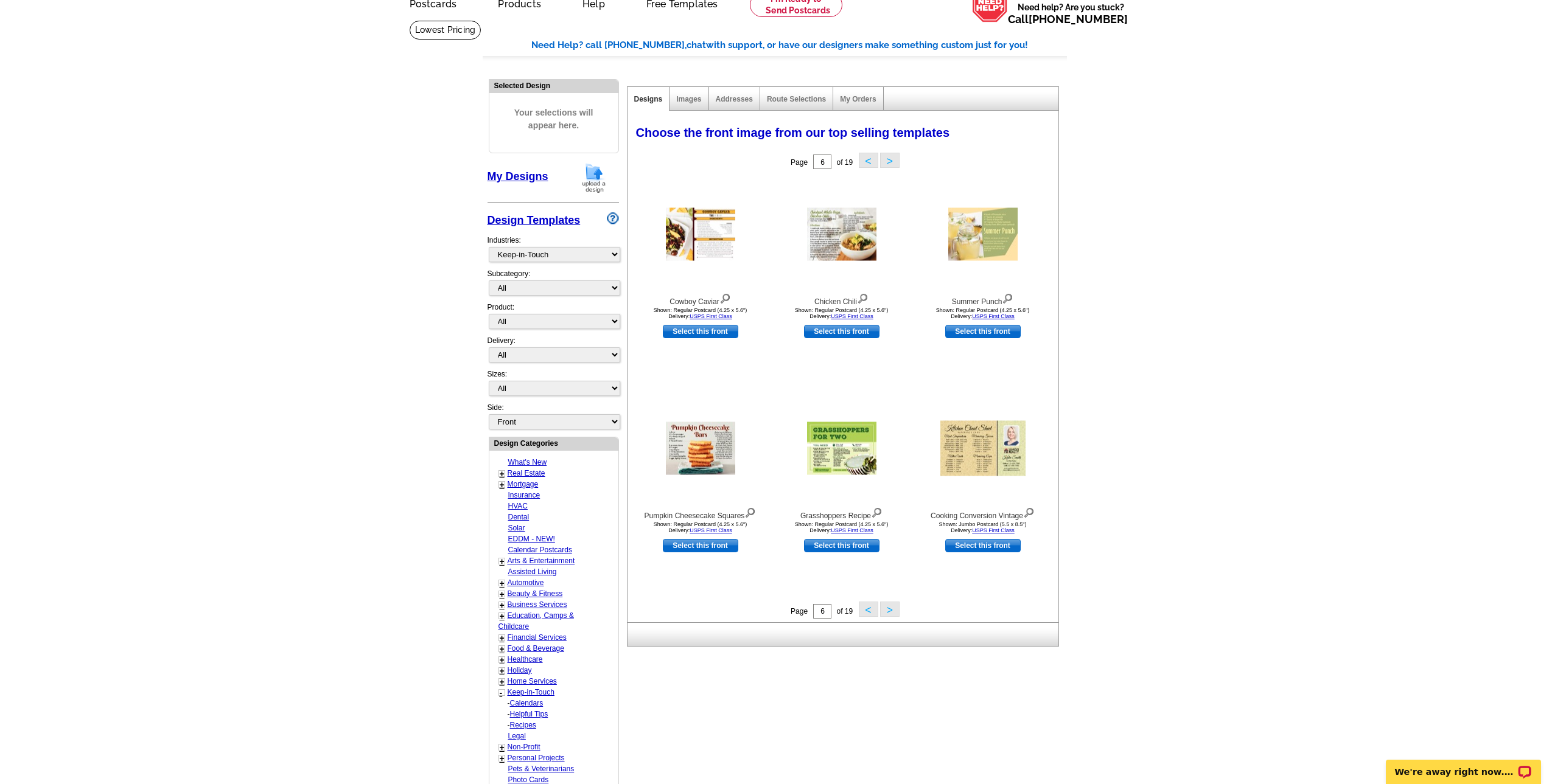
click at [894, 612] on button ">" at bounding box center [890, 609] width 20 height 15
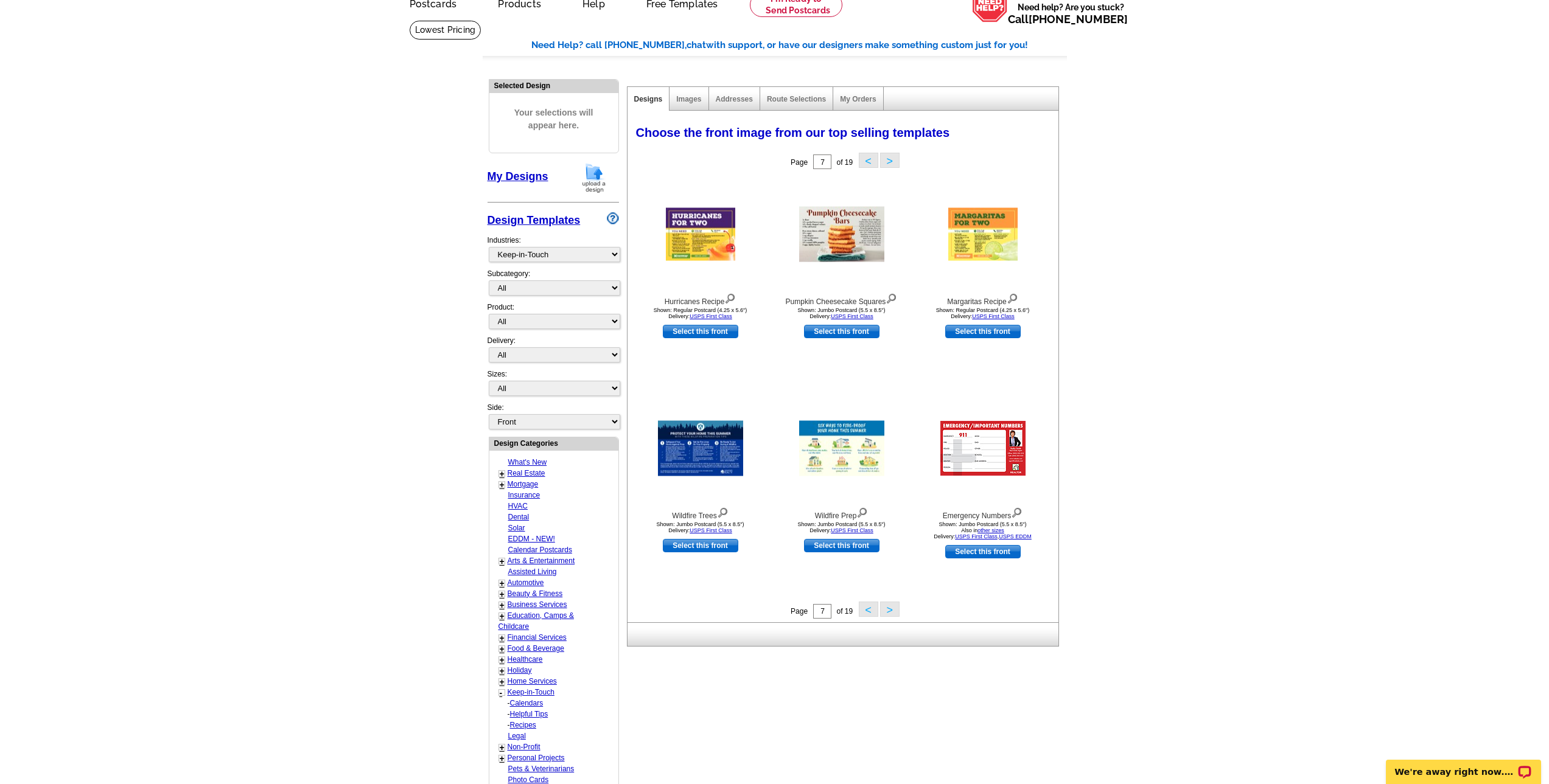
click at [894, 612] on button ">" at bounding box center [890, 609] width 20 height 15
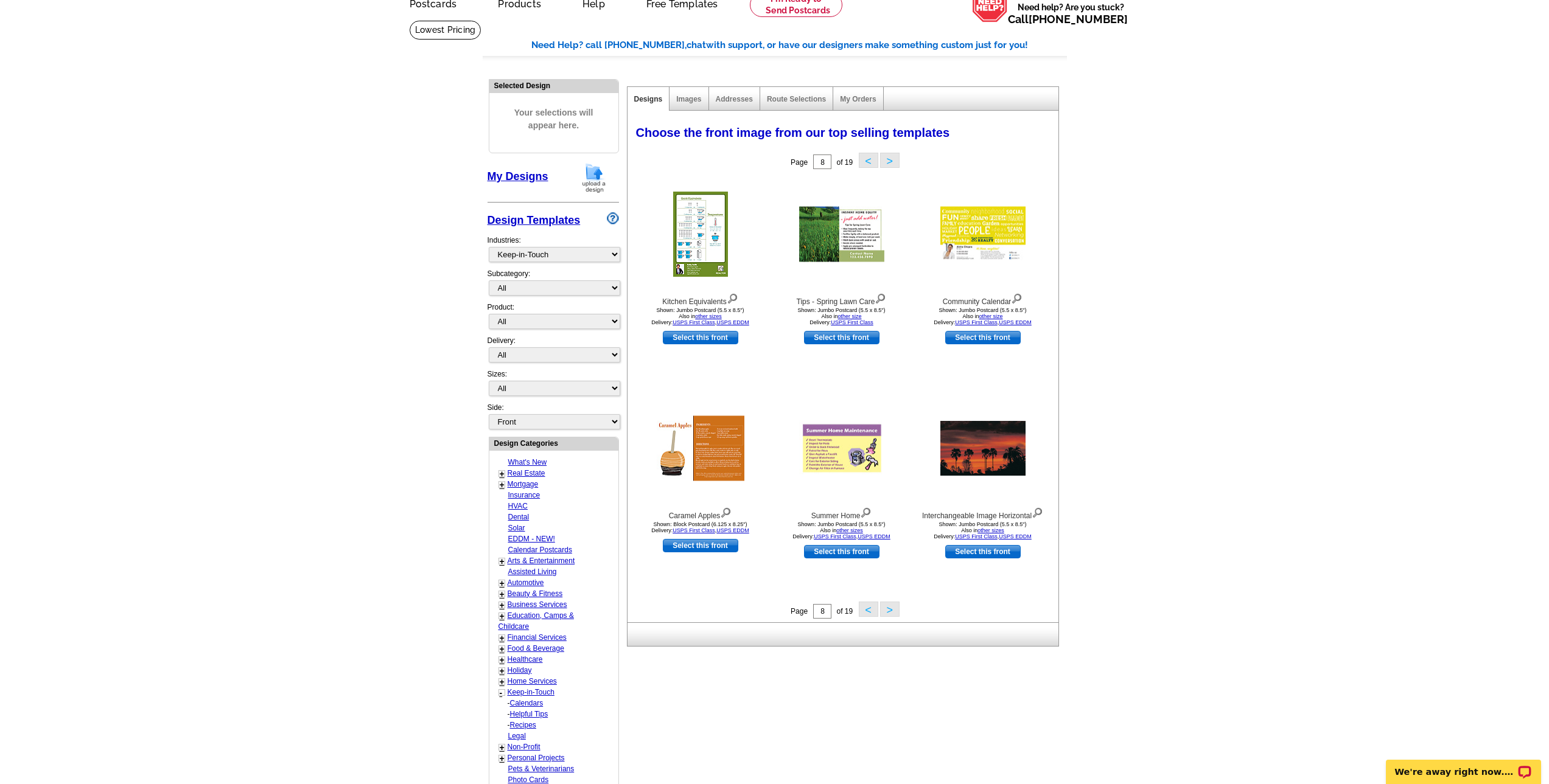
click at [894, 612] on button ">" at bounding box center [890, 609] width 20 height 15
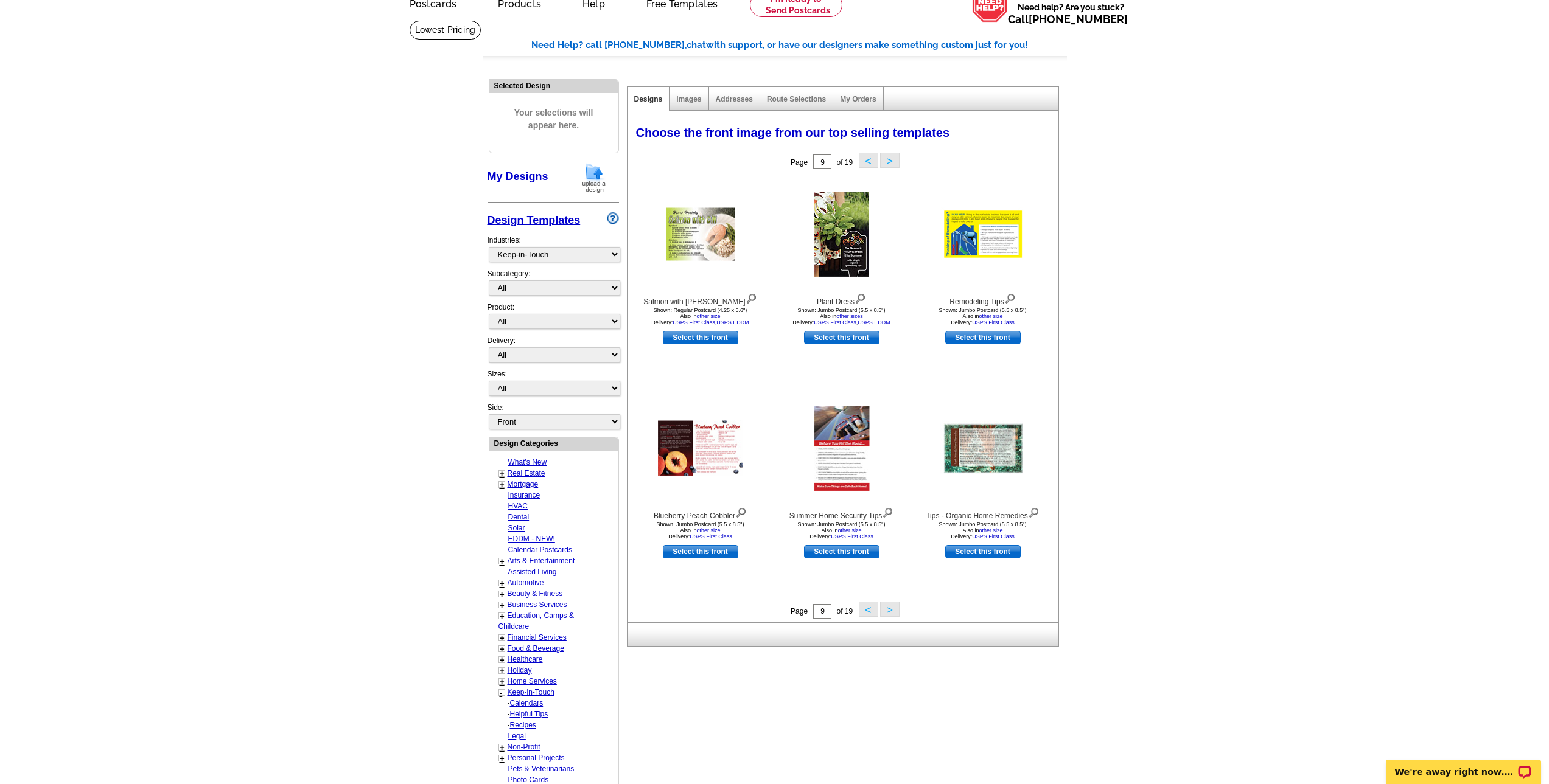
click at [893, 613] on button ">" at bounding box center [890, 609] width 20 height 15
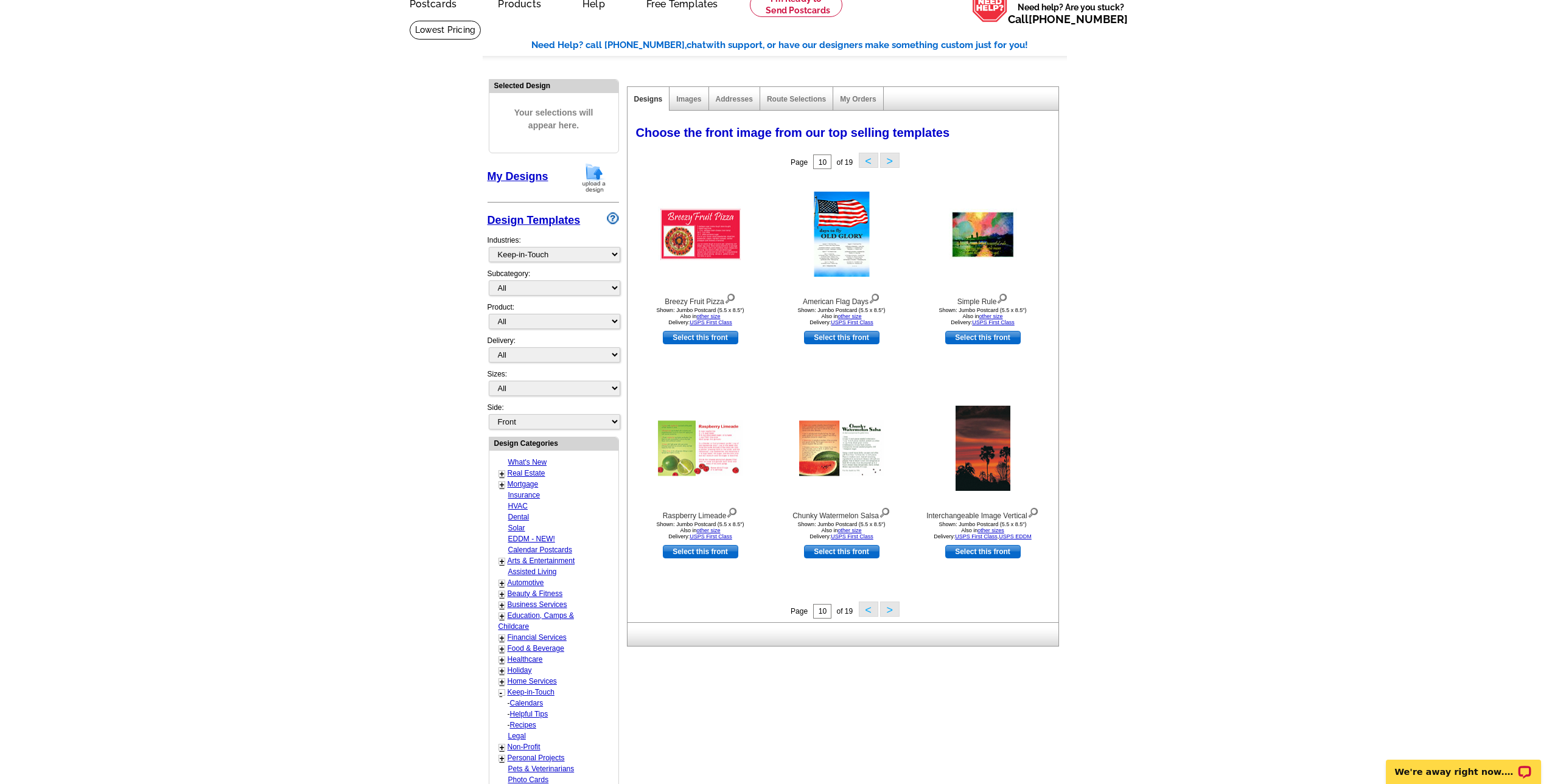
click at [892, 613] on button ">" at bounding box center [890, 609] width 20 height 15
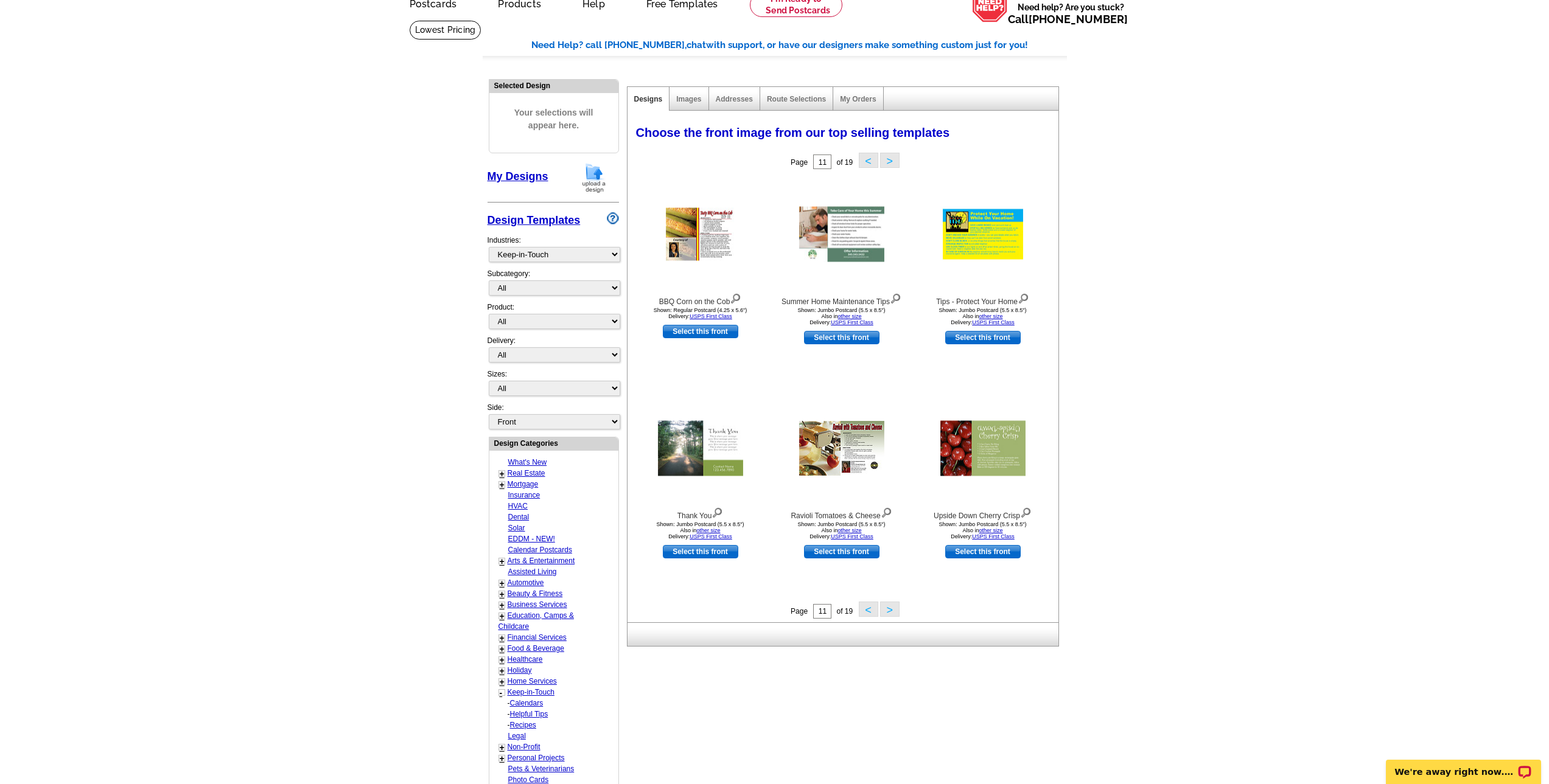
click at [892, 613] on button ">" at bounding box center [890, 609] width 20 height 15
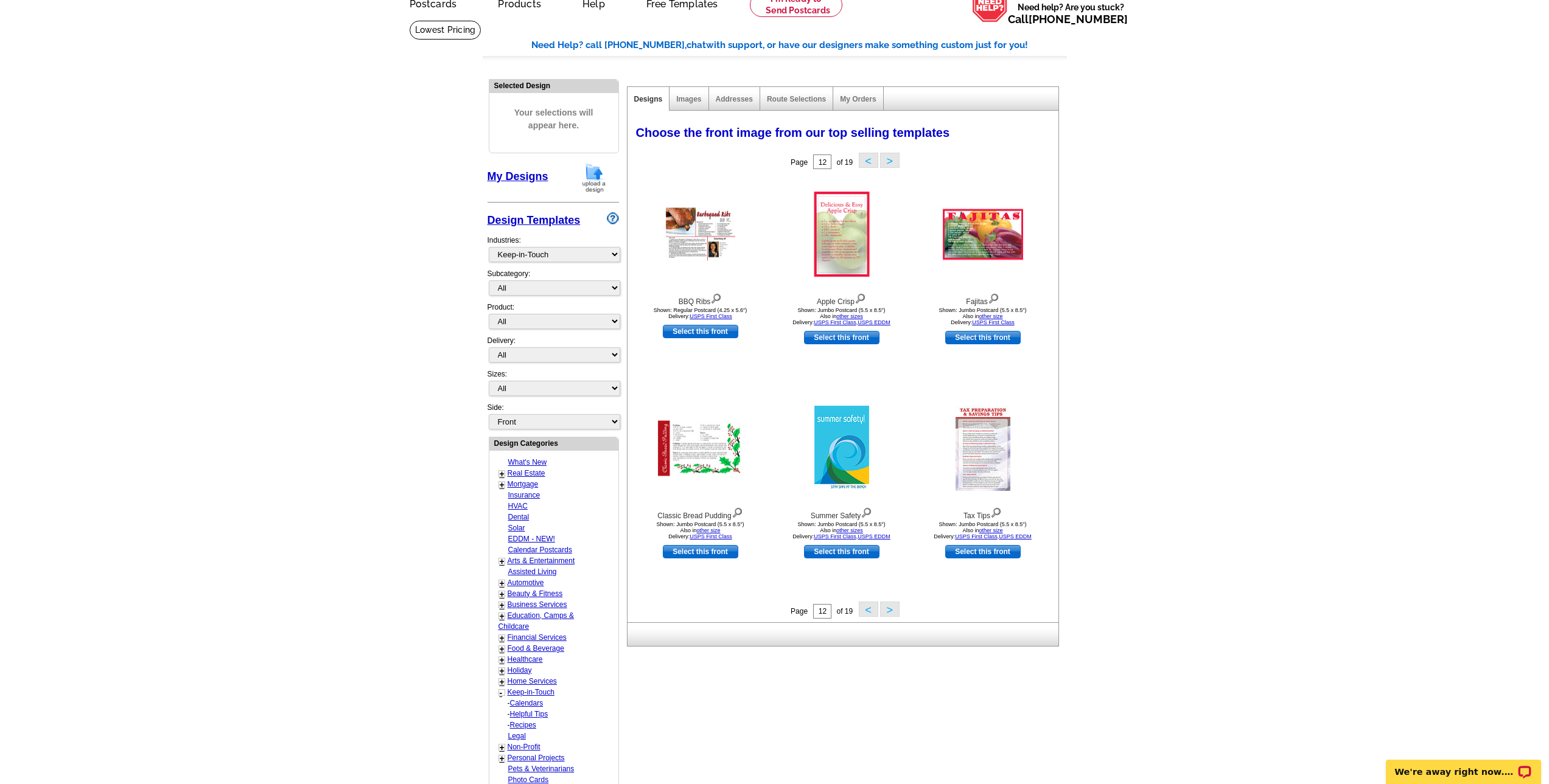
click at [892, 613] on button ">" at bounding box center [890, 609] width 20 height 15
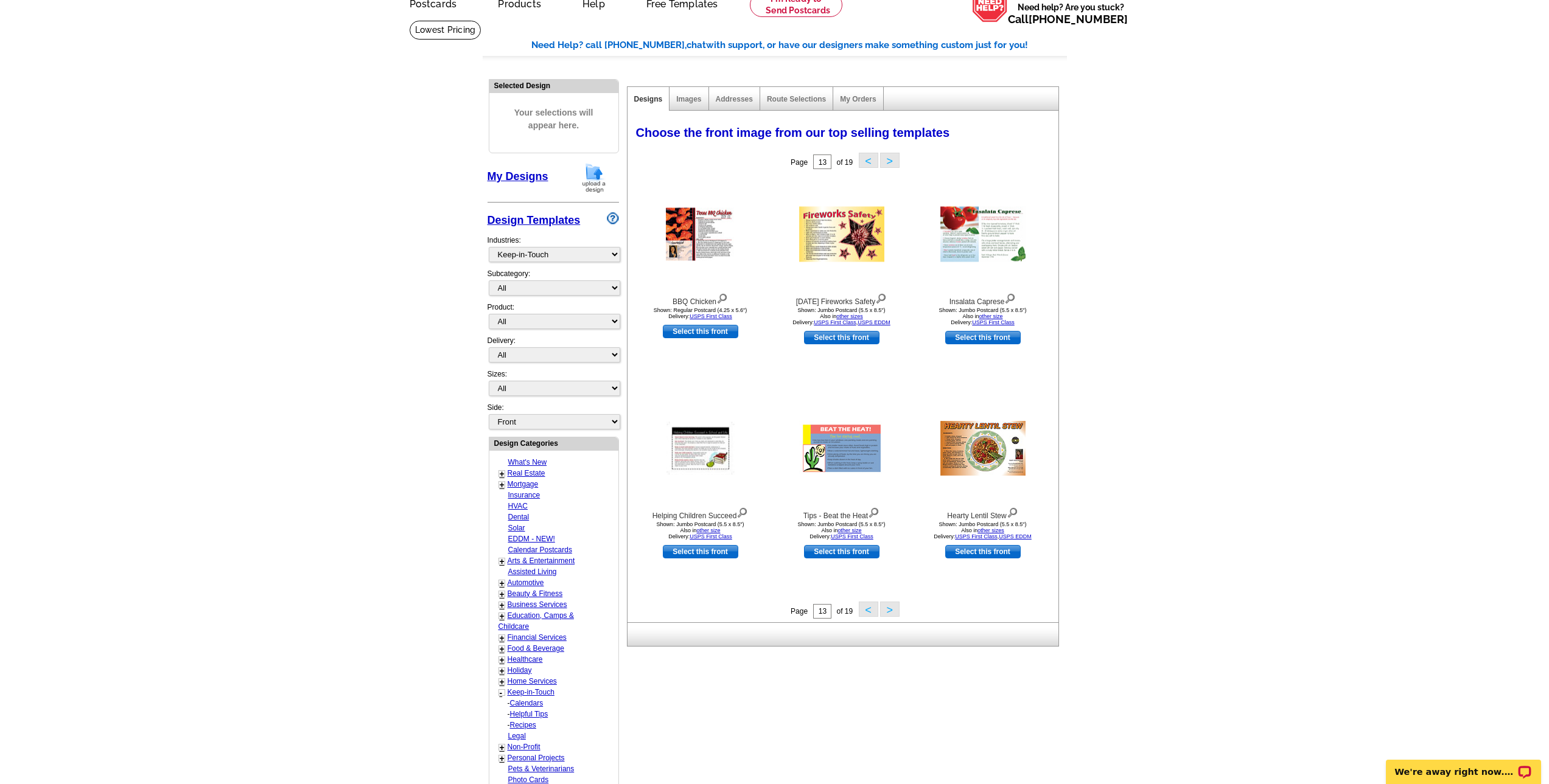
drag, startPoint x: 1297, startPoint y: 271, endPoint x: 1283, endPoint y: 271, distance: 14.0
